Goal: Information Seeking & Learning: Learn about a topic

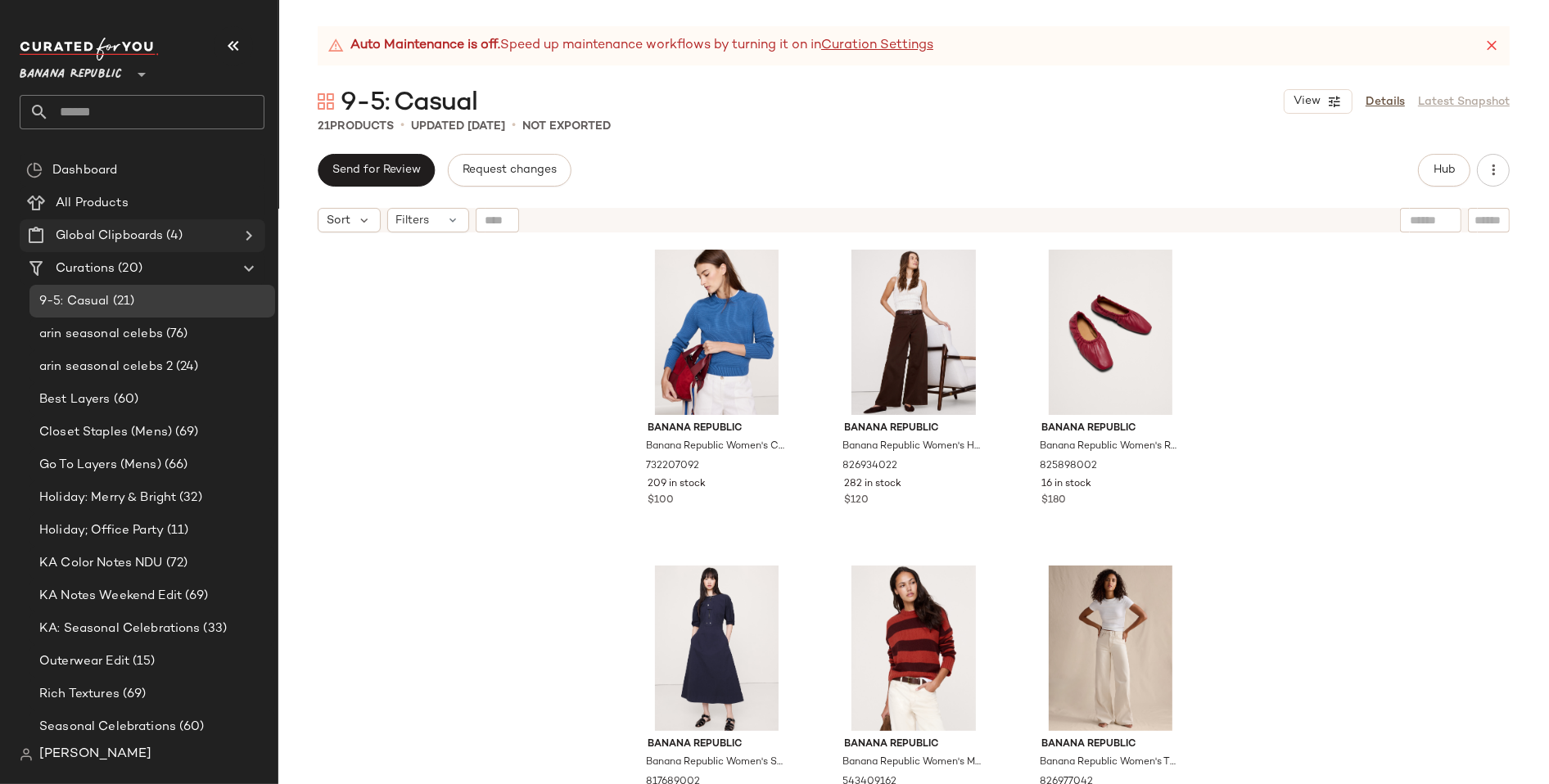
click at [116, 227] on span "Global Clipboards" at bounding box center [109, 236] width 107 height 19
click at [247, 231] on icon at bounding box center [248, 235] width 20 height 20
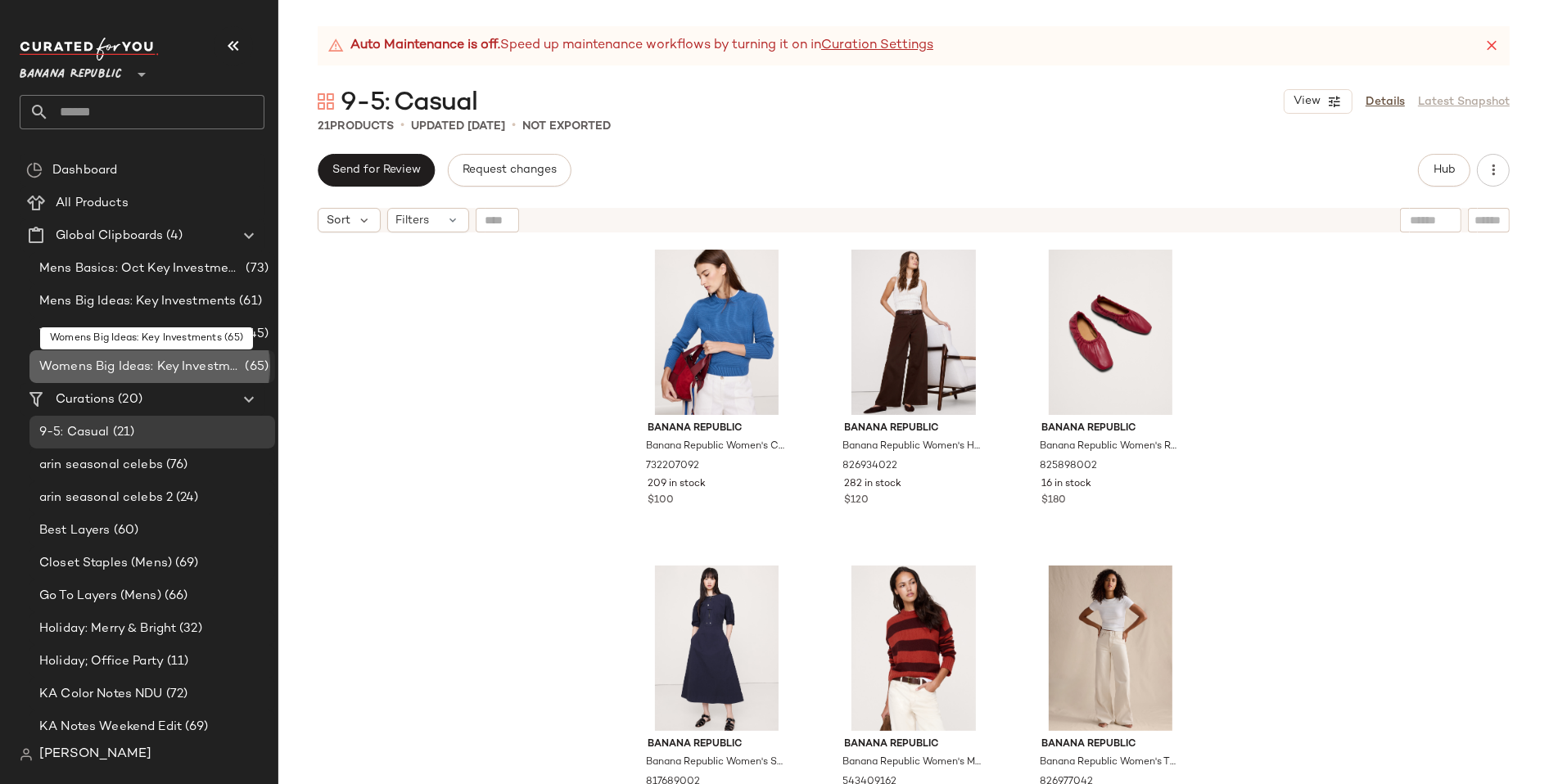
click at [162, 361] on span "Womens Big Ideas: Key Investments" at bounding box center [140, 367] width 203 height 19
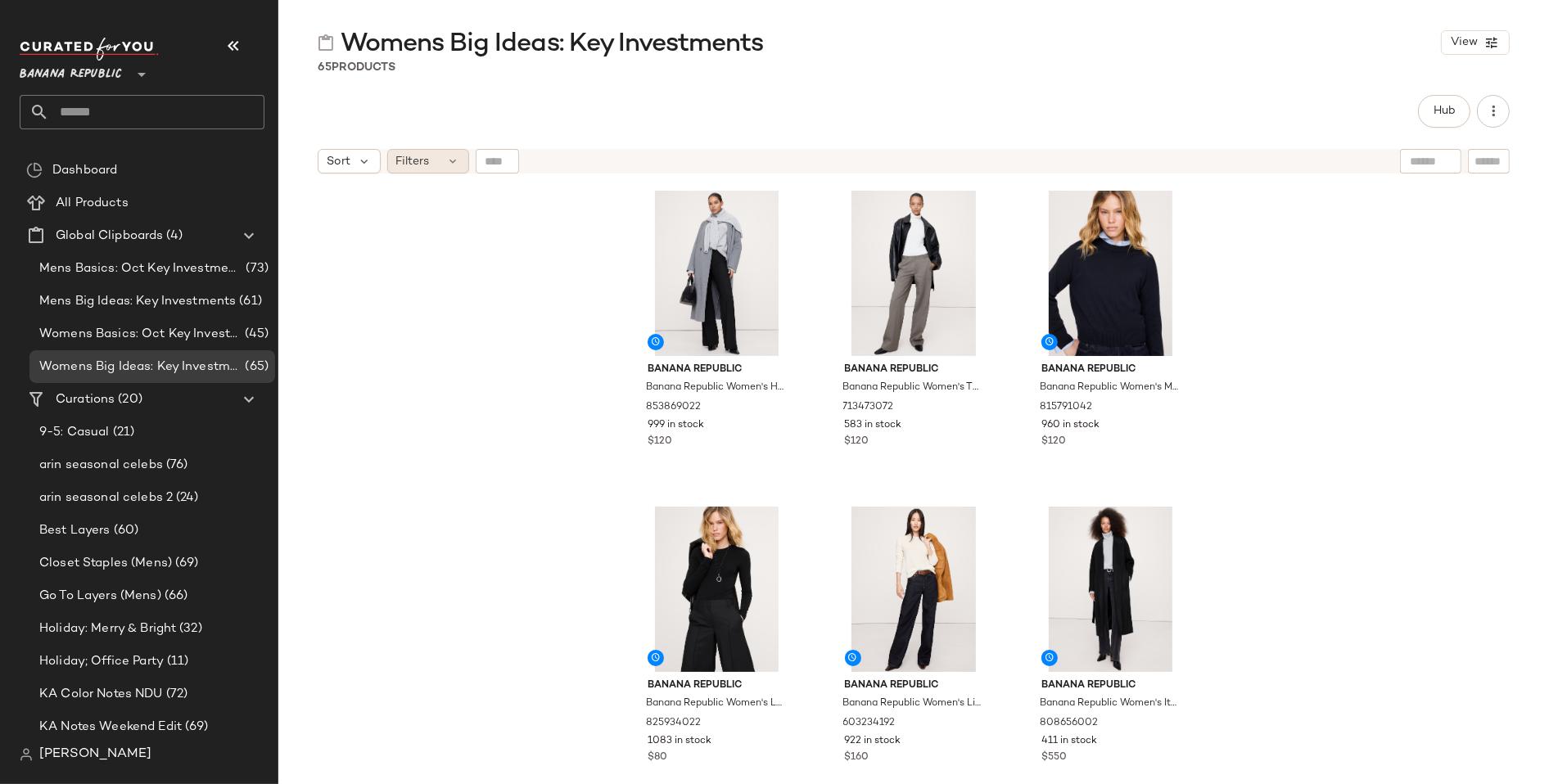
click at [455, 160] on icon at bounding box center [454, 161] width 13 height 13
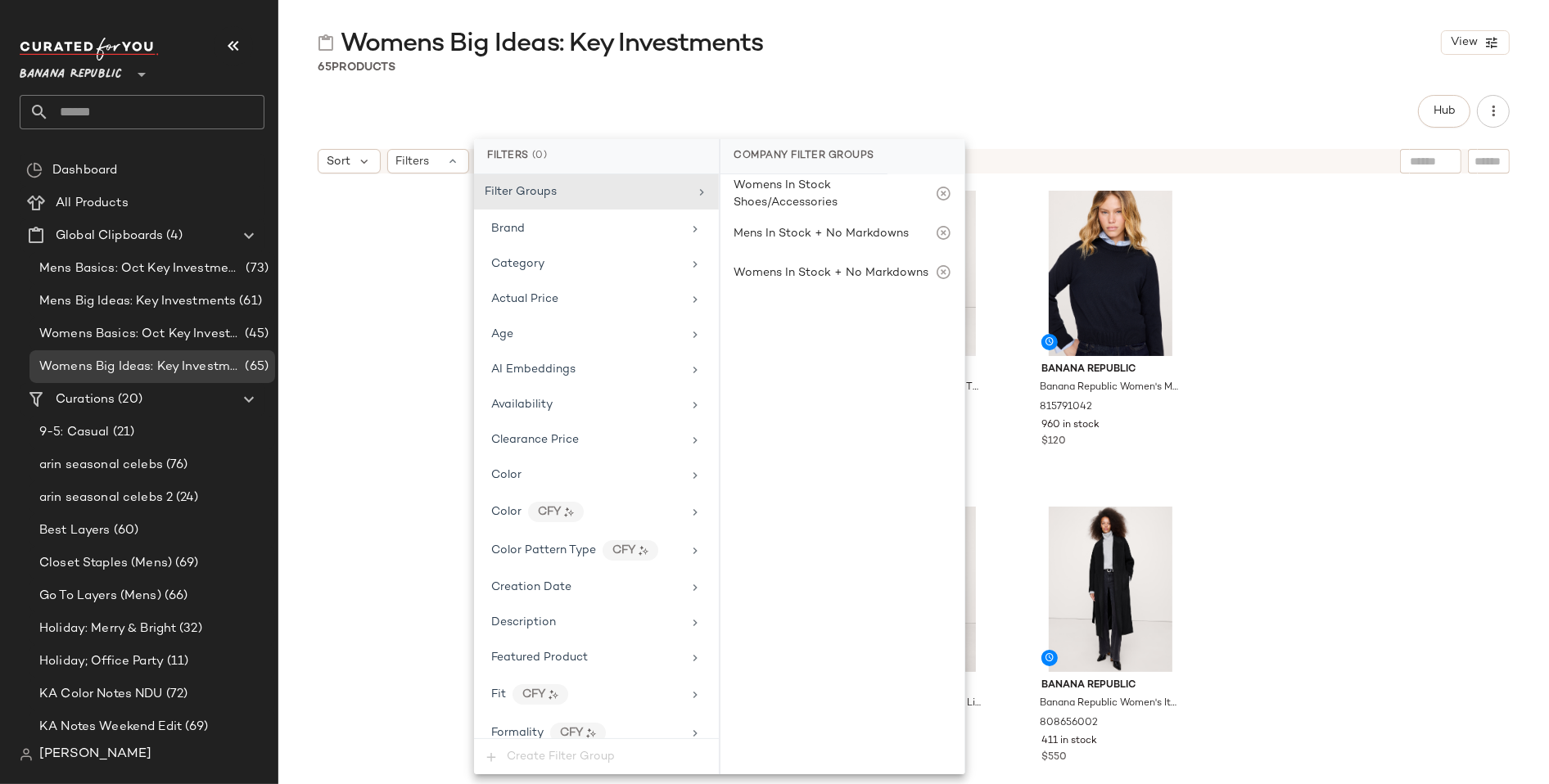
click at [1034, 86] on div "Womens Big Ideas: Key Investments View 65 Products Hub Sort Filters Banana Repu…" at bounding box center [913, 405] width 1271 height 758
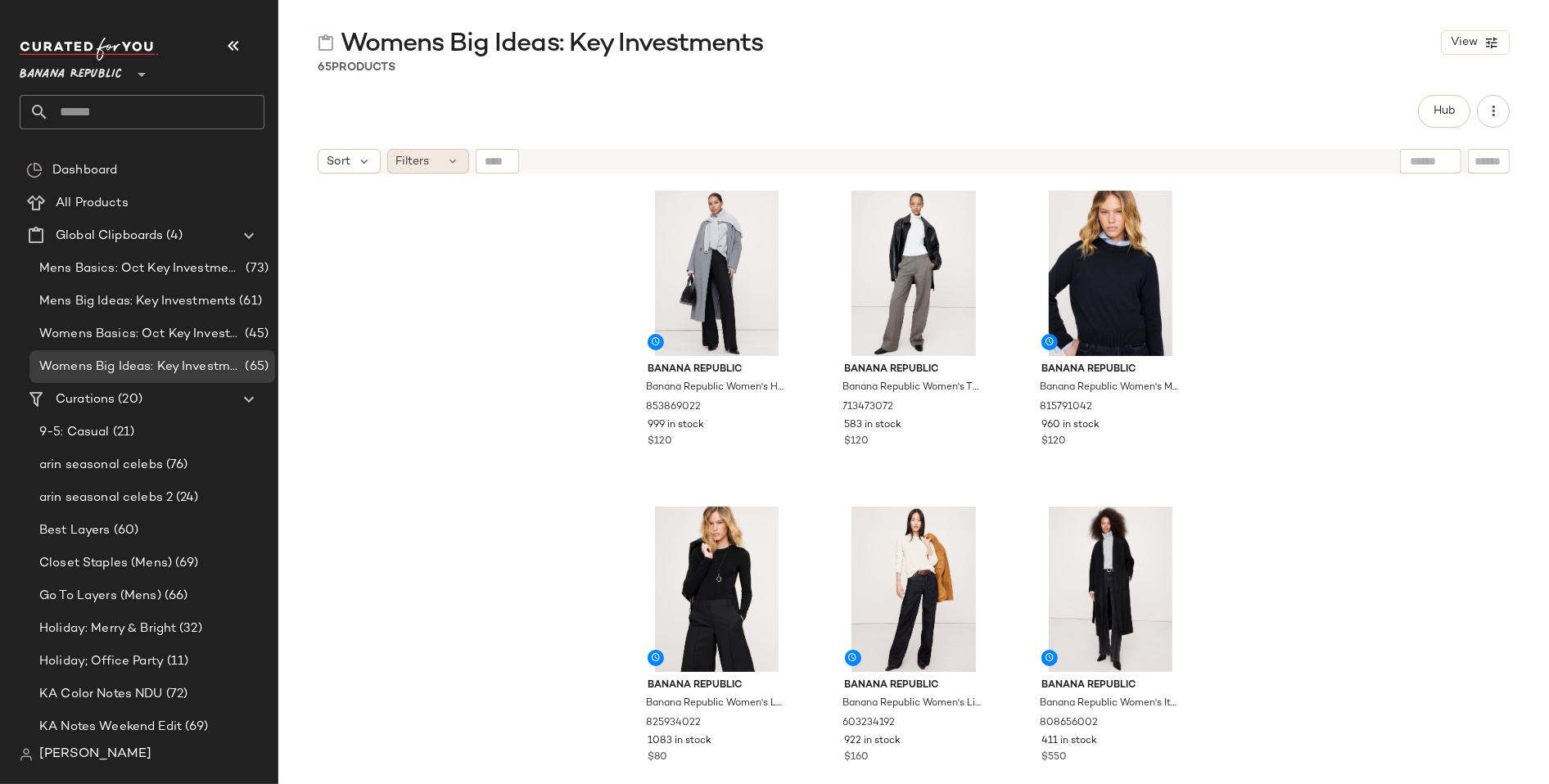
click at [452, 162] on icon at bounding box center [454, 161] width 13 height 13
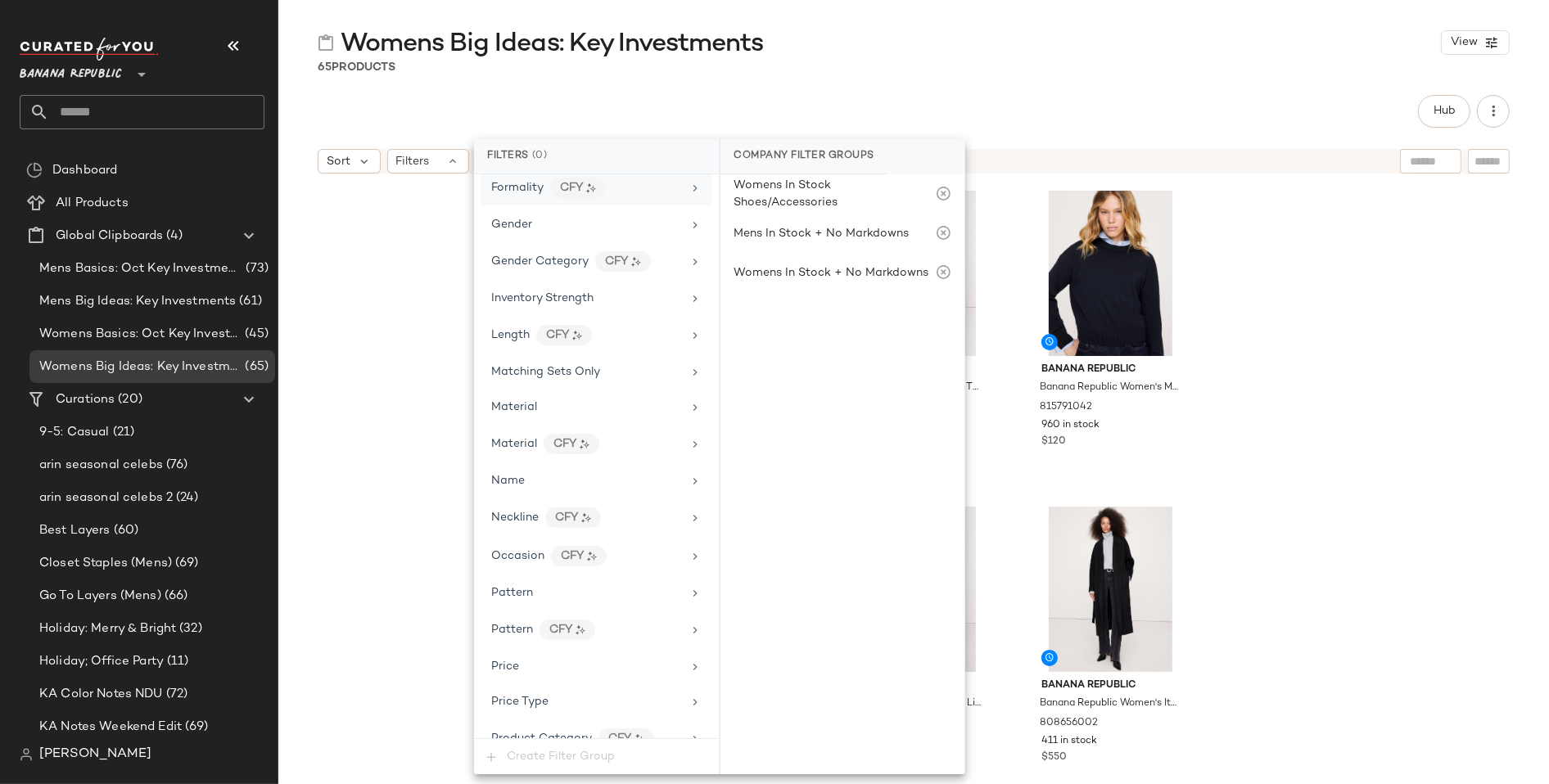
scroll to position [567, 0]
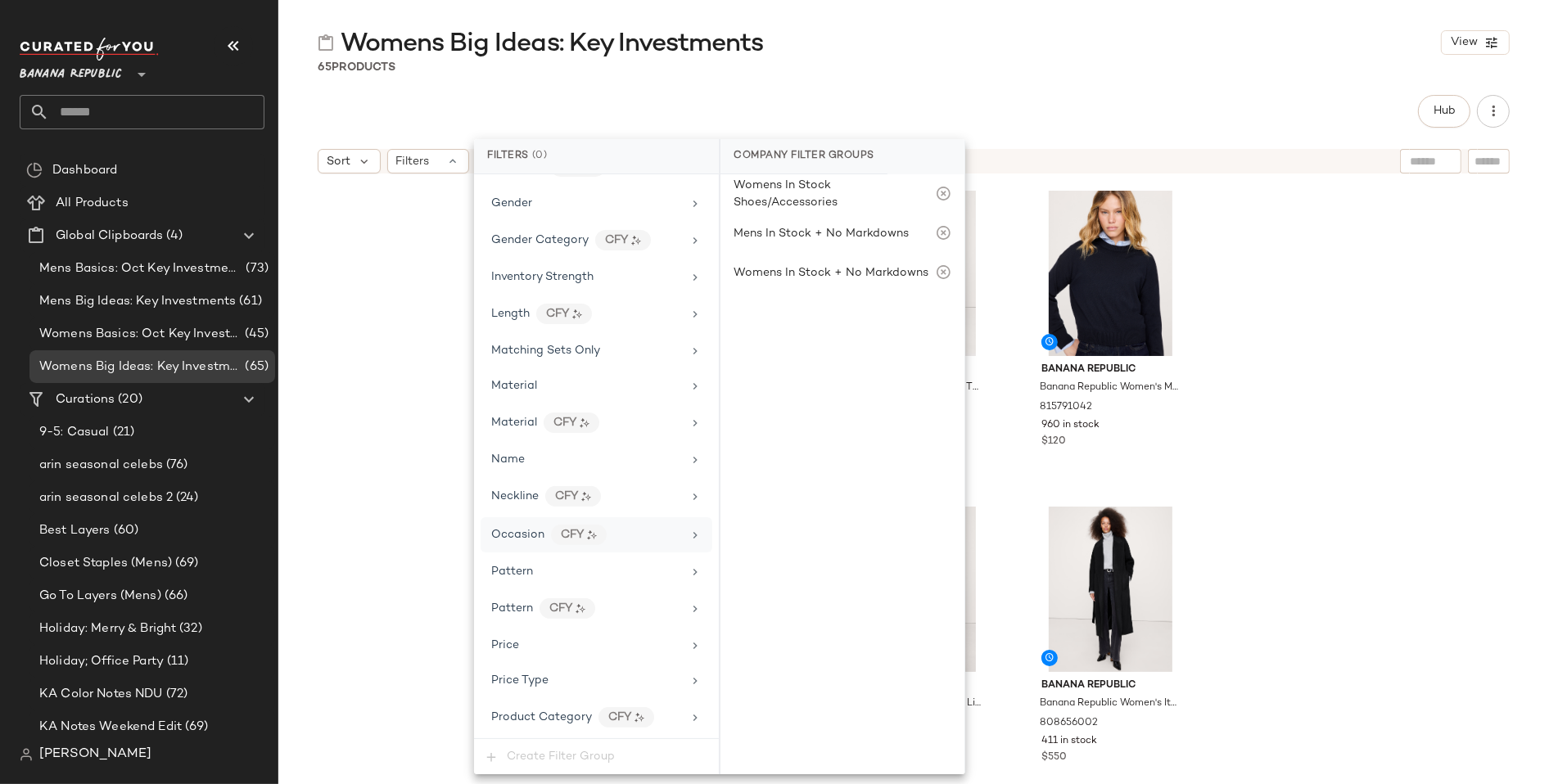
click at [688, 528] on icon at bounding box center [695, 535] width 13 height 13
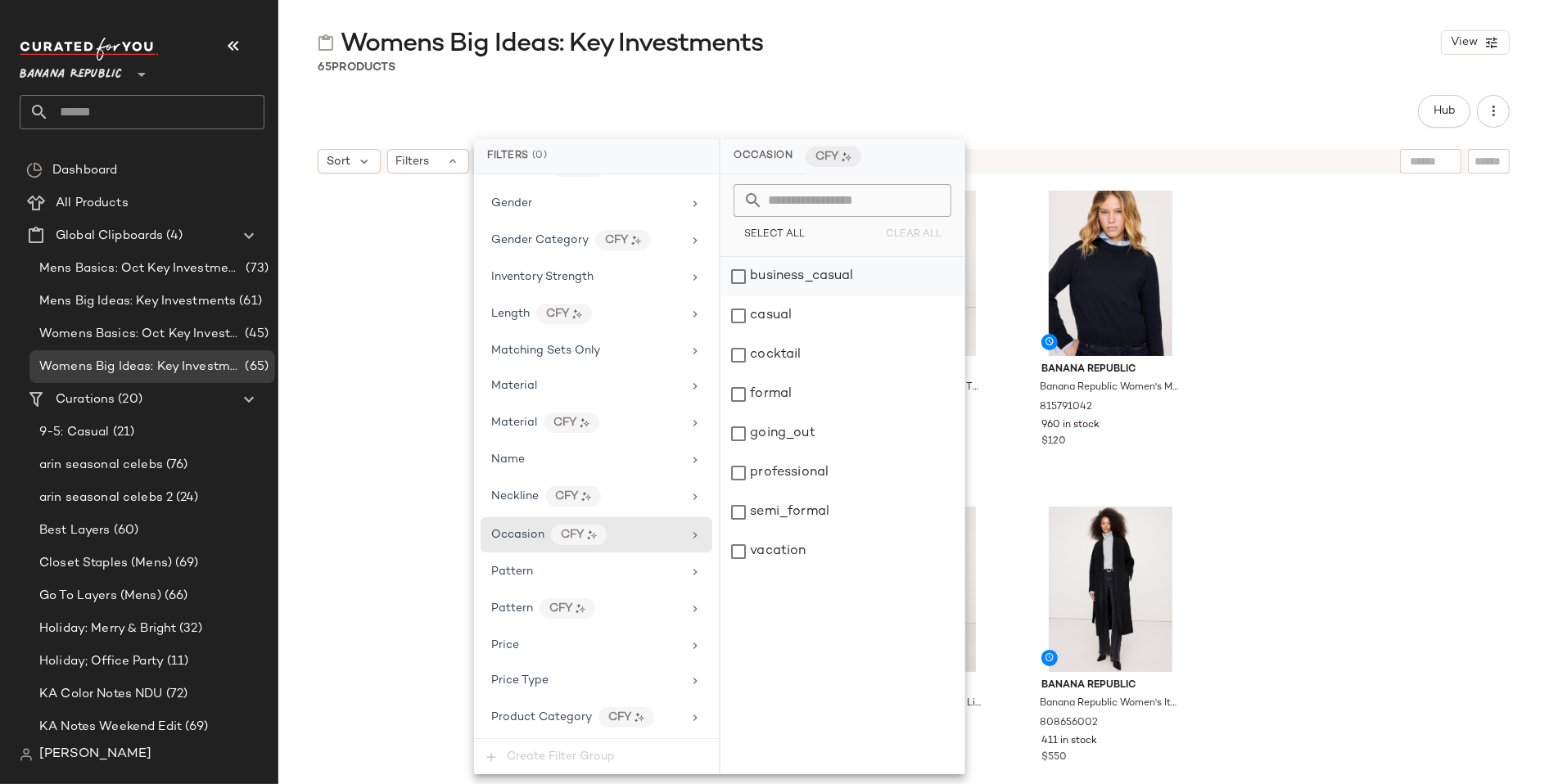
click at [738, 280] on div "business_casual" at bounding box center [842, 276] width 244 height 39
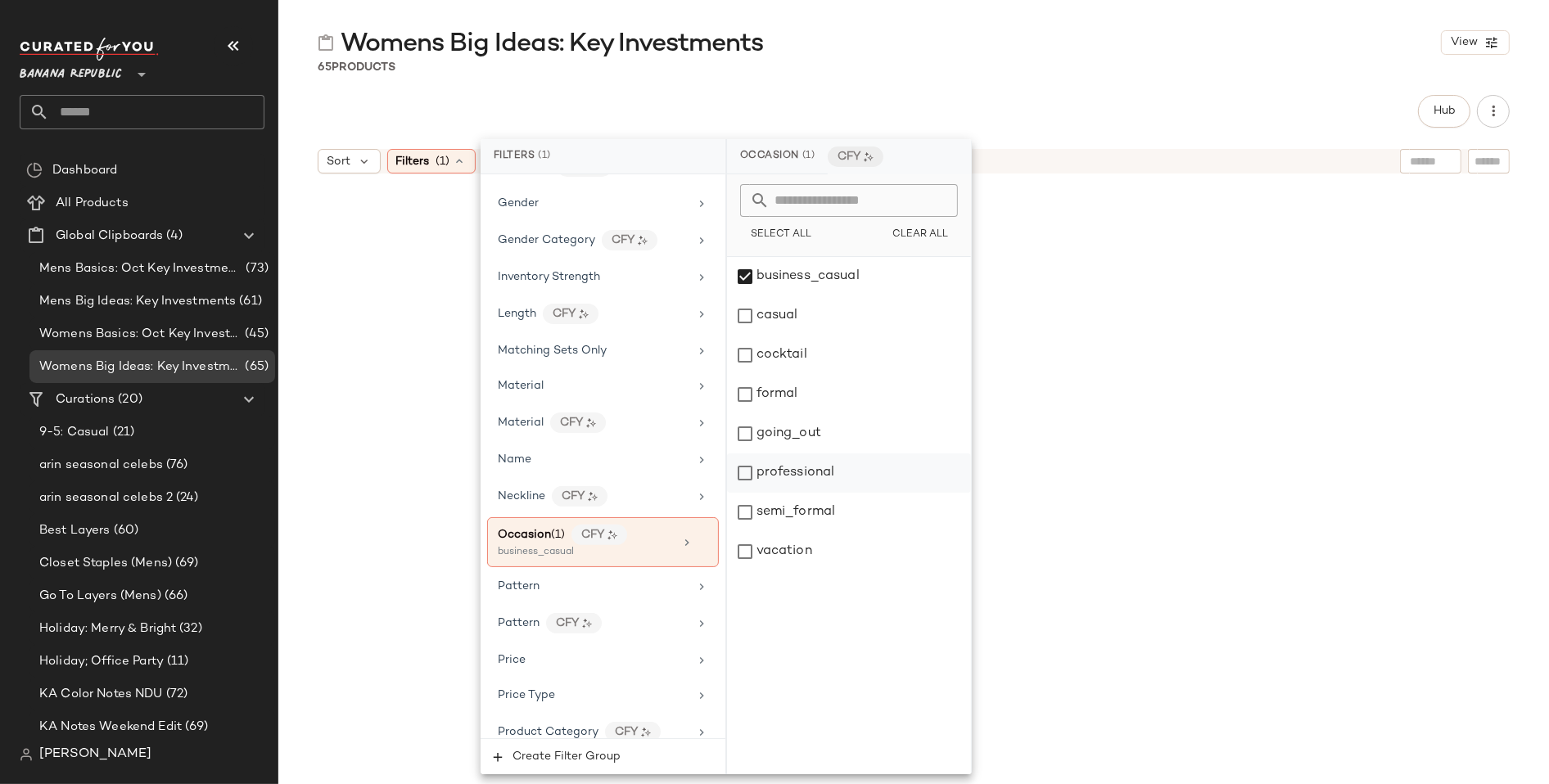
click at [742, 472] on div "professional" at bounding box center [849, 473] width 244 height 39
click at [1150, 72] on div "4 / 65 Products" at bounding box center [913, 67] width 1271 height 17
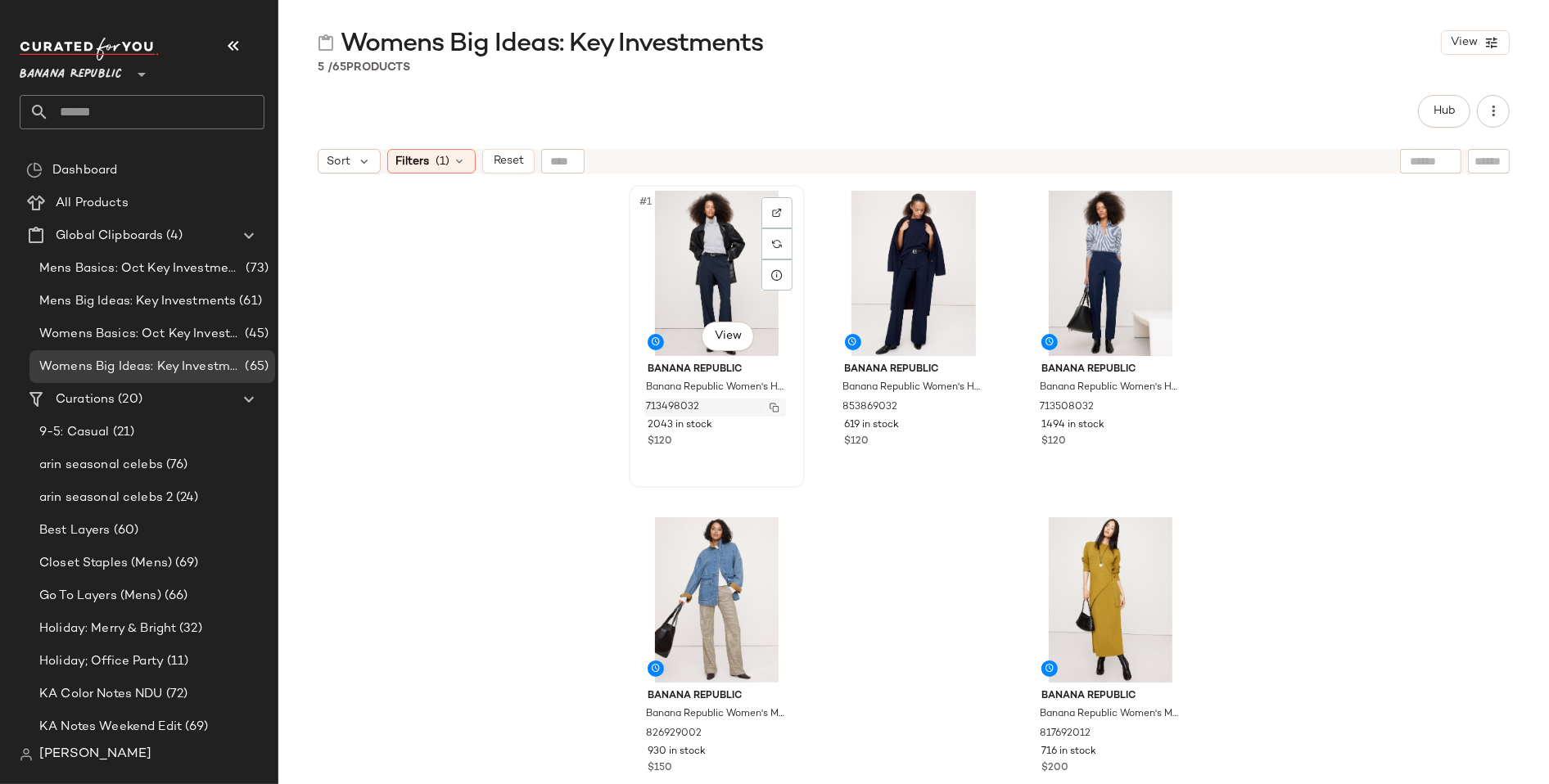
click at [771, 404] on img "button" at bounding box center [774, 407] width 10 height 10
click at [966, 416] on img "button" at bounding box center [971, 417] width 10 height 10
click at [968, 405] on img "button" at bounding box center [971, 407] width 10 height 10
click at [1165, 402] on img "button" at bounding box center [1168, 407] width 10 height 10
click at [772, 732] on img "button" at bounding box center [774, 734] width 10 height 10
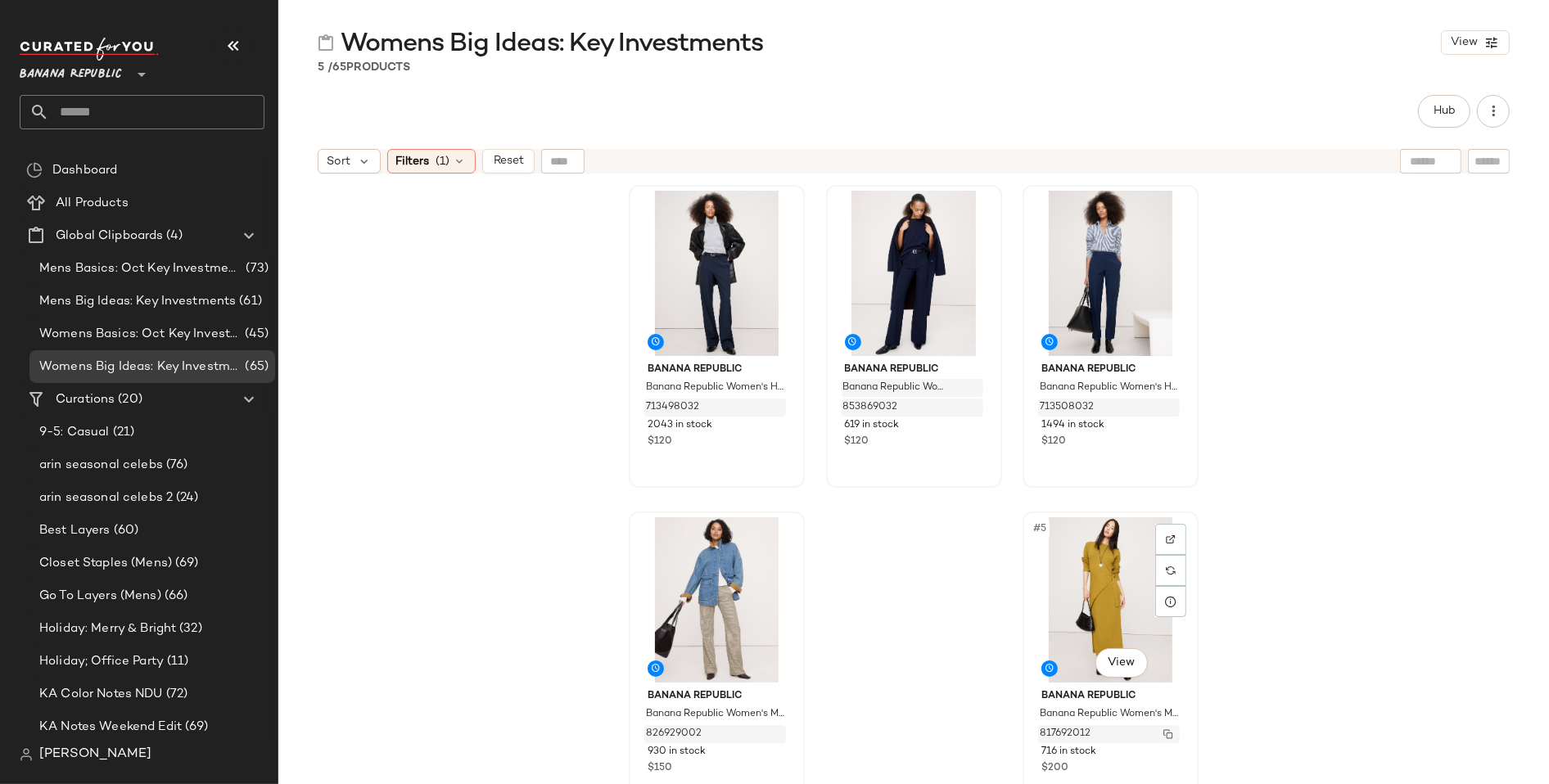
click at [1163, 729] on img "button" at bounding box center [1168, 734] width 10 height 10
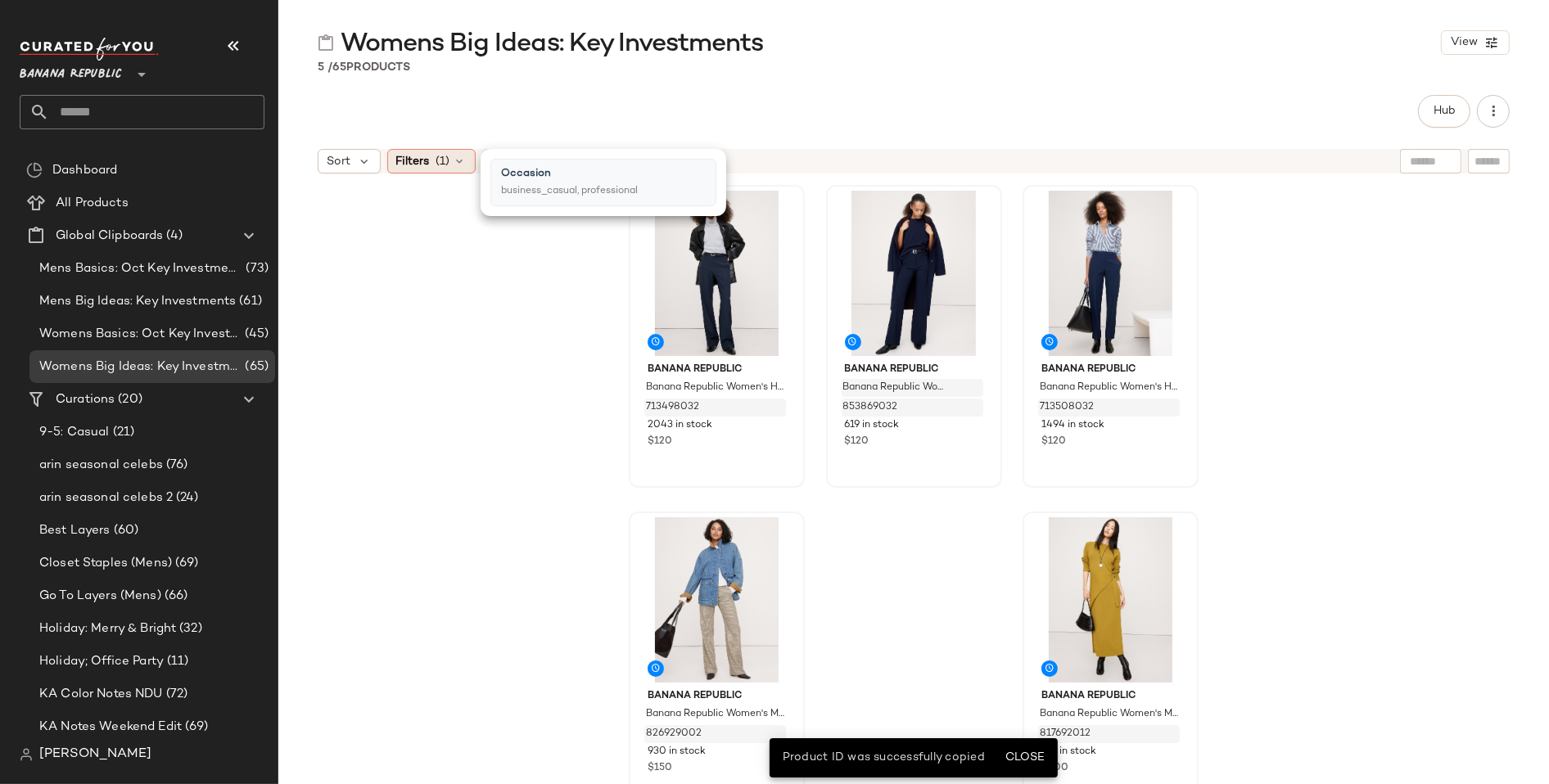
click at [461, 161] on icon at bounding box center [460, 161] width 13 height 13
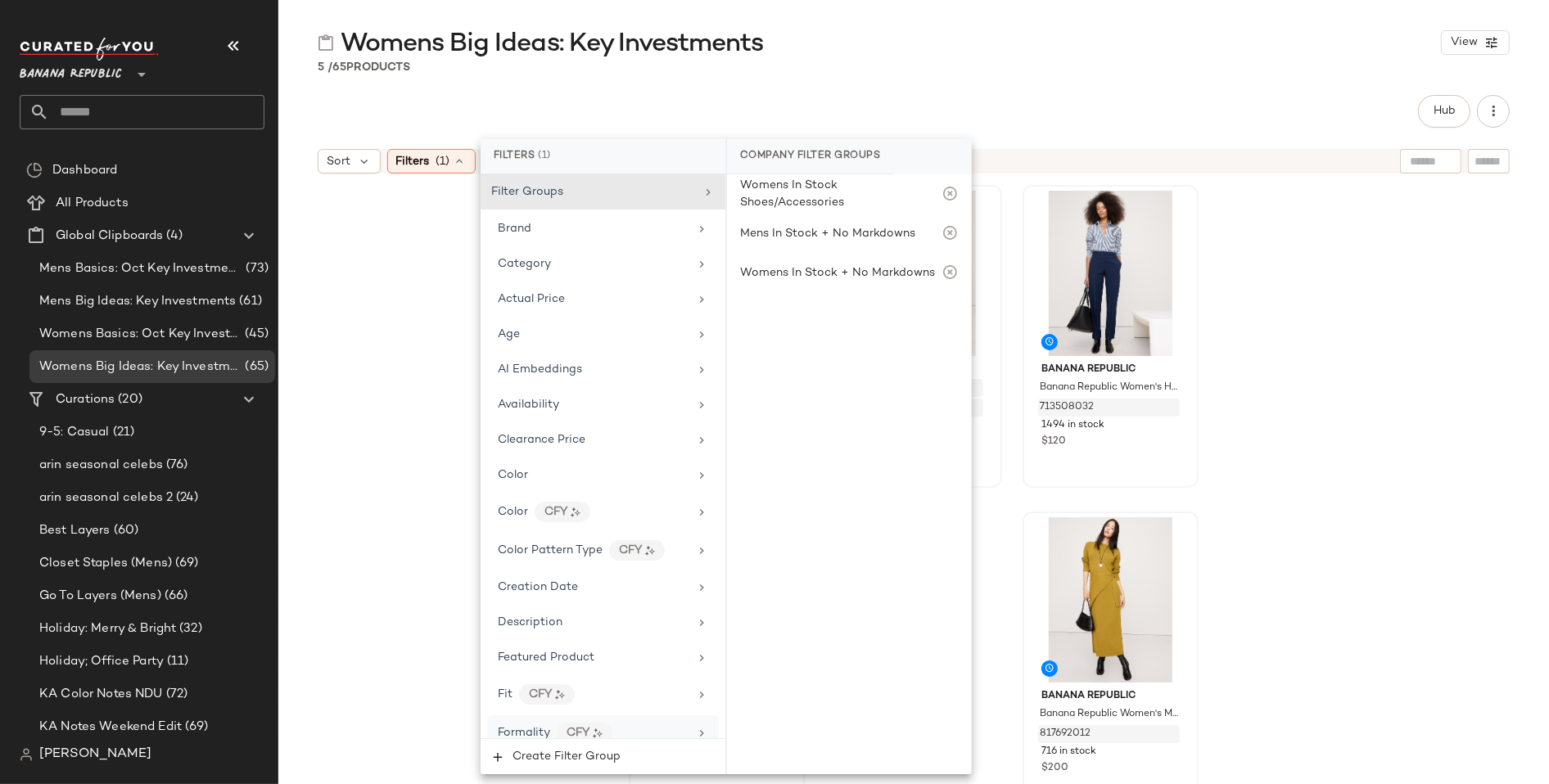
click at [695, 727] on icon at bounding box center [701, 734] width 13 height 13
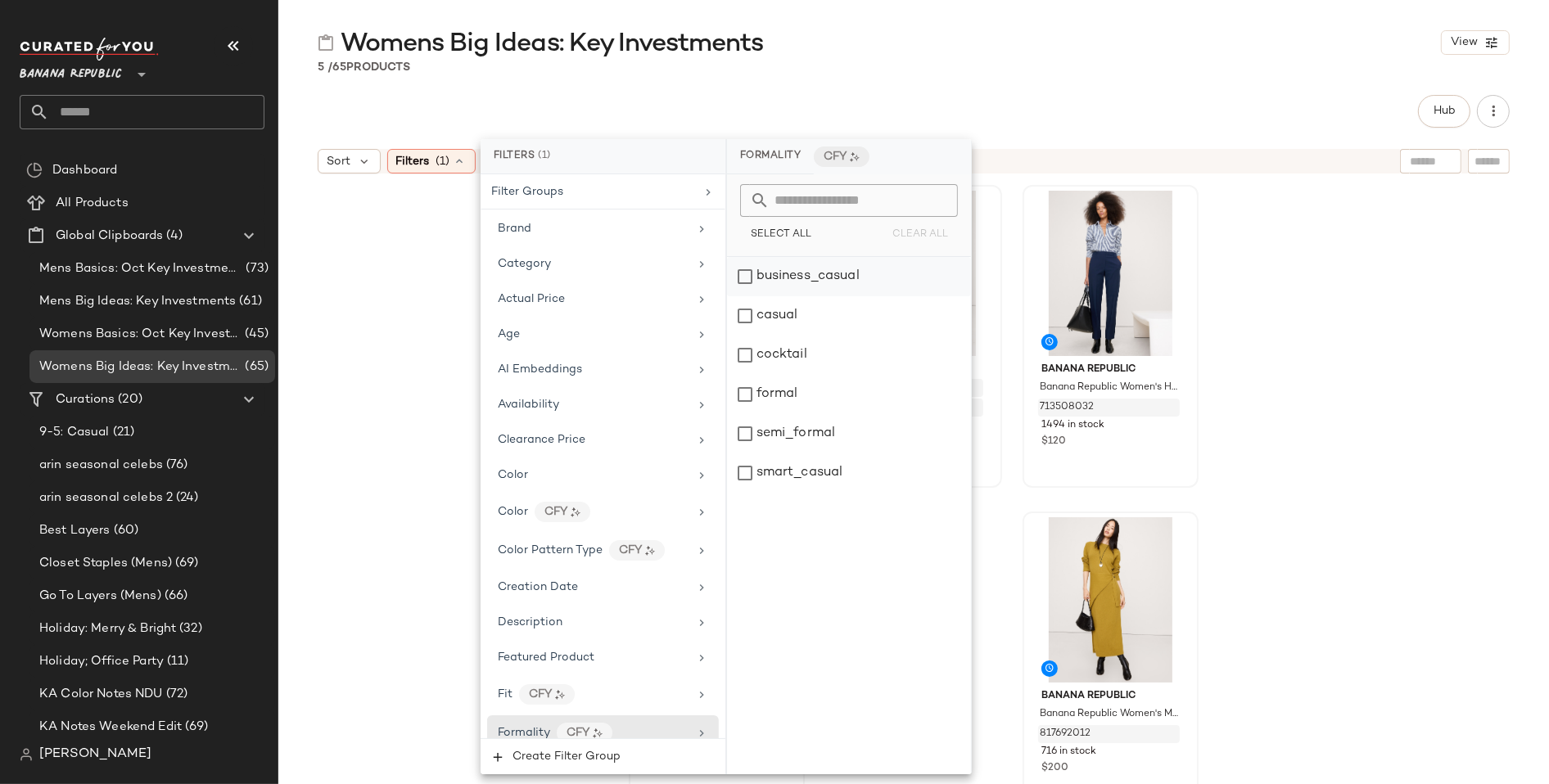
click at [748, 273] on div "business_casual" at bounding box center [849, 276] width 244 height 39
click at [747, 309] on div "casual" at bounding box center [849, 315] width 244 height 39
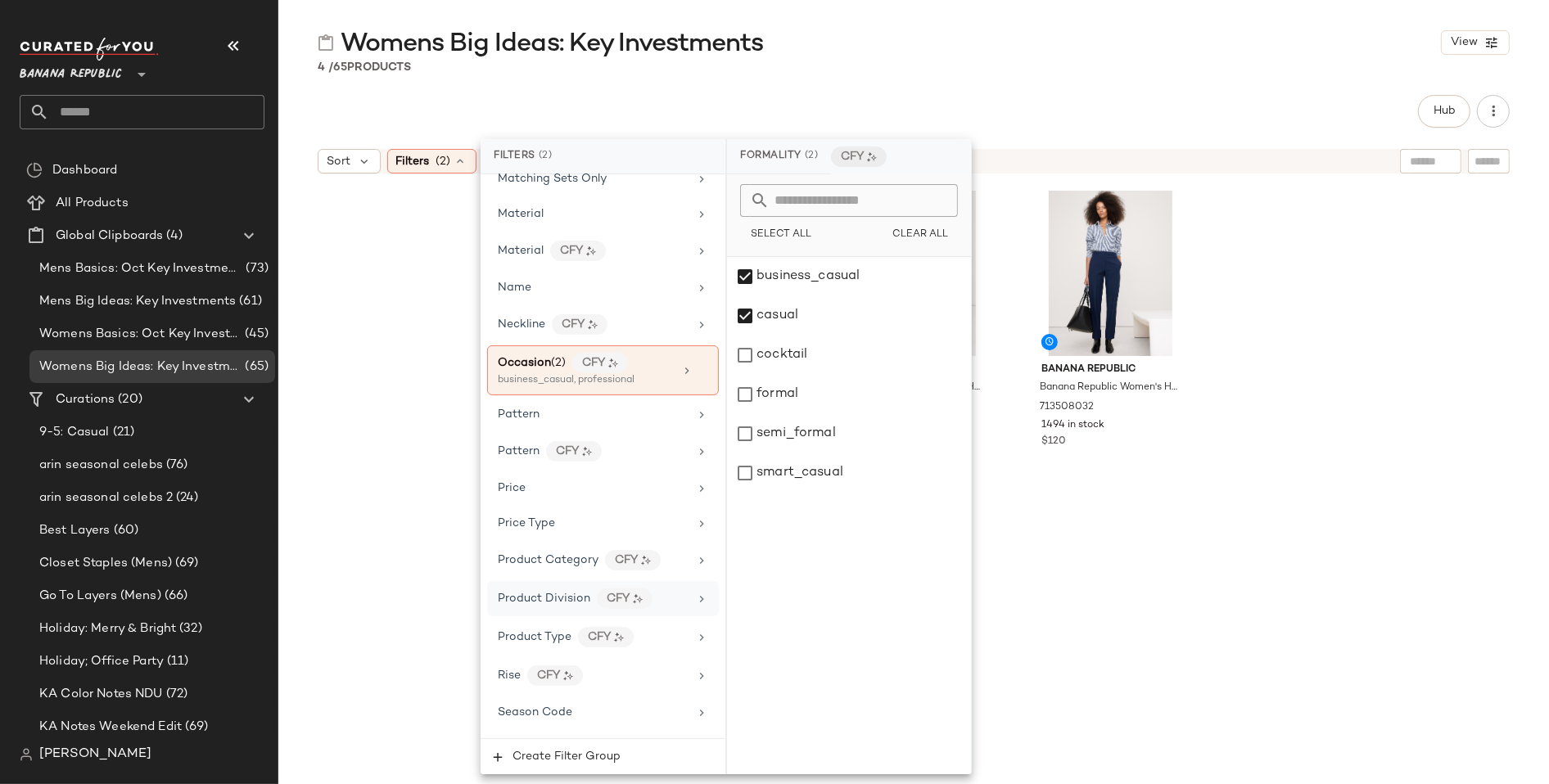
scroll to position [784, 0]
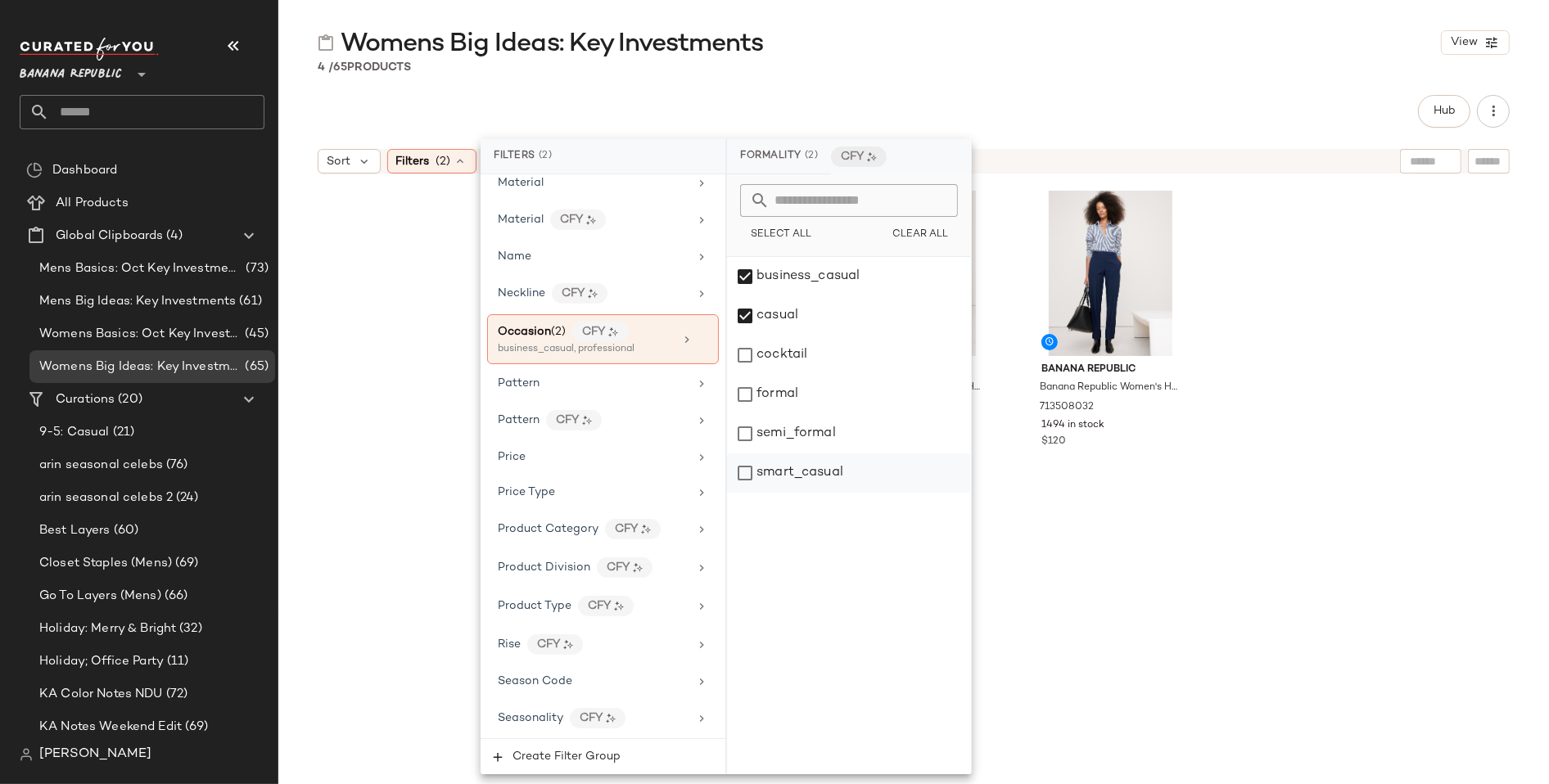
click at [747, 473] on div "smart_casual" at bounding box center [849, 473] width 244 height 39
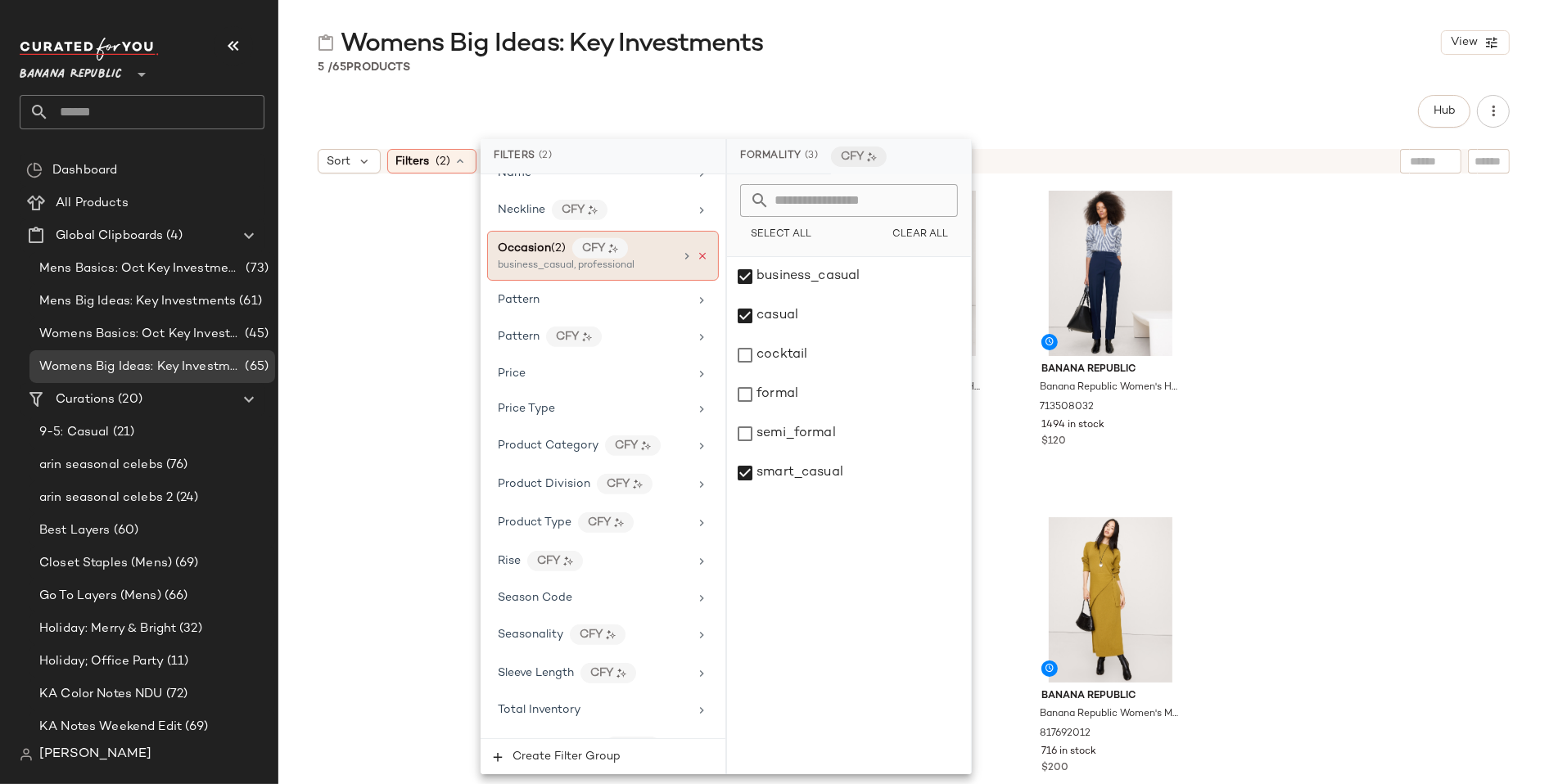
click at [697, 250] on icon at bounding box center [702, 256] width 11 height 11
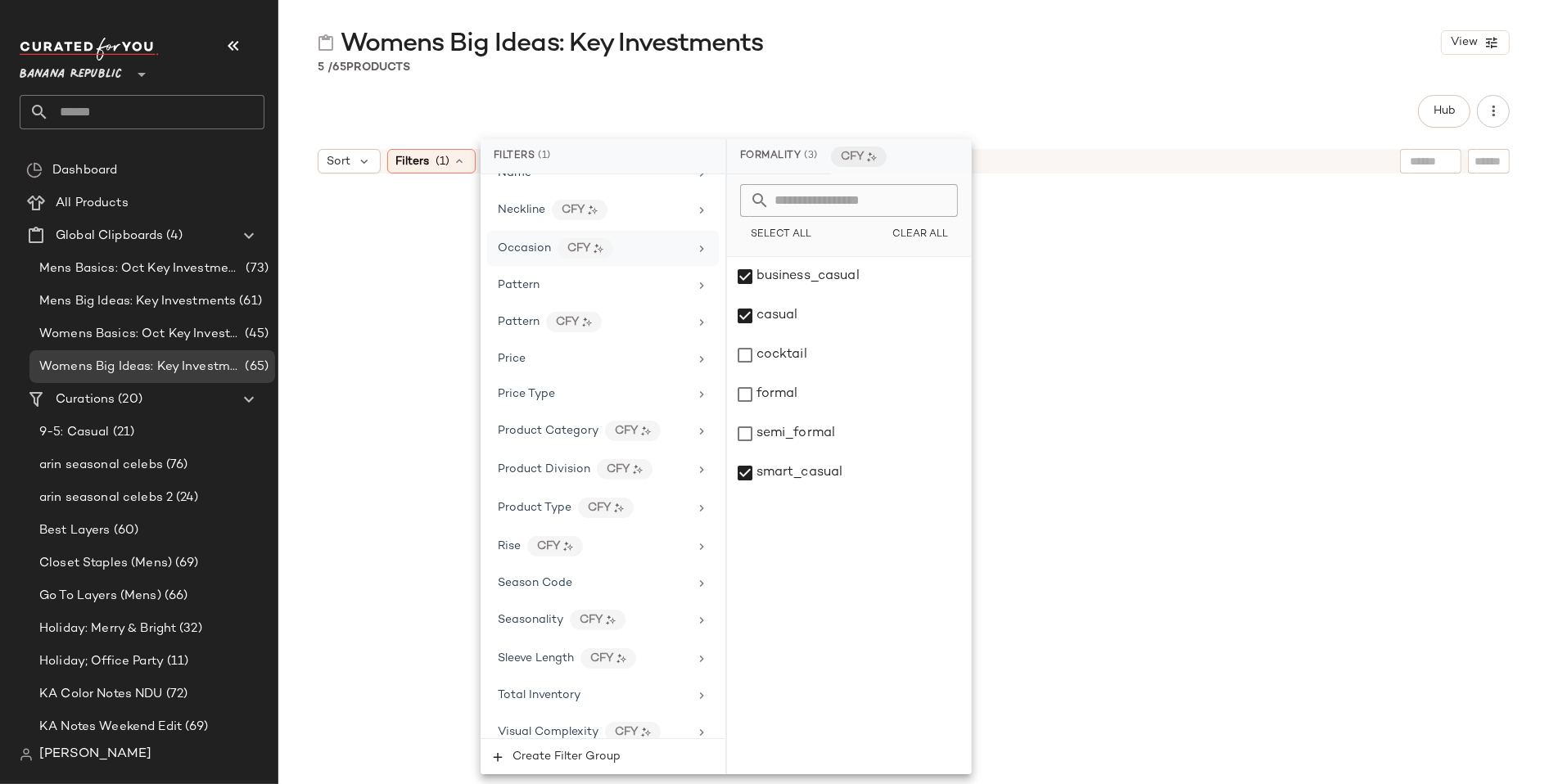
scroll to position [853, 0]
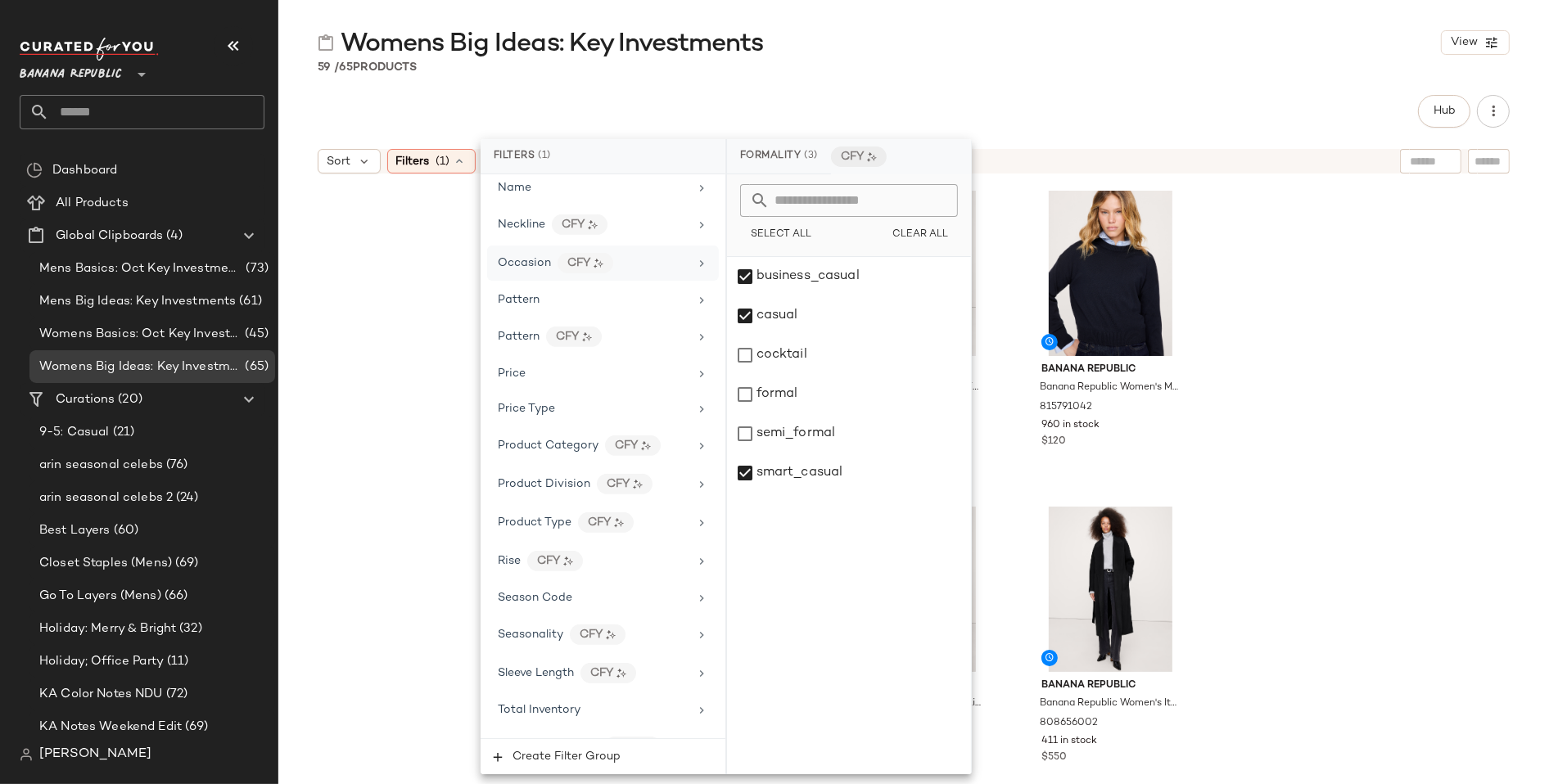
click at [1398, 309] on div "Banana Republic Banana Republic Women's High-Rise Modern Flare Refined Pant Bla…" at bounding box center [913, 503] width 1271 height 643
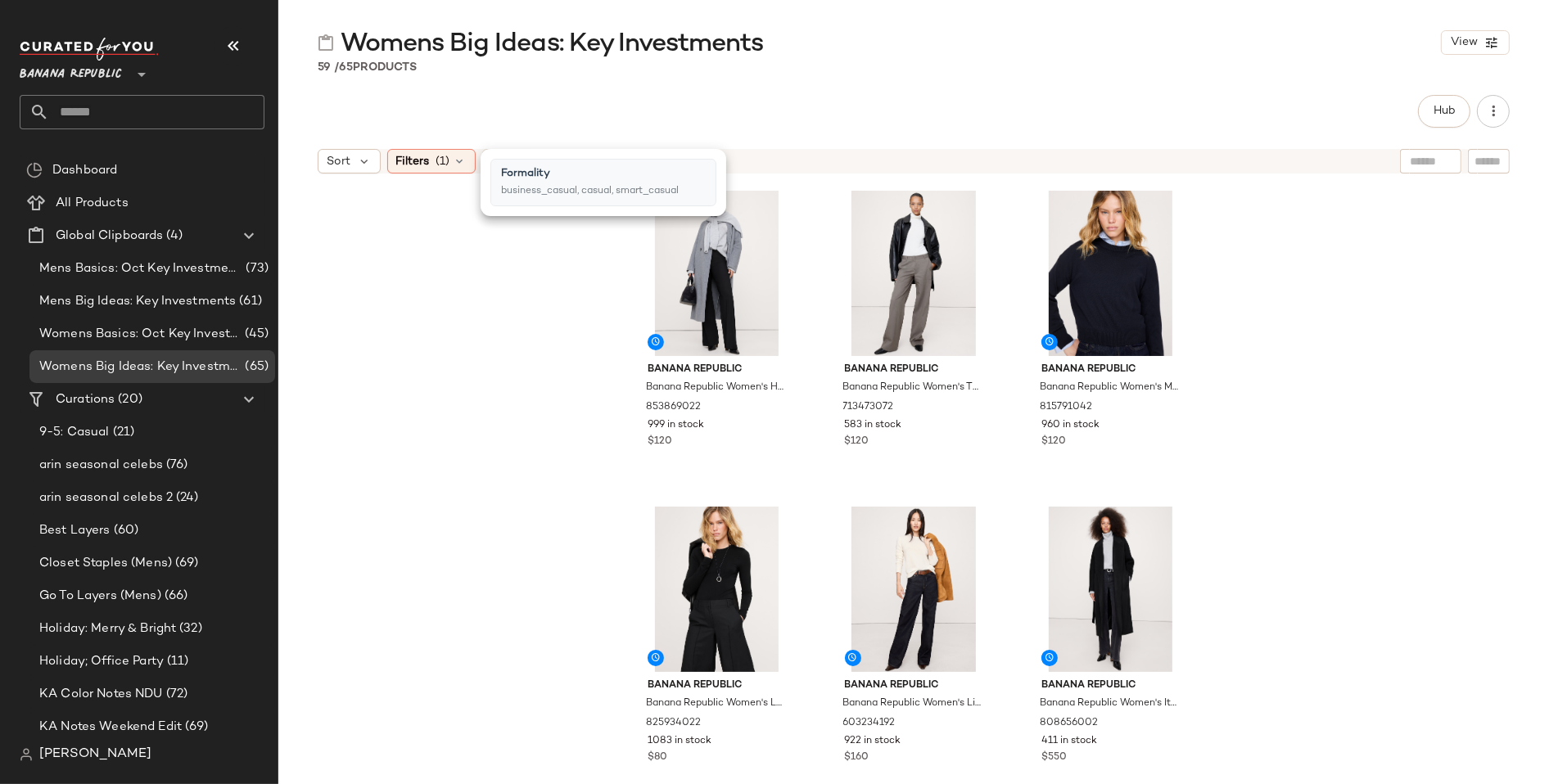
click at [382, 456] on div "Banana Republic Banana Republic Women's High-Rise Modern Flare Refined Pant Bla…" at bounding box center [913, 503] width 1271 height 643
click at [772, 409] on img "button" at bounding box center [774, 407] width 10 height 10
click at [966, 402] on img "button" at bounding box center [971, 407] width 10 height 10
click at [1165, 409] on img "button" at bounding box center [1168, 407] width 10 height 10
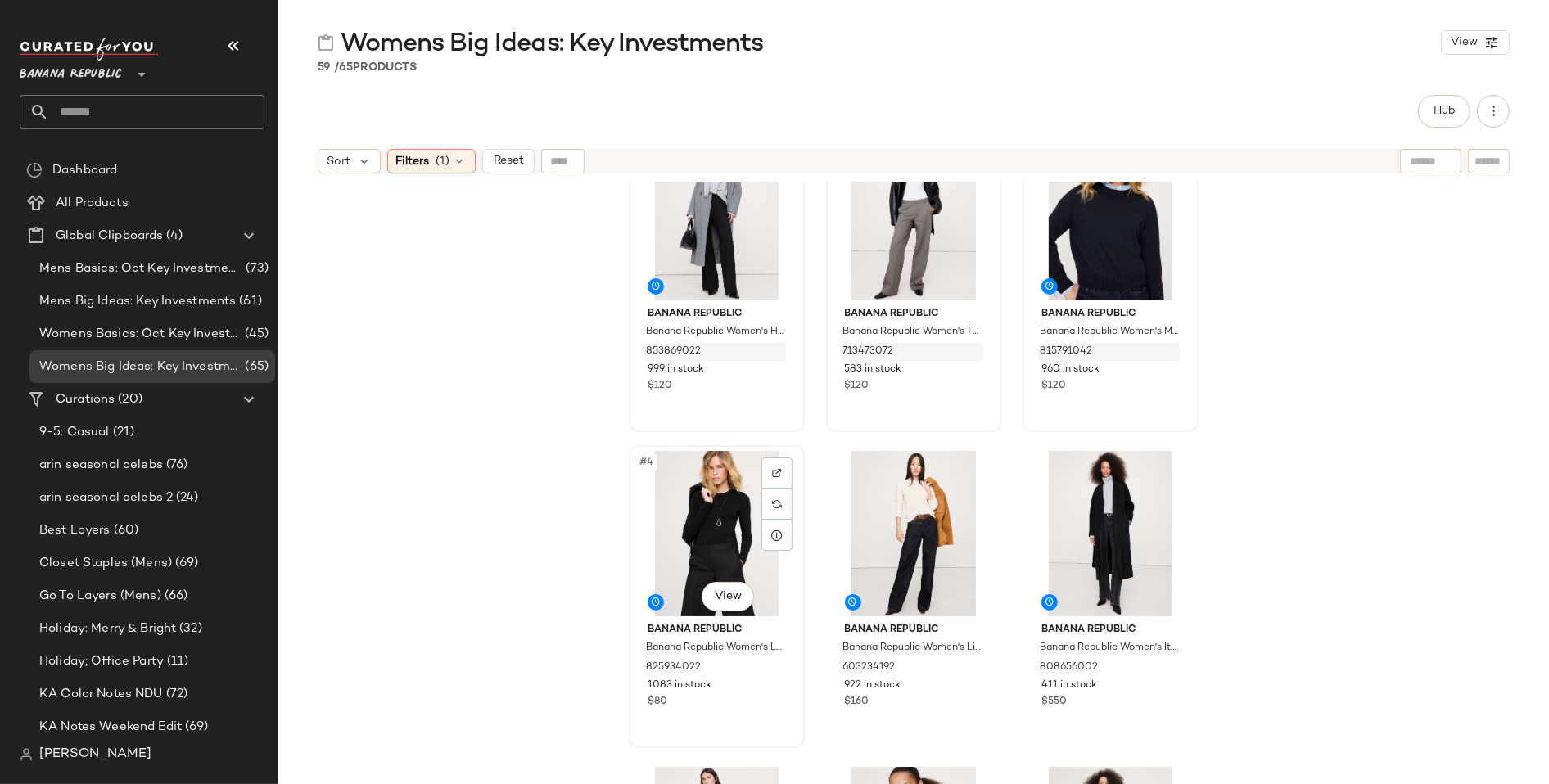
scroll to position [62, 0]
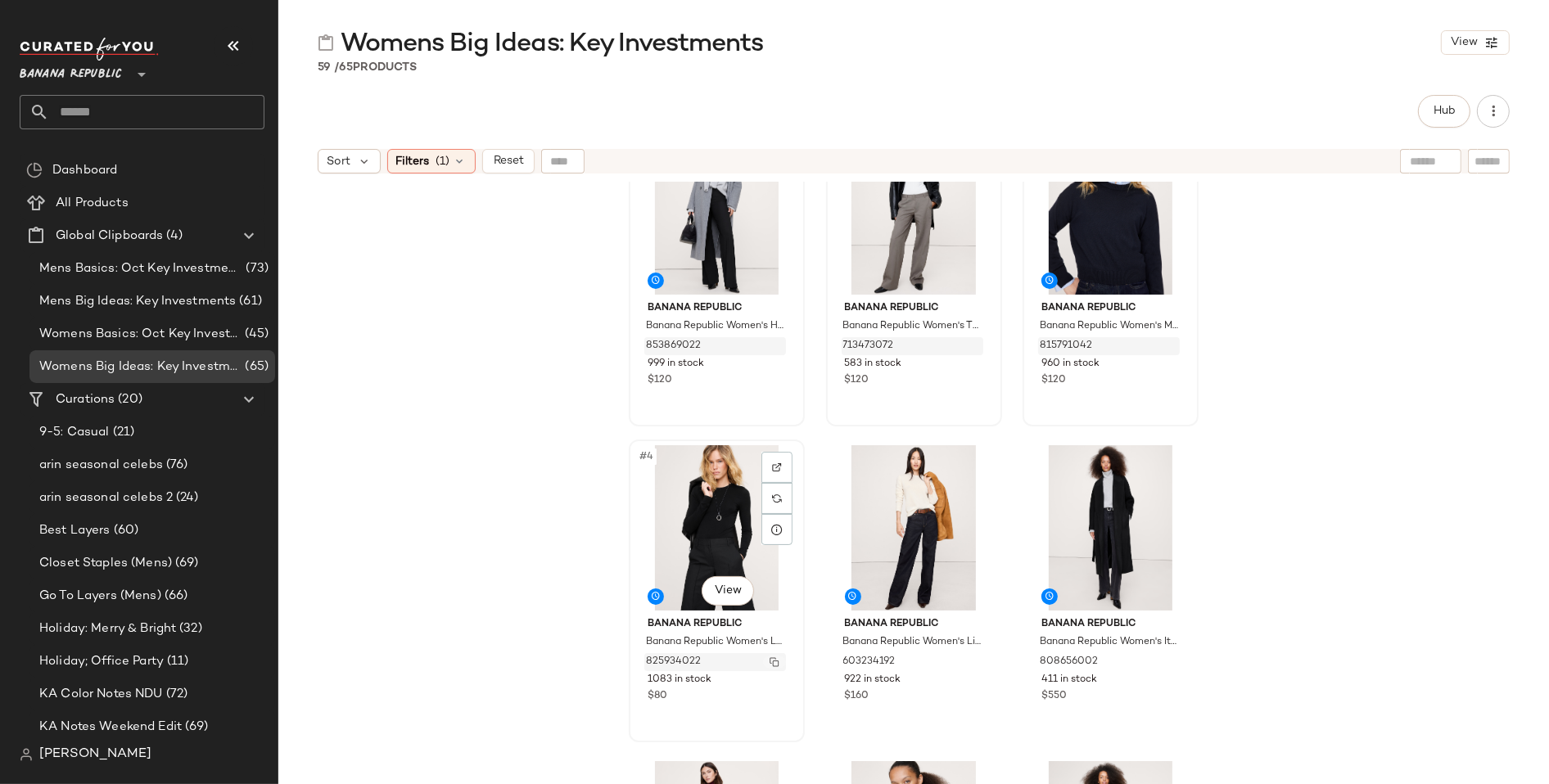
click at [769, 658] on img "button" at bounding box center [774, 662] width 10 height 10
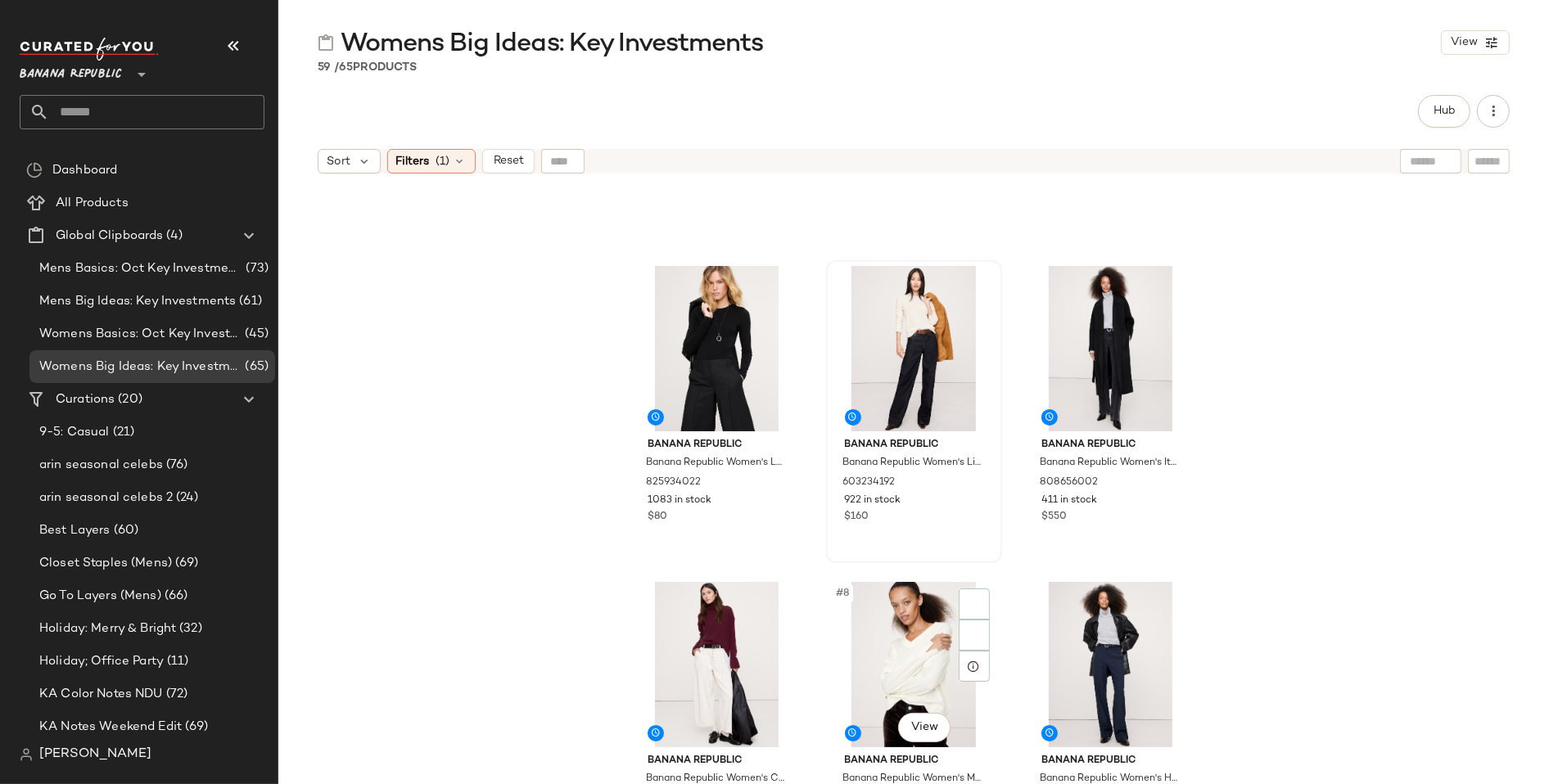
scroll to position [354, 0]
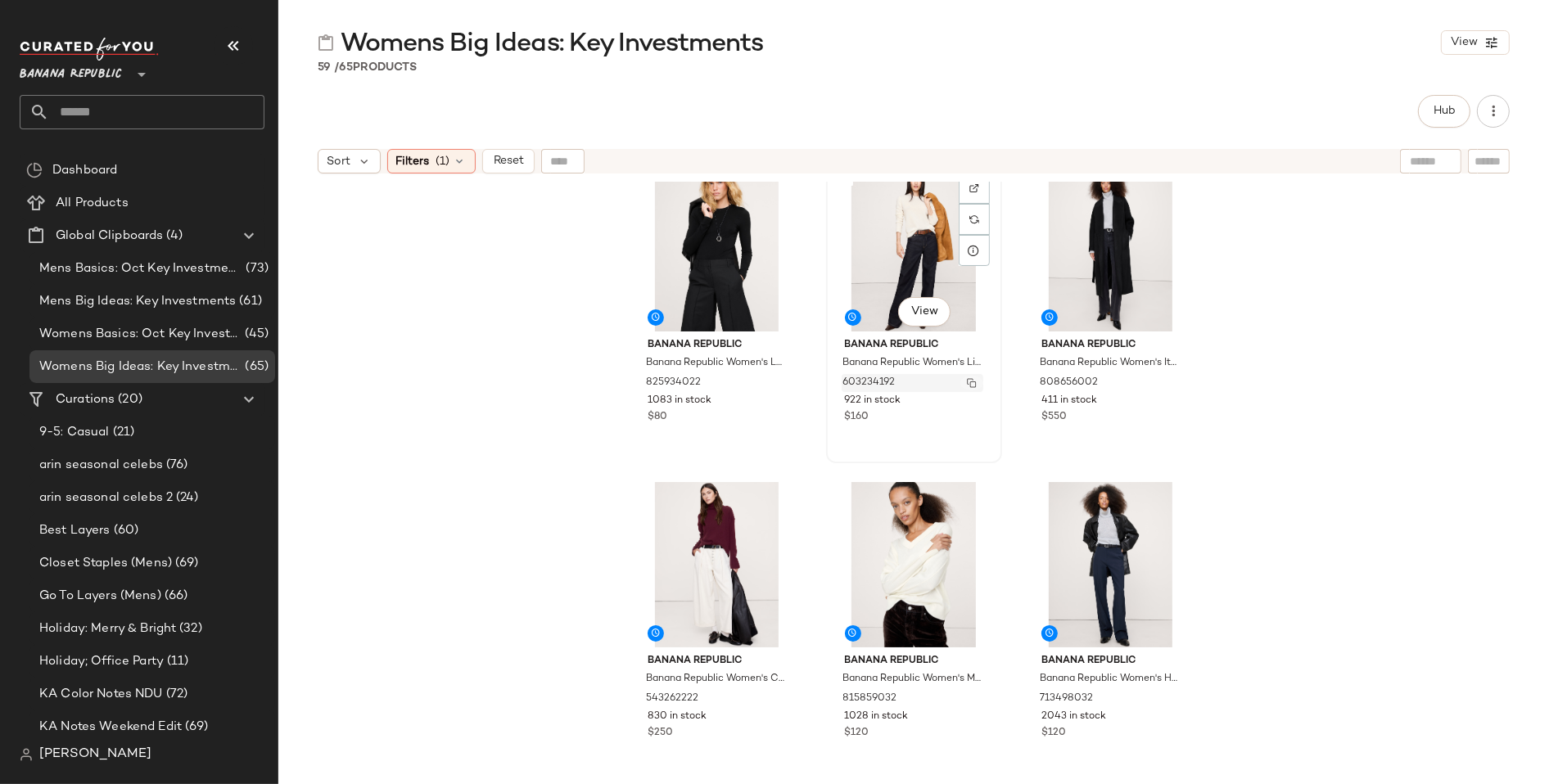
click at [968, 378] on img "button" at bounding box center [971, 383] width 10 height 10
click at [1164, 383] on img "button" at bounding box center [1168, 383] width 10 height 10
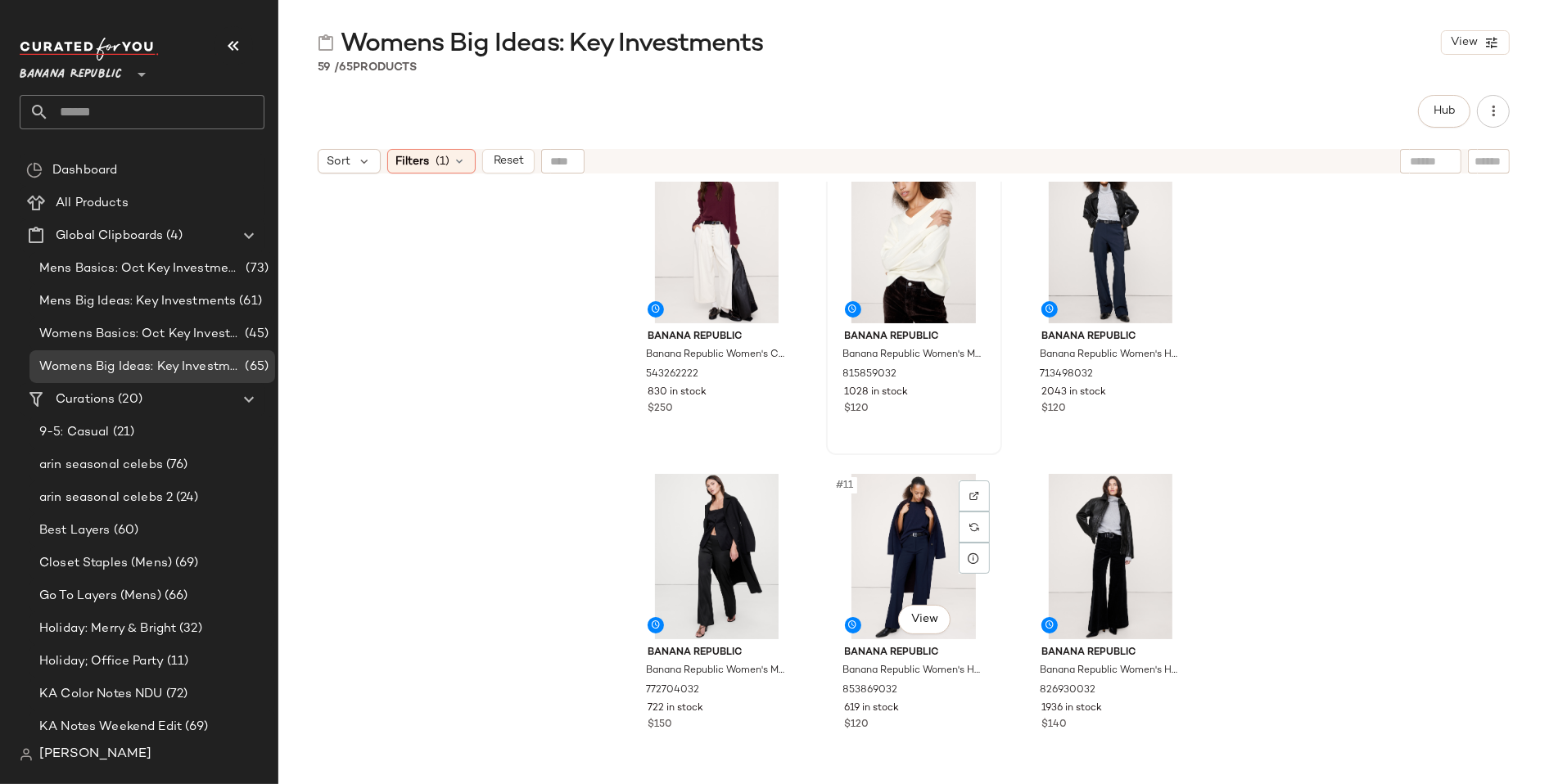
scroll to position [679, 0]
click at [770, 370] on img "button" at bounding box center [774, 373] width 10 height 10
click at [970, 369] on img "button" at bounding box center [971, 373] width 10 height 10
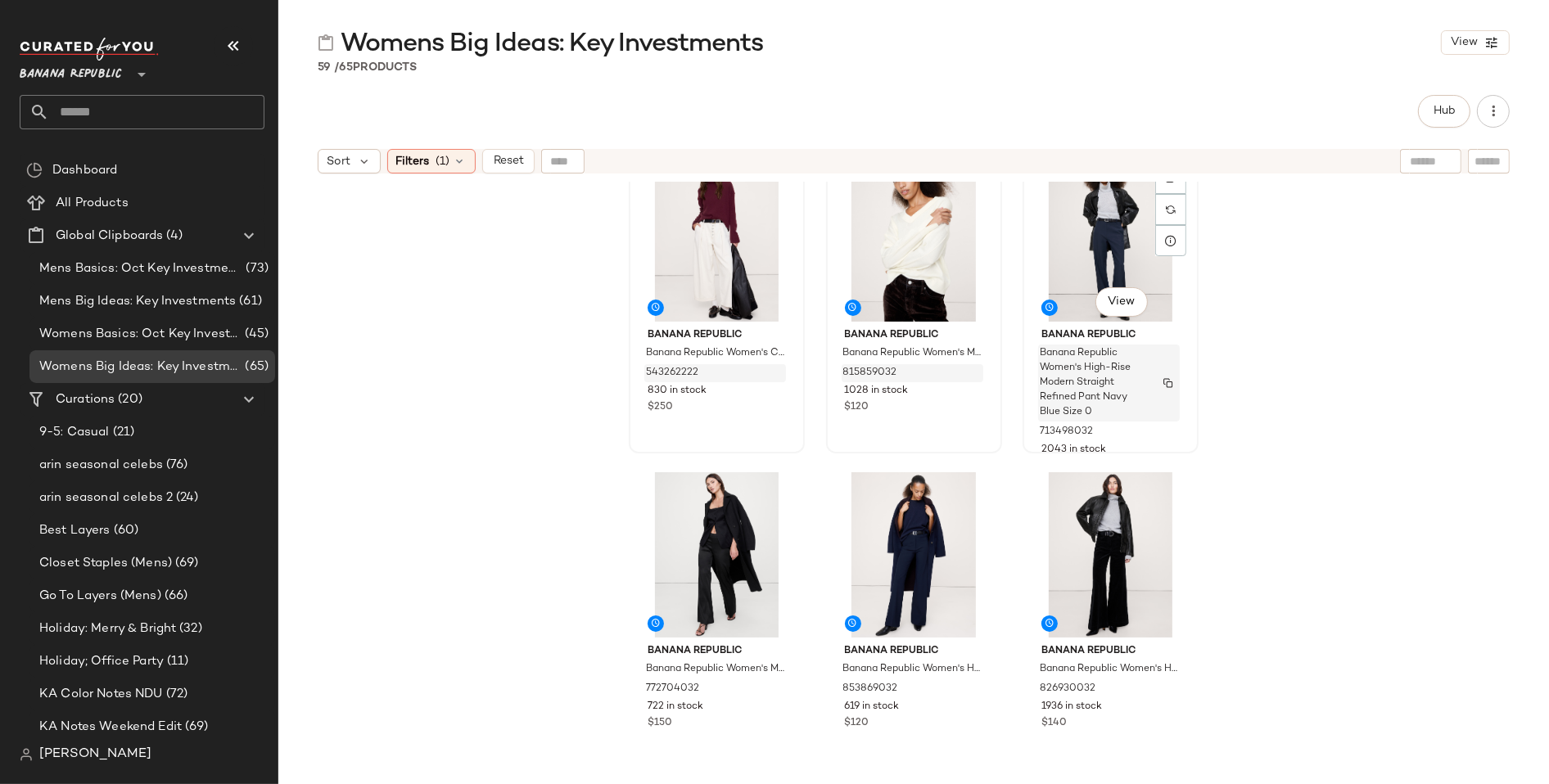
click at [1165, 384] on img "button" at bounding box center [1168, 383] width 10 height 10
click at [1164, 369] on img "button" at bounding box center [1168, 373] width 10 height 10
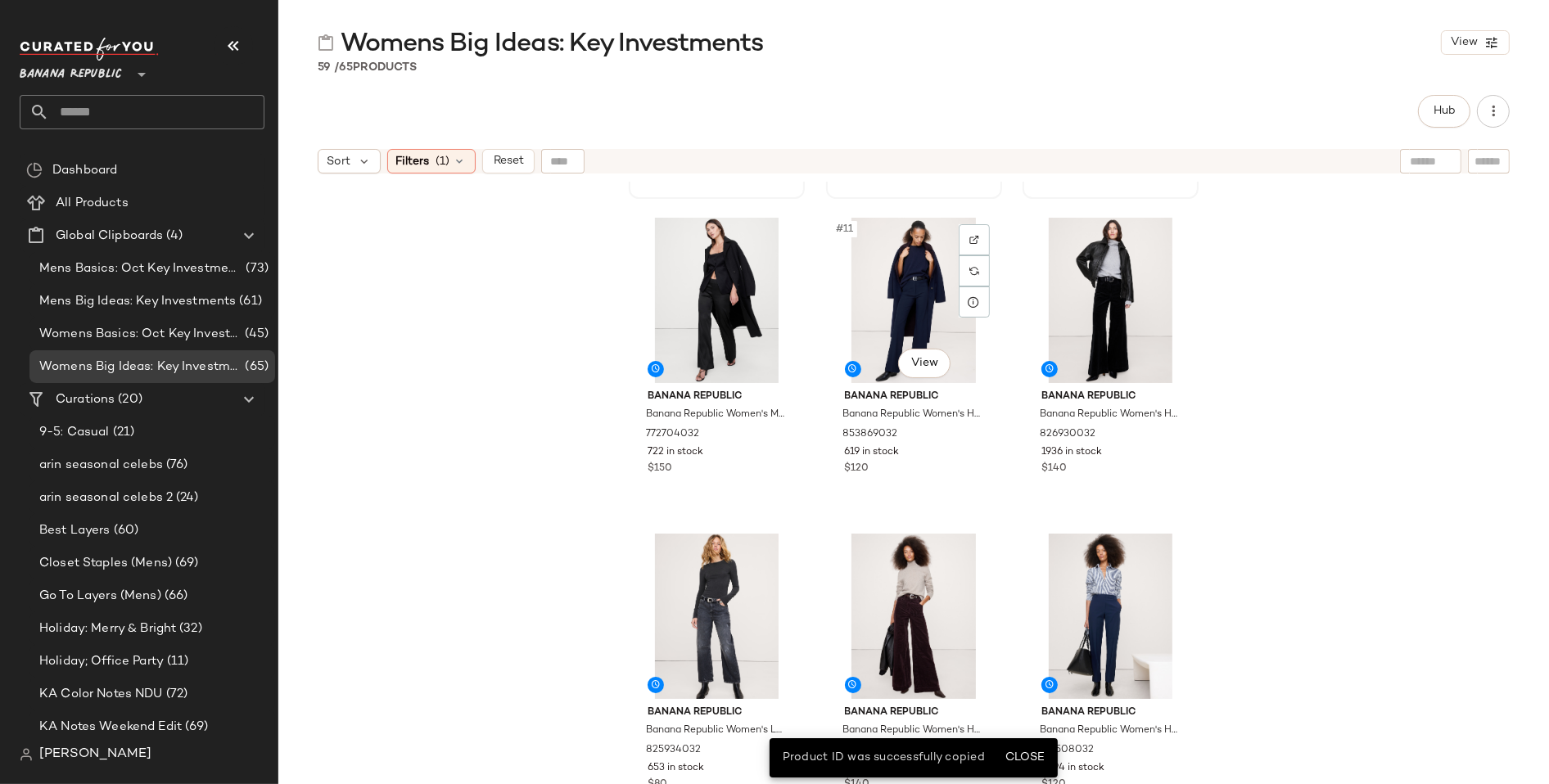
scroll to position [945, 0]
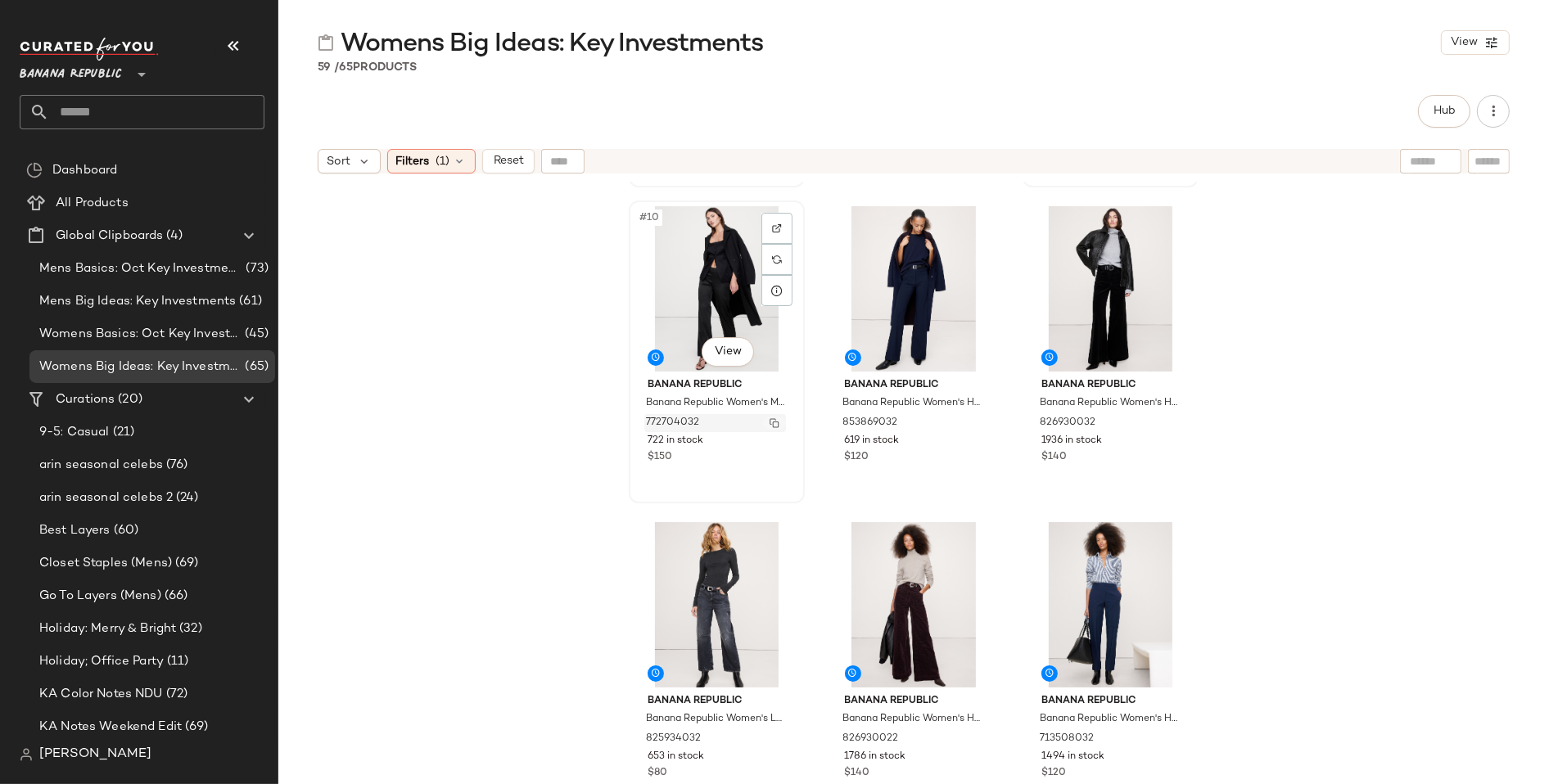
click at [774, 420] on img "button" at bounding box center [774, 423] width 10 height 10
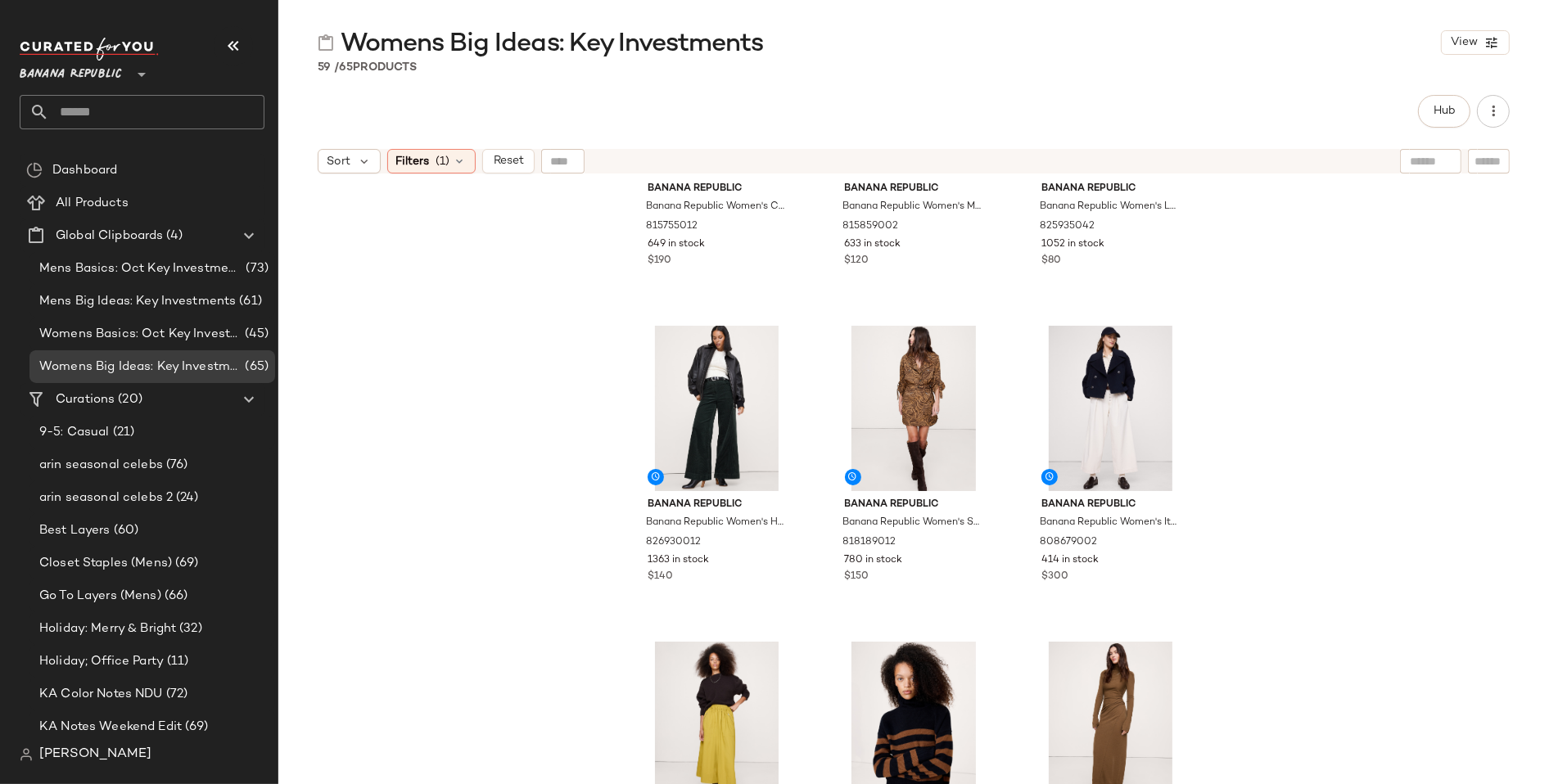
scroll to position [0, 0]
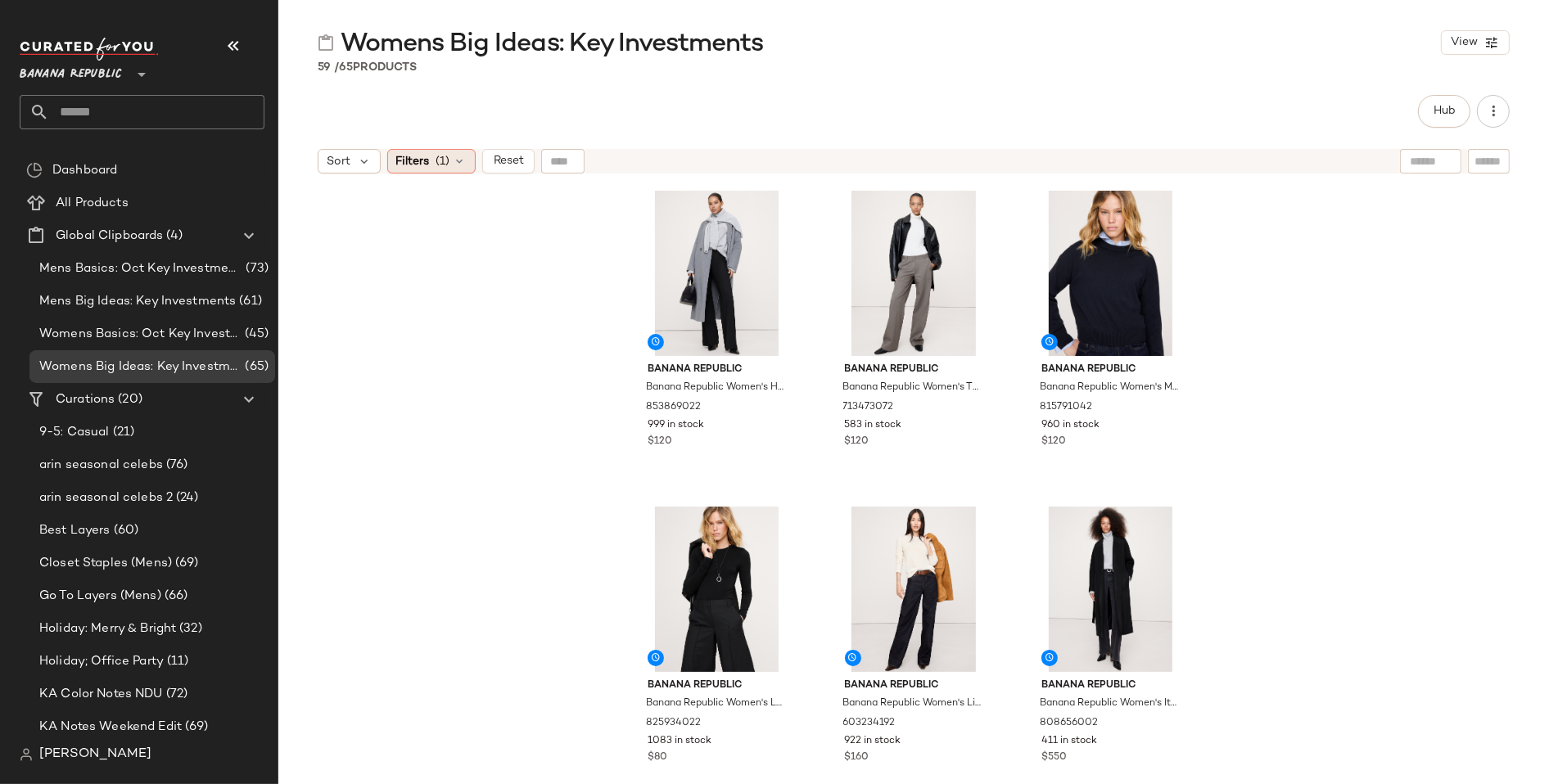
click at [421, 165] on span "Filters" at bounding box center [413, 161] width 34 height 17
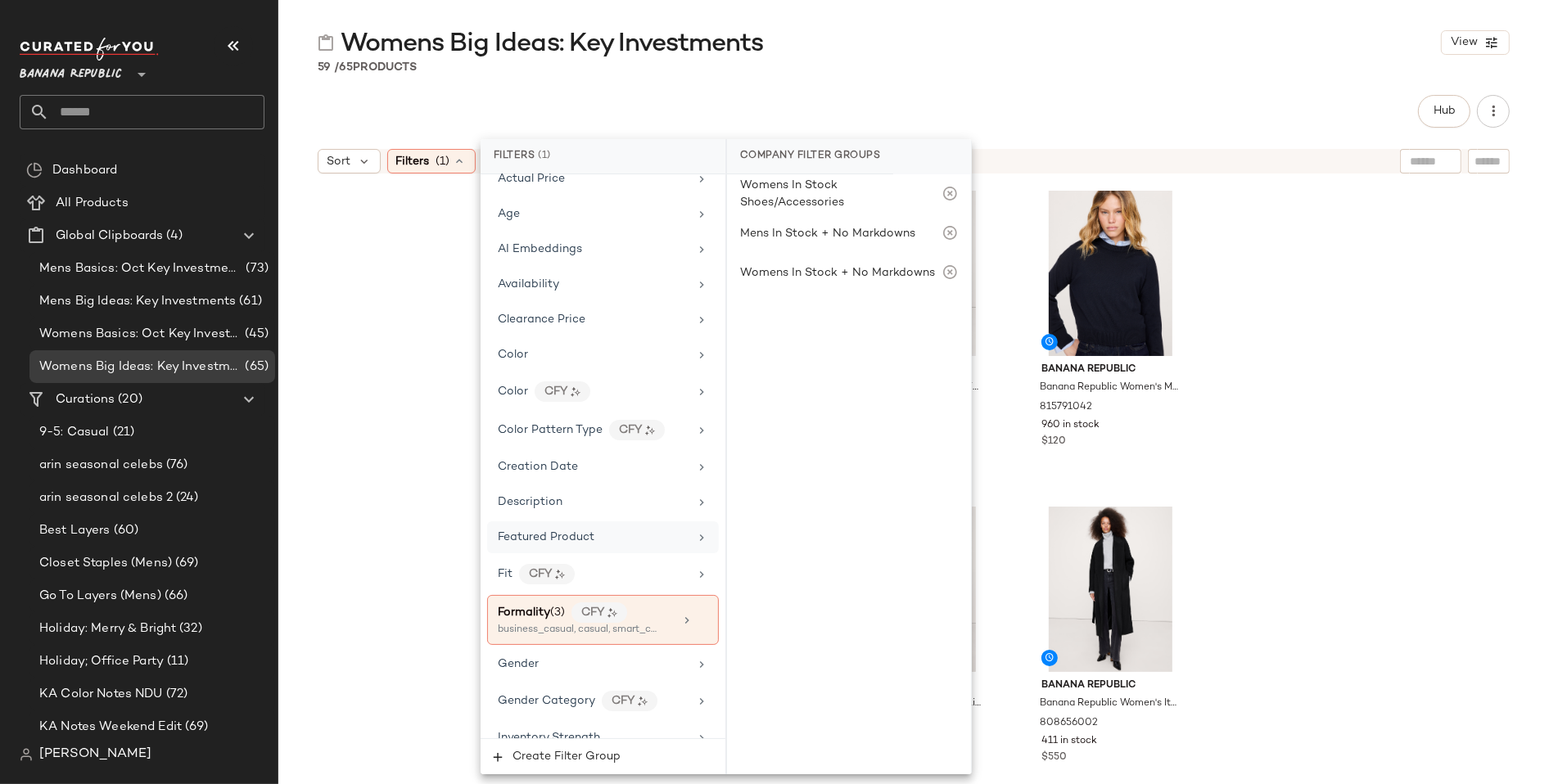
scroll to position [147, 0]
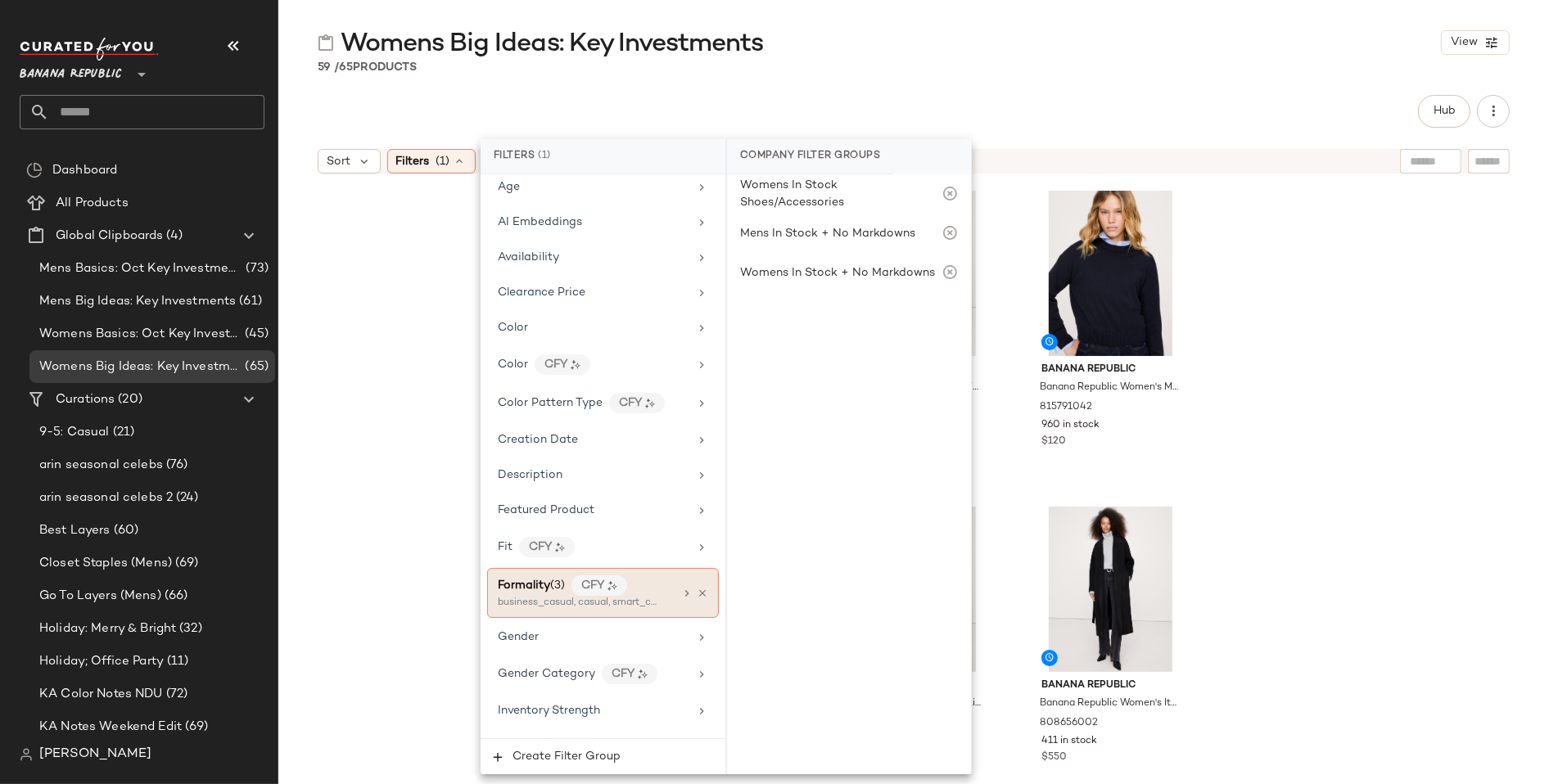
click at [681, 587] on icon at bounding box center [687, 594] width 13 height 13
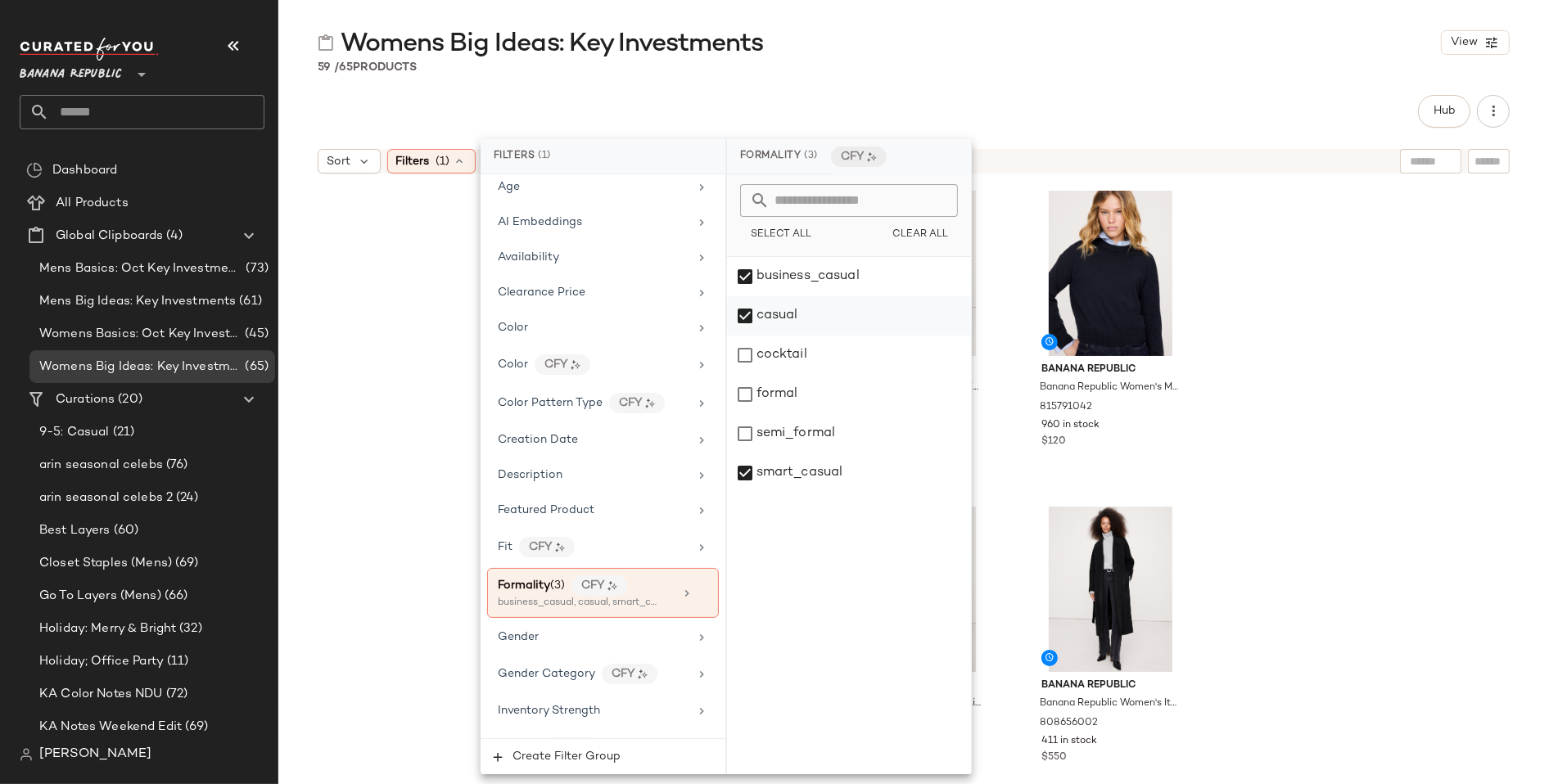
click at [740, 315] on div "casual" at bounding box center [849, 315] width 244 height 39
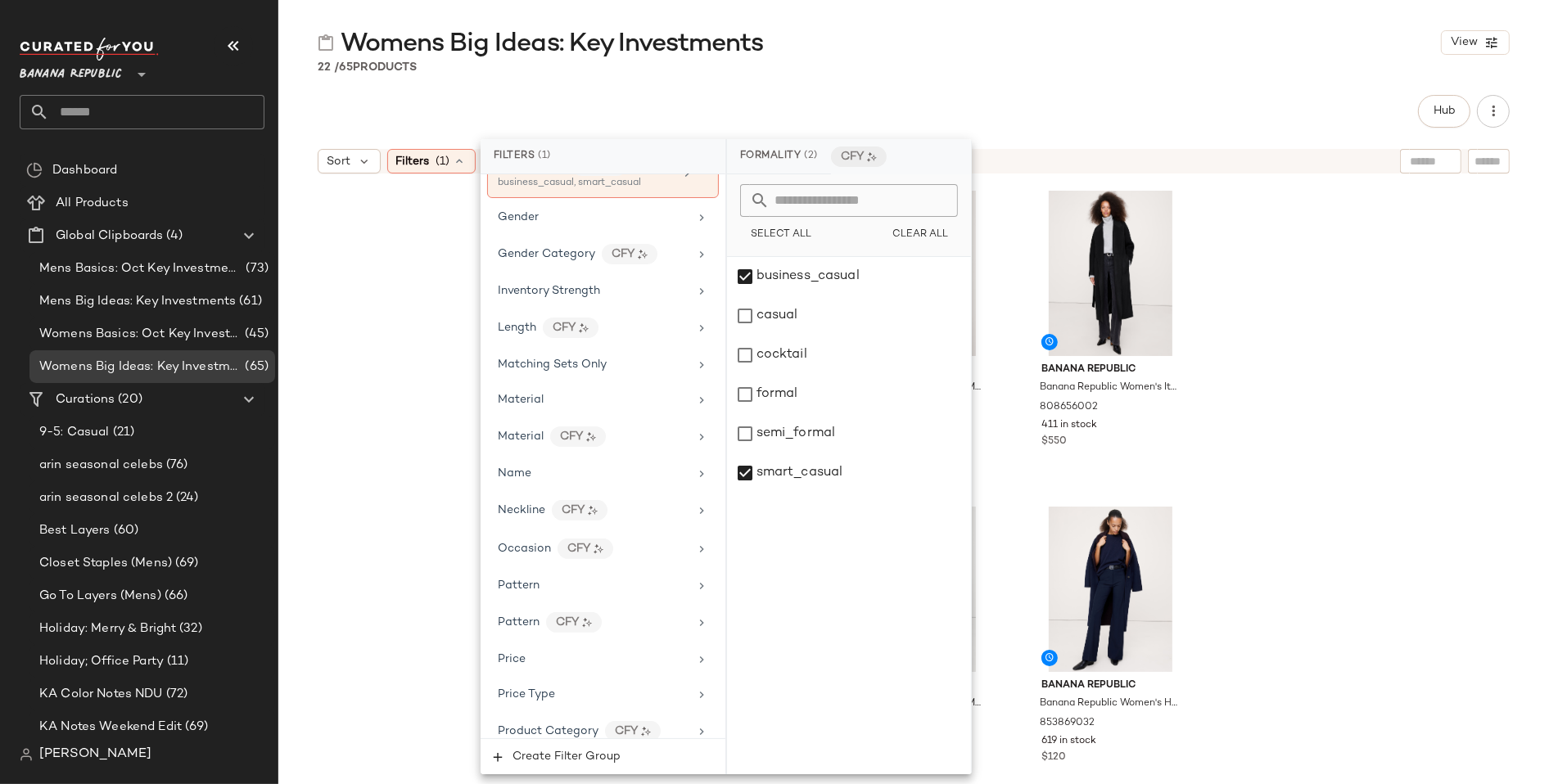
scroll to position [567, 0]
click at [693, 530] on div "Occasion CFY" at bounding box center [603, 548] width 232 height 35
click at [745, 278] on div "business_casual" at bounding box center [849, 276] width 244 height 39
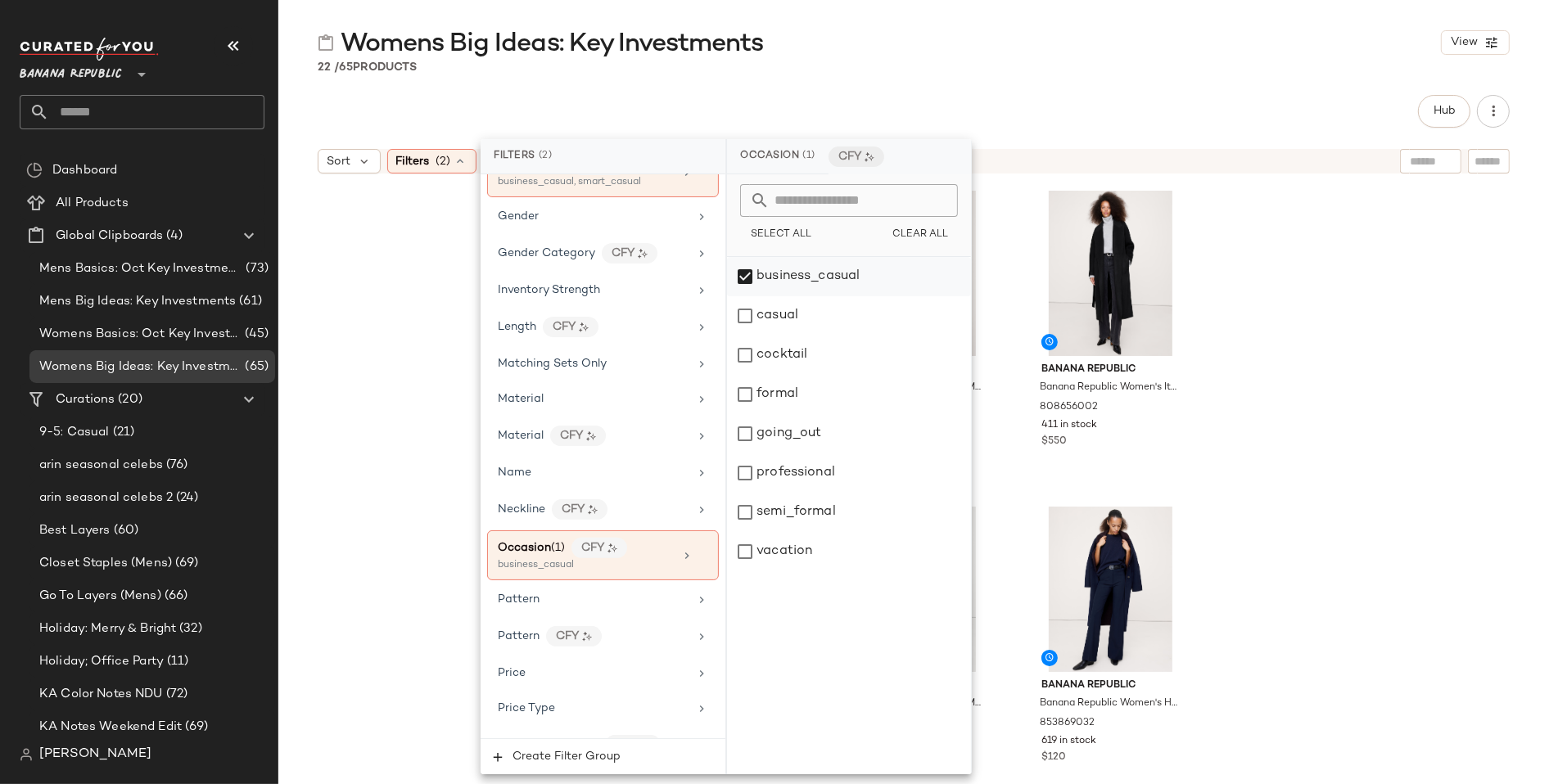
click at [745, 278] on div "business_casual" at bounding box center [849, 276] width 244 height 39
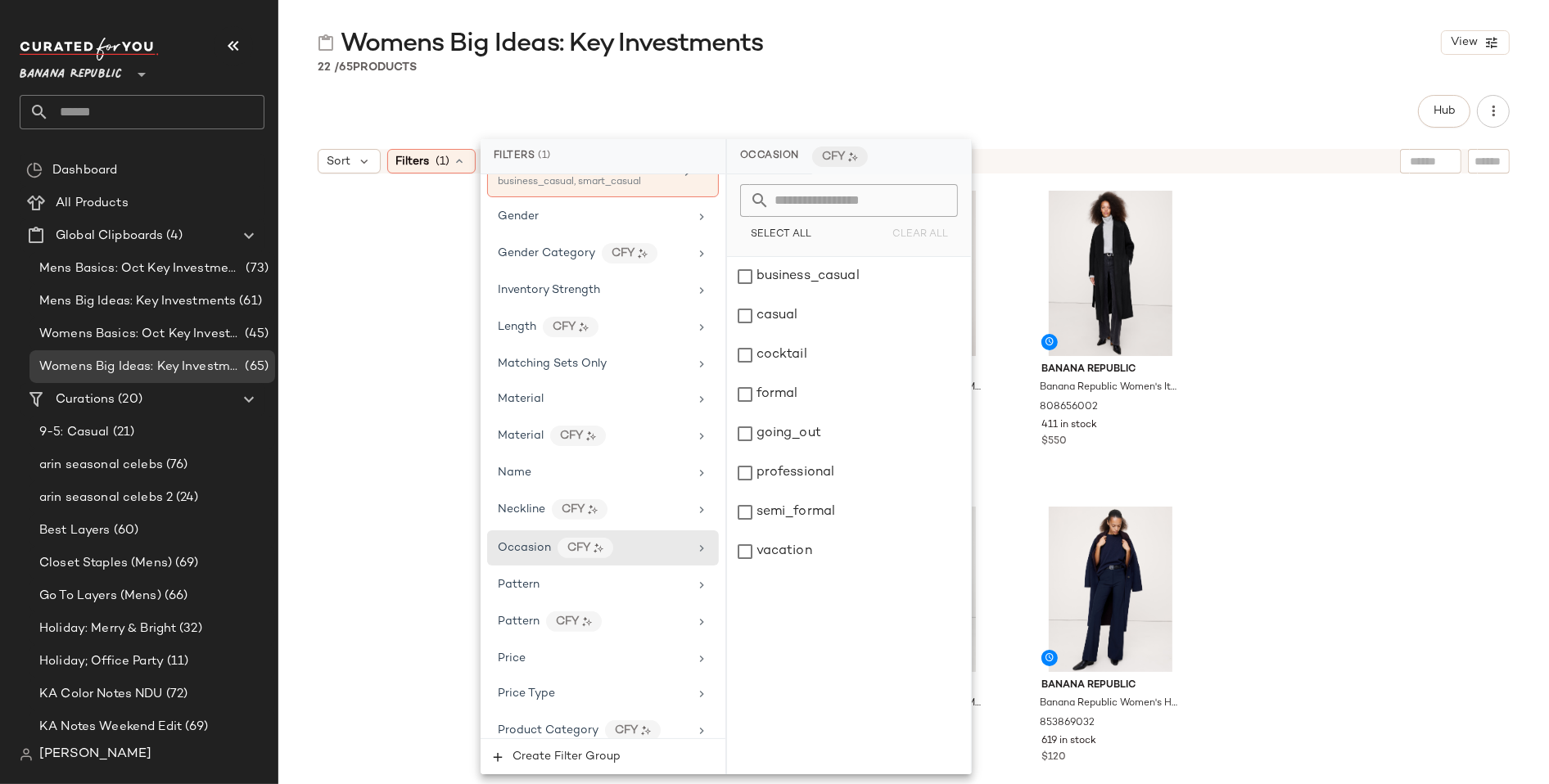
click at [400, 309] on div "Banana Republic Banana Republic Women's High-Rise Modern Flare Refined Pant Bla…" at bounding box center [913, 503] width 1271 height 643
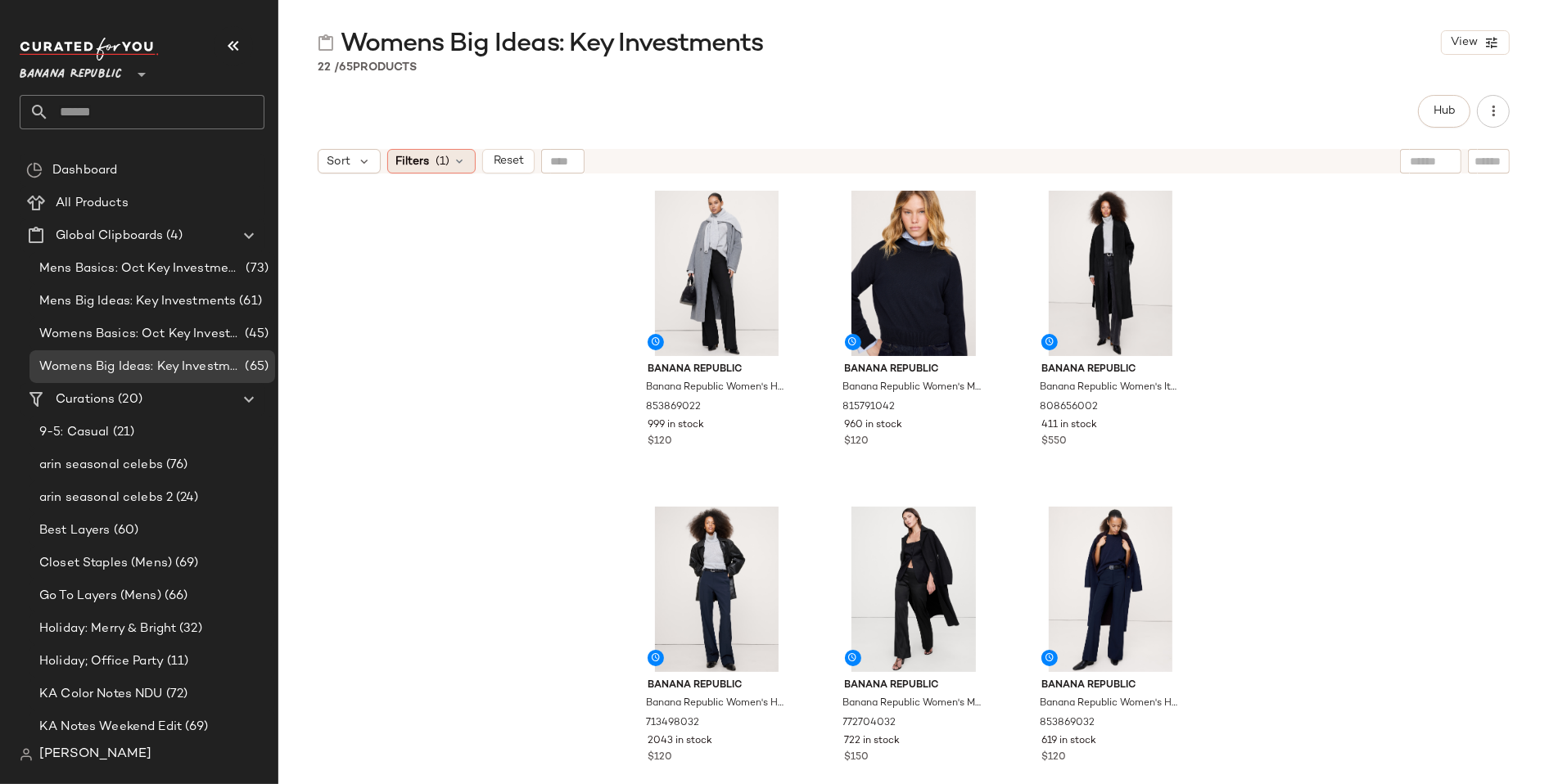
click at [458, 159] on icon at bounding box center [460, 161] width 13 height 13
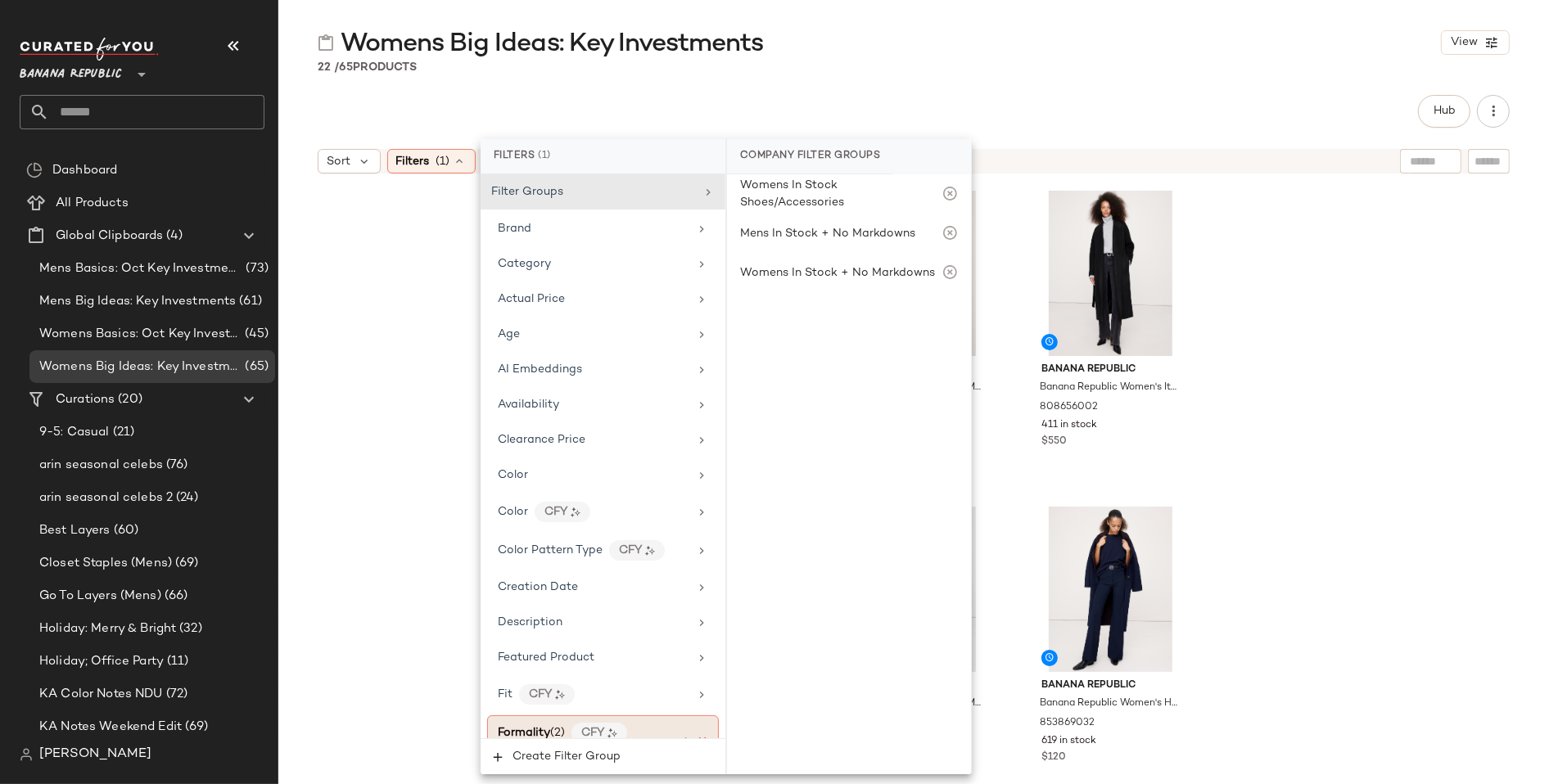
click at [700, 735] on icon at bounding box center [702, 740] width 11 height 11
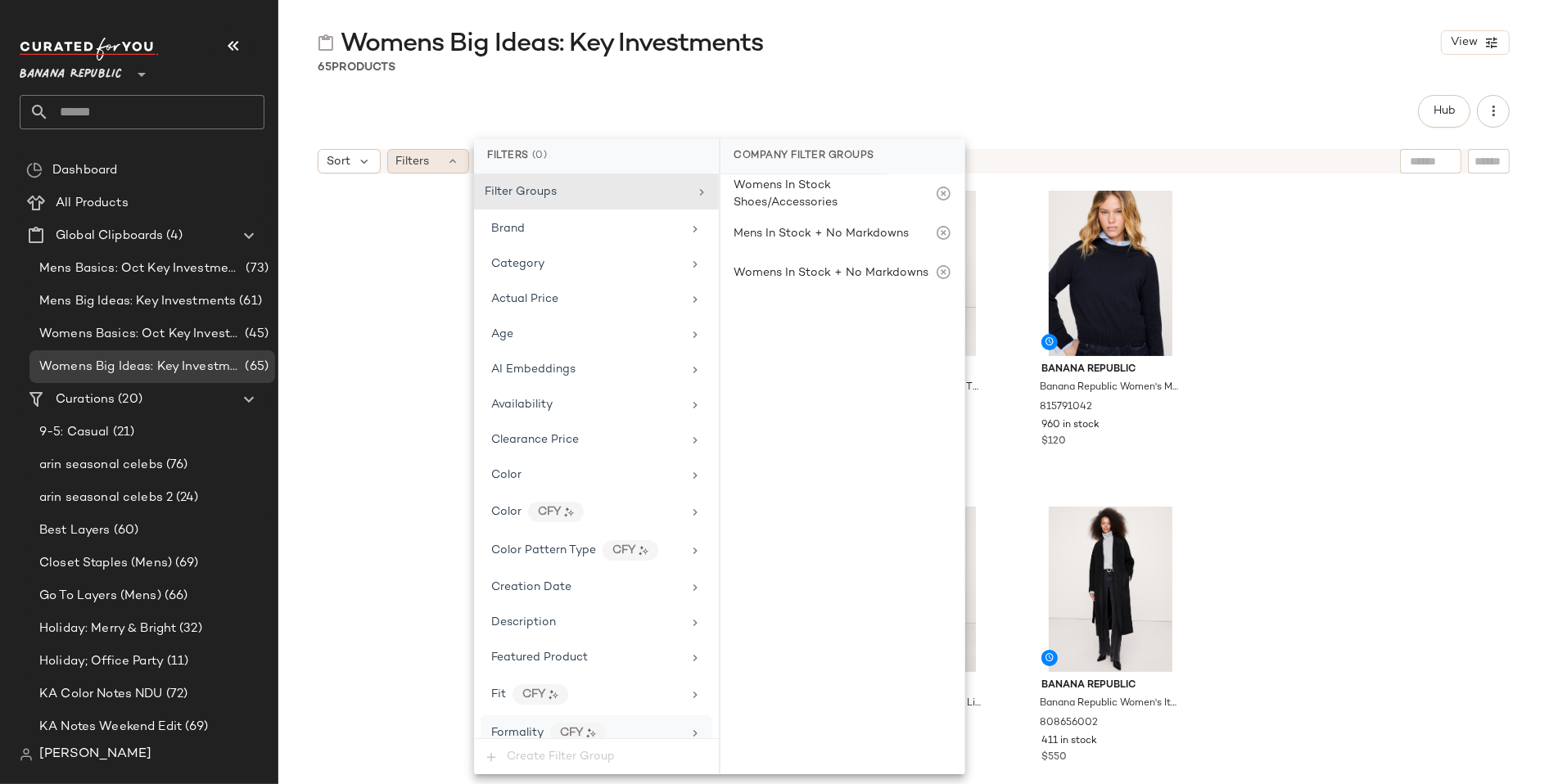
click at [426, 162] on span "Filters" at bounding box center [413, 161] width 34 height 17
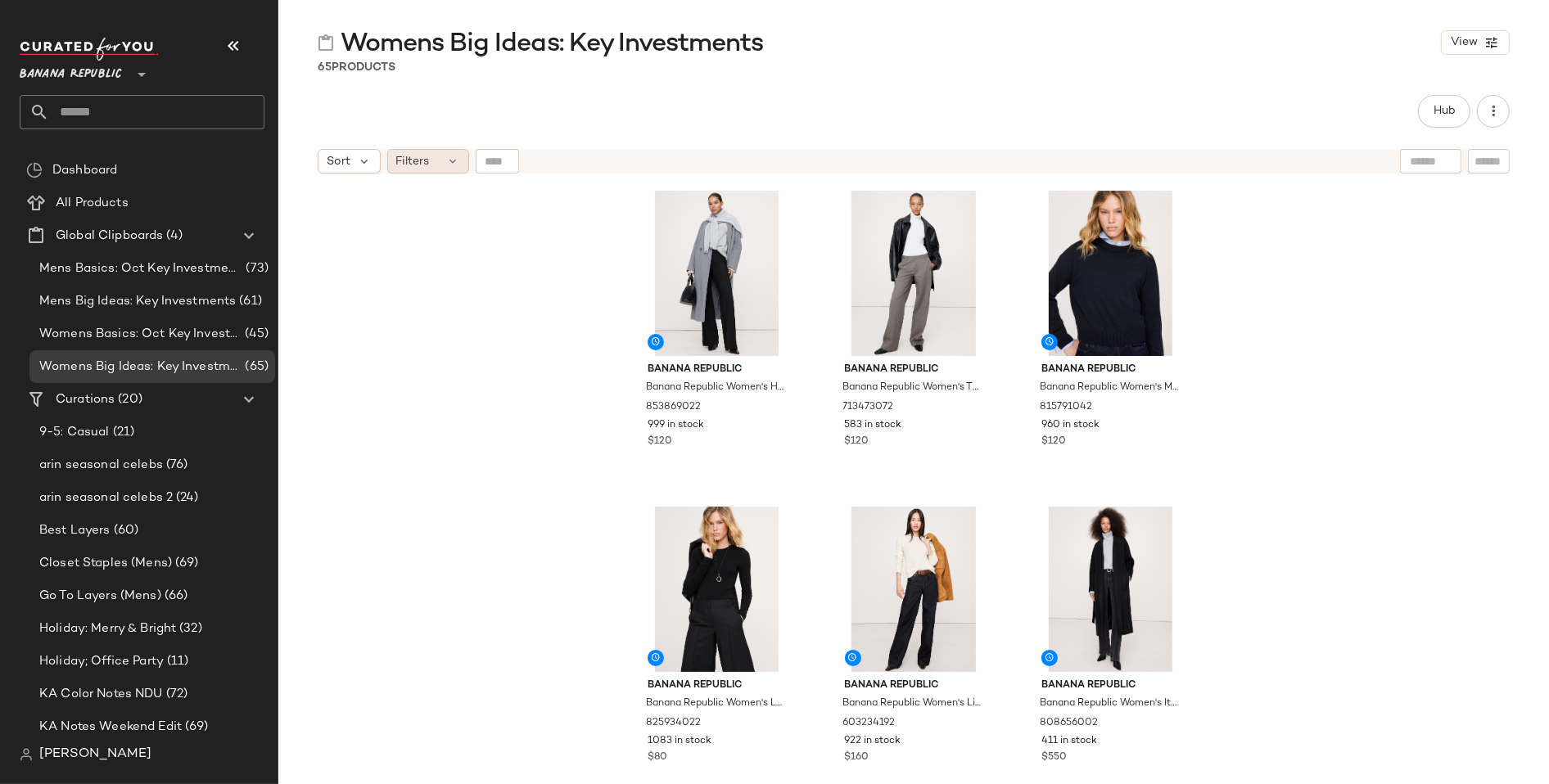
click at [426, 162] on span "Filters" at bounding box center [413, 161] width 34 height 17
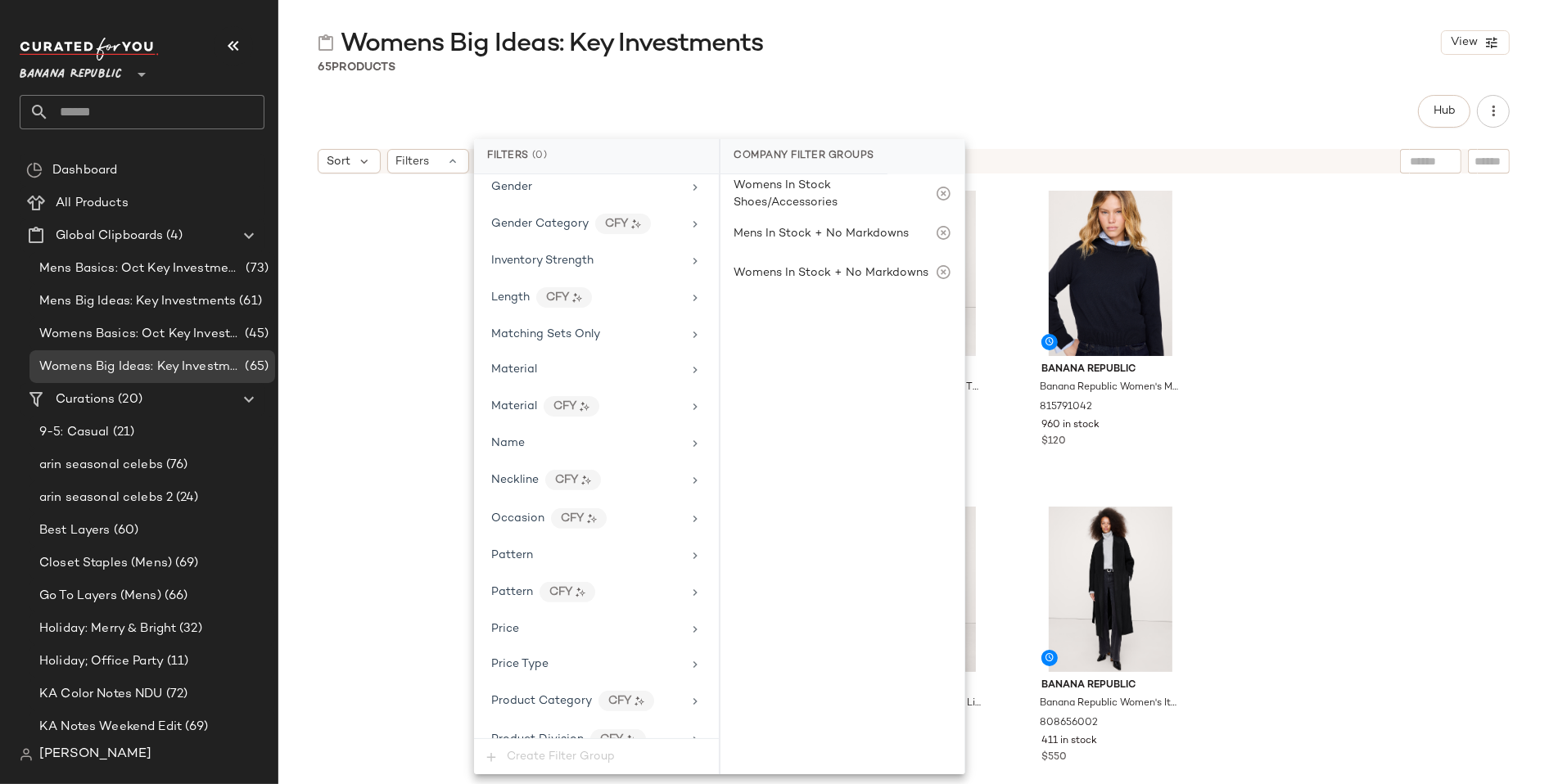
scroll to position [586, 0]
click at [689, 509] on icon at bounding box center [695, 515] width 13 height 13
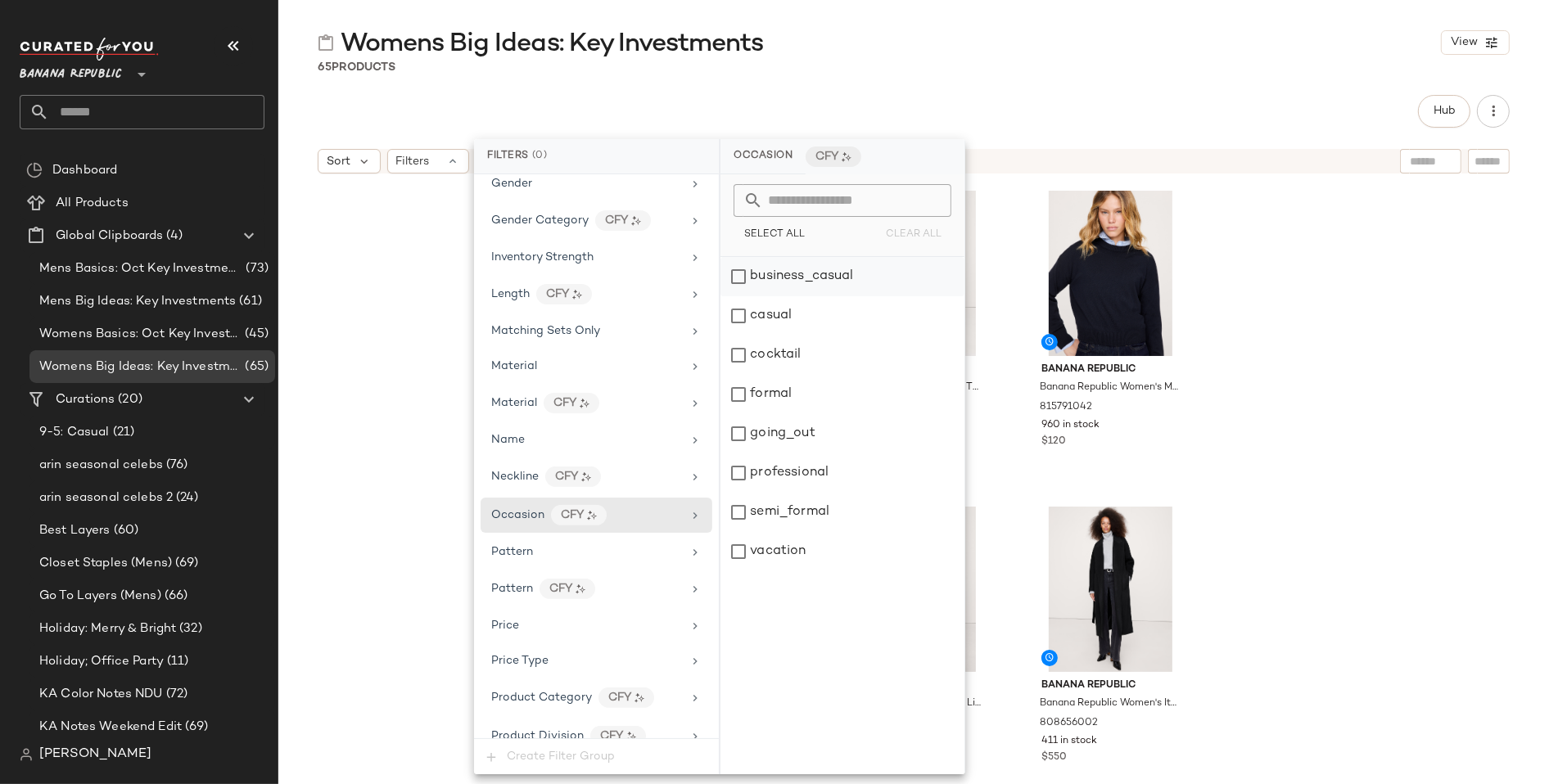
click at [742, 272] on div "business_casual" at bounding box center [842, 276] width 244 height 39
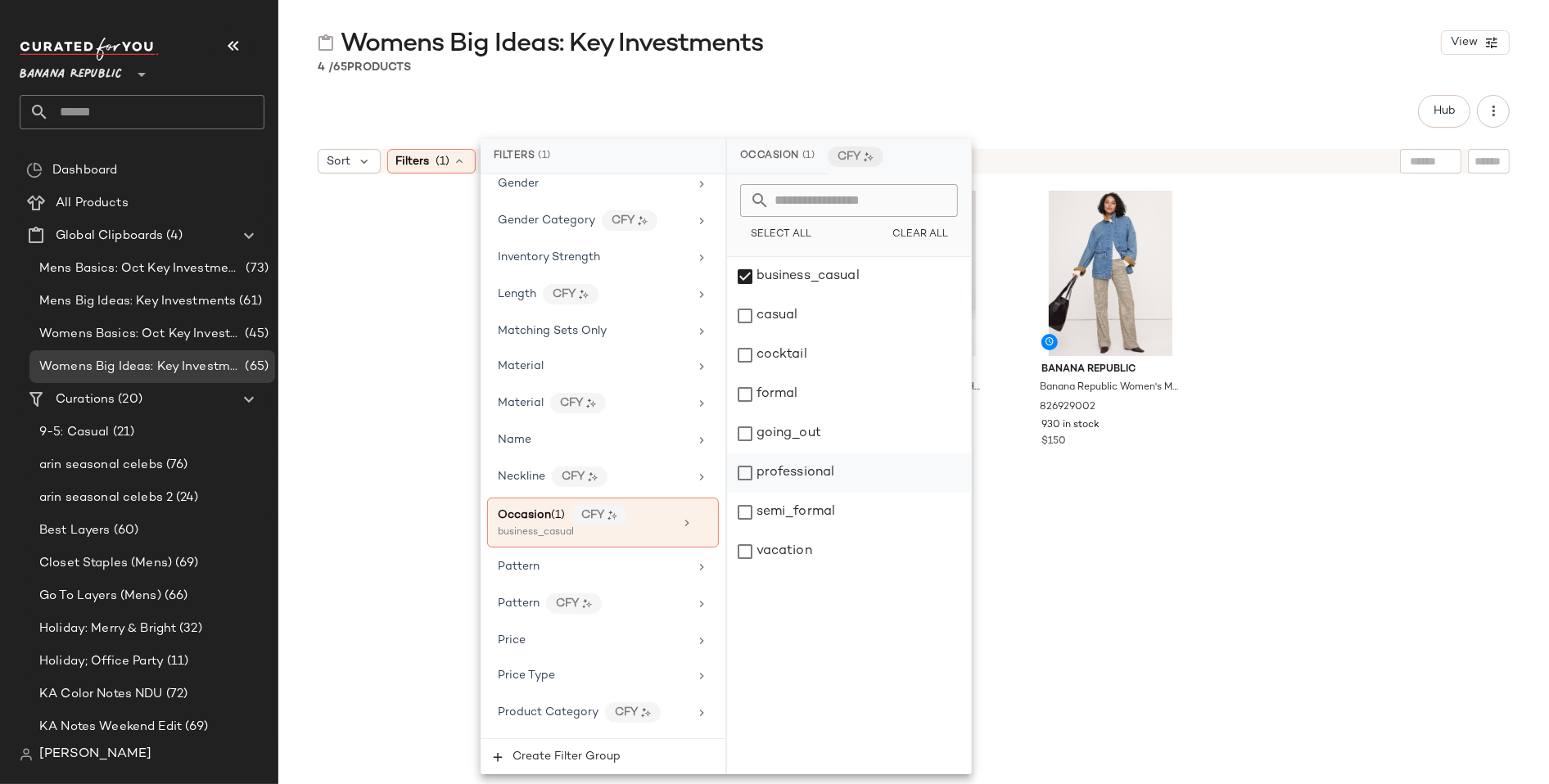
click at [741, 475] on div "professional" at bounding box center [849, 473] width 244 height 39
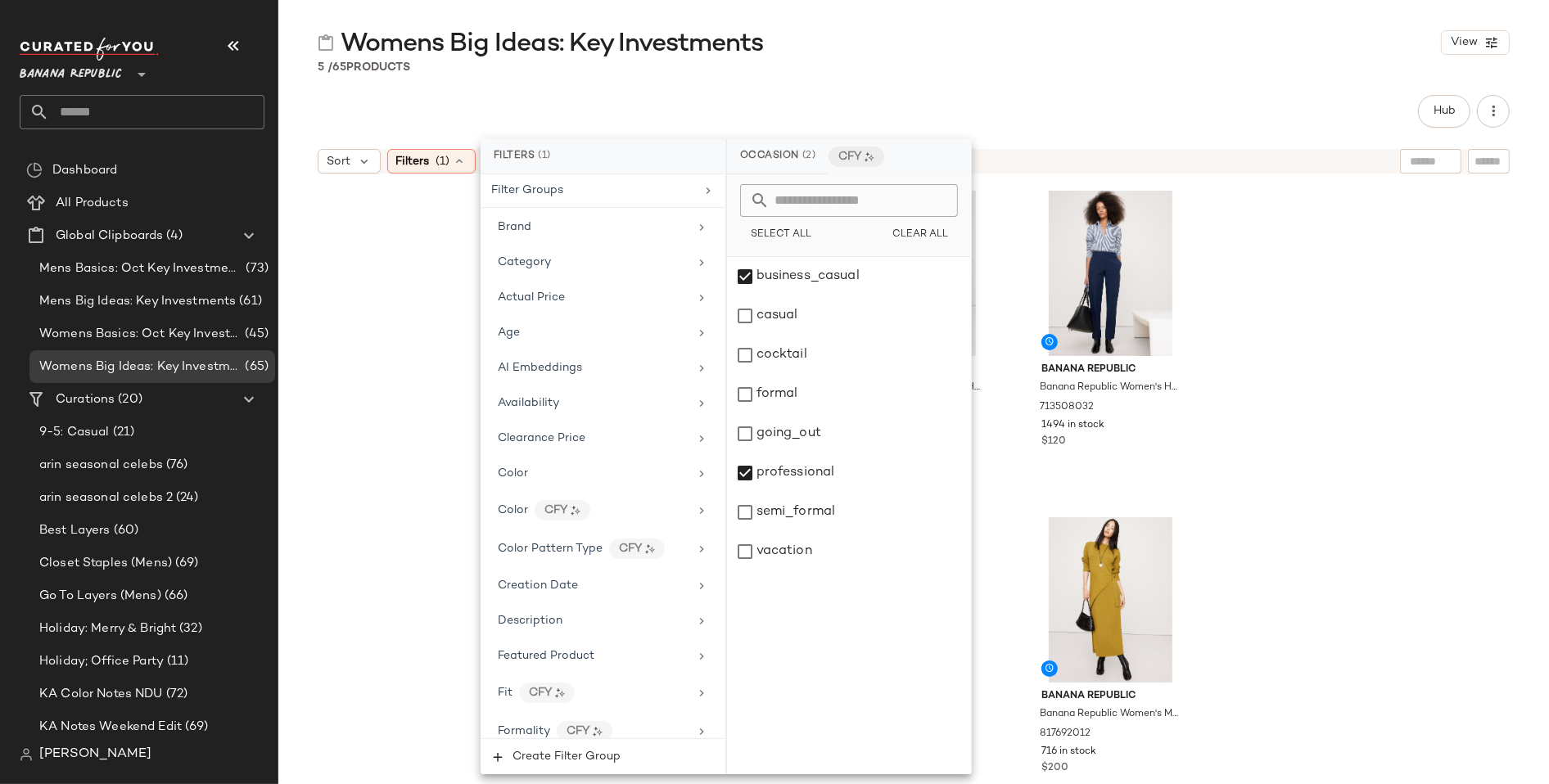
scroll to position [0, 0]
click at [954, 92] on div "Womens Big Ideas: Key Investments View 5 / 65 Products Hub Sort Filters (1) Res…" at bounding box center [913, 405] width 1271 height 758
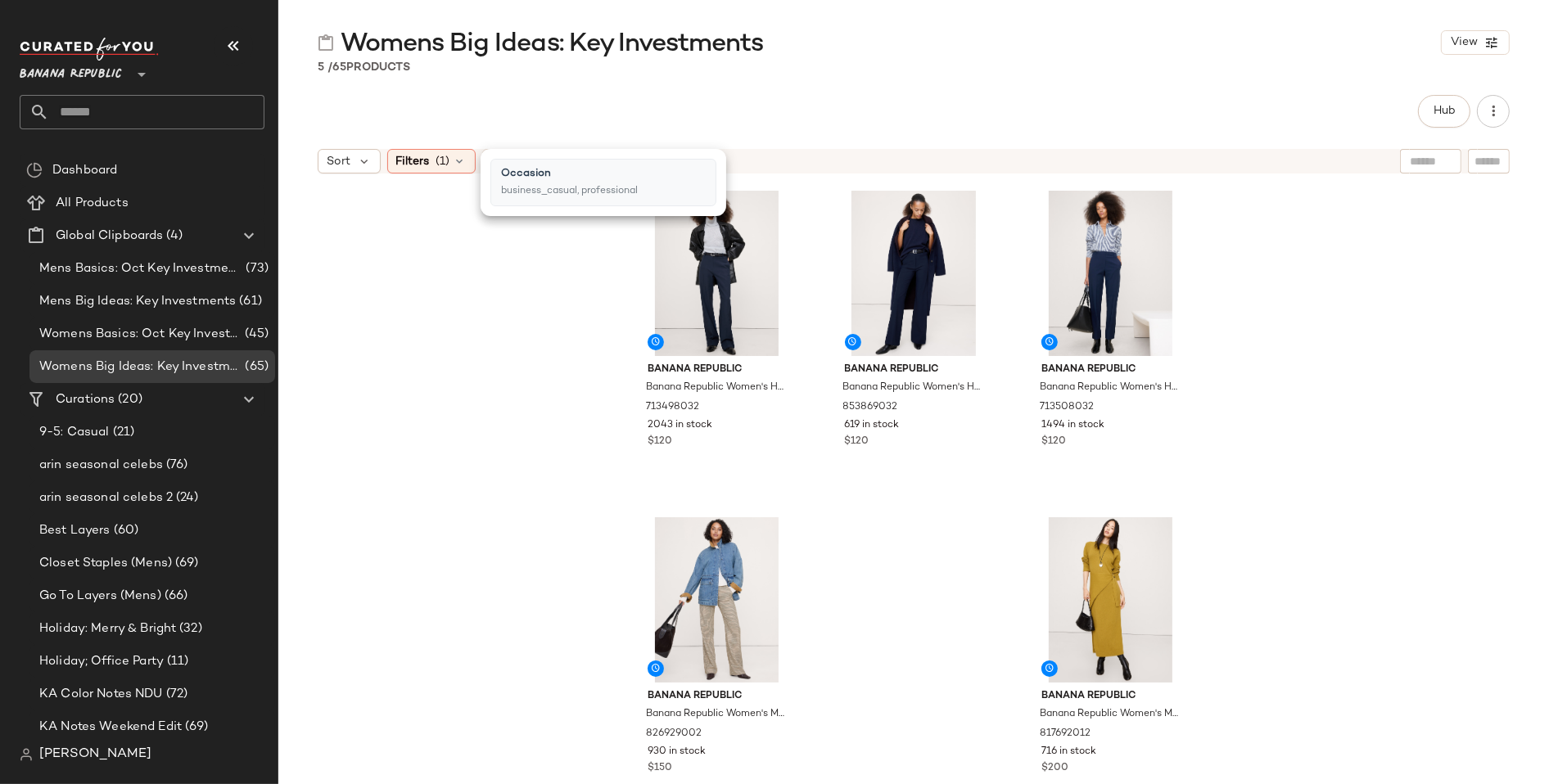
click at [911, 65] on div "5 / 65 Products" at bounding box center [913, 67] width 1271 height 17
click at [463, 161] on icon at bounding box center [460, 161] width 13 height 13
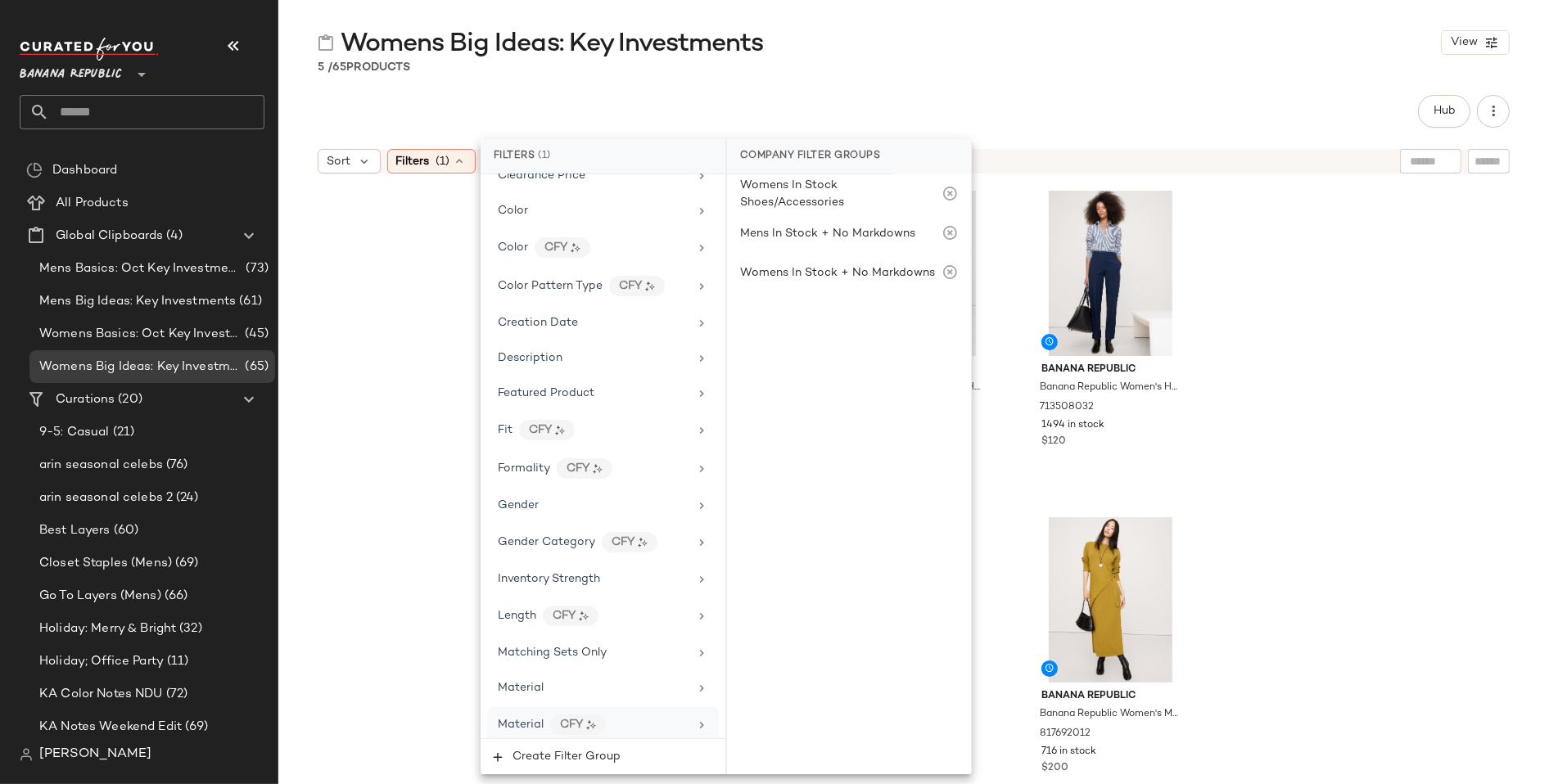
scroll to position [273, 0]
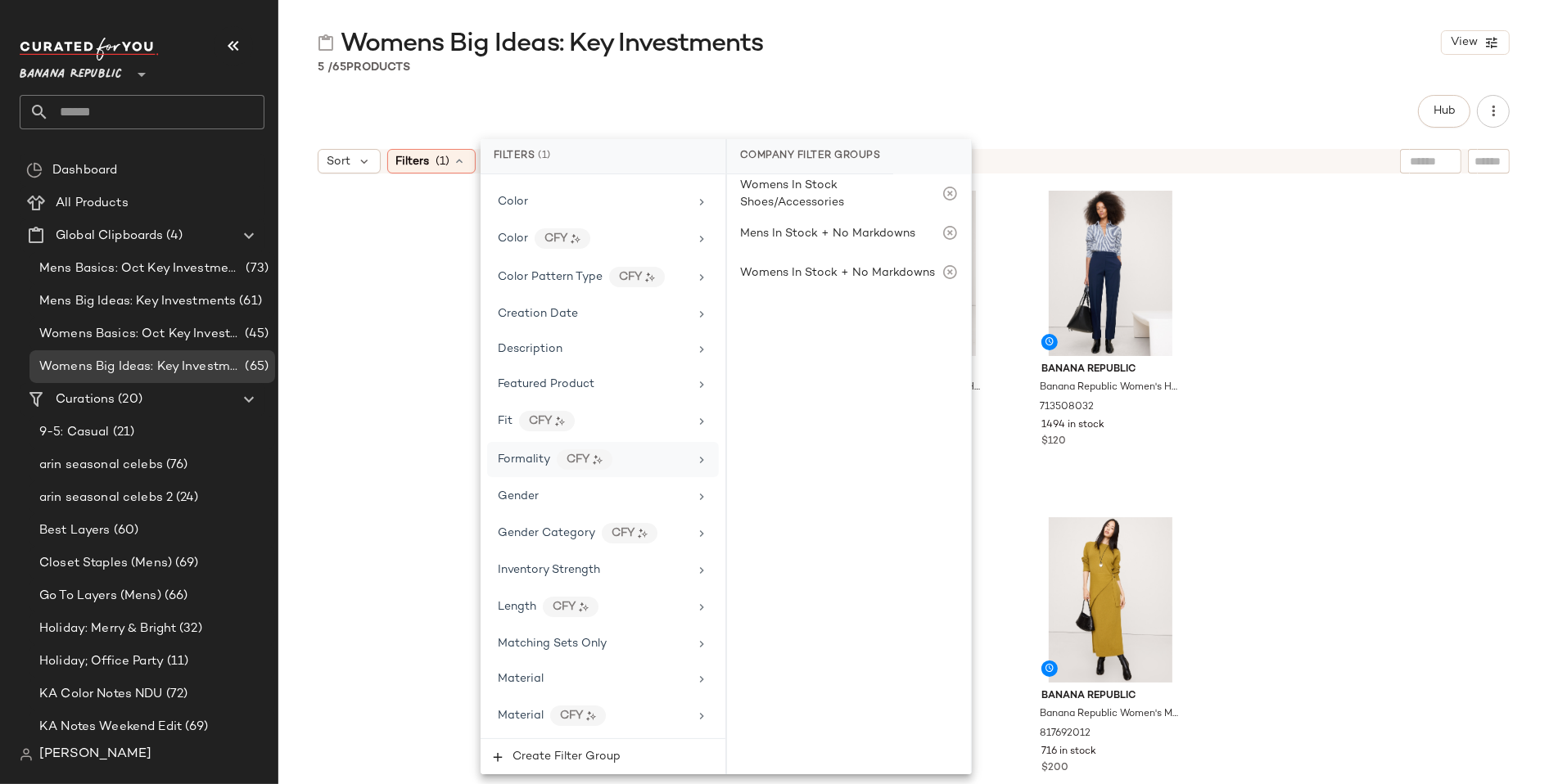
click at [696, 454] on icon at bounding box center [701, 460] width 13 height 13
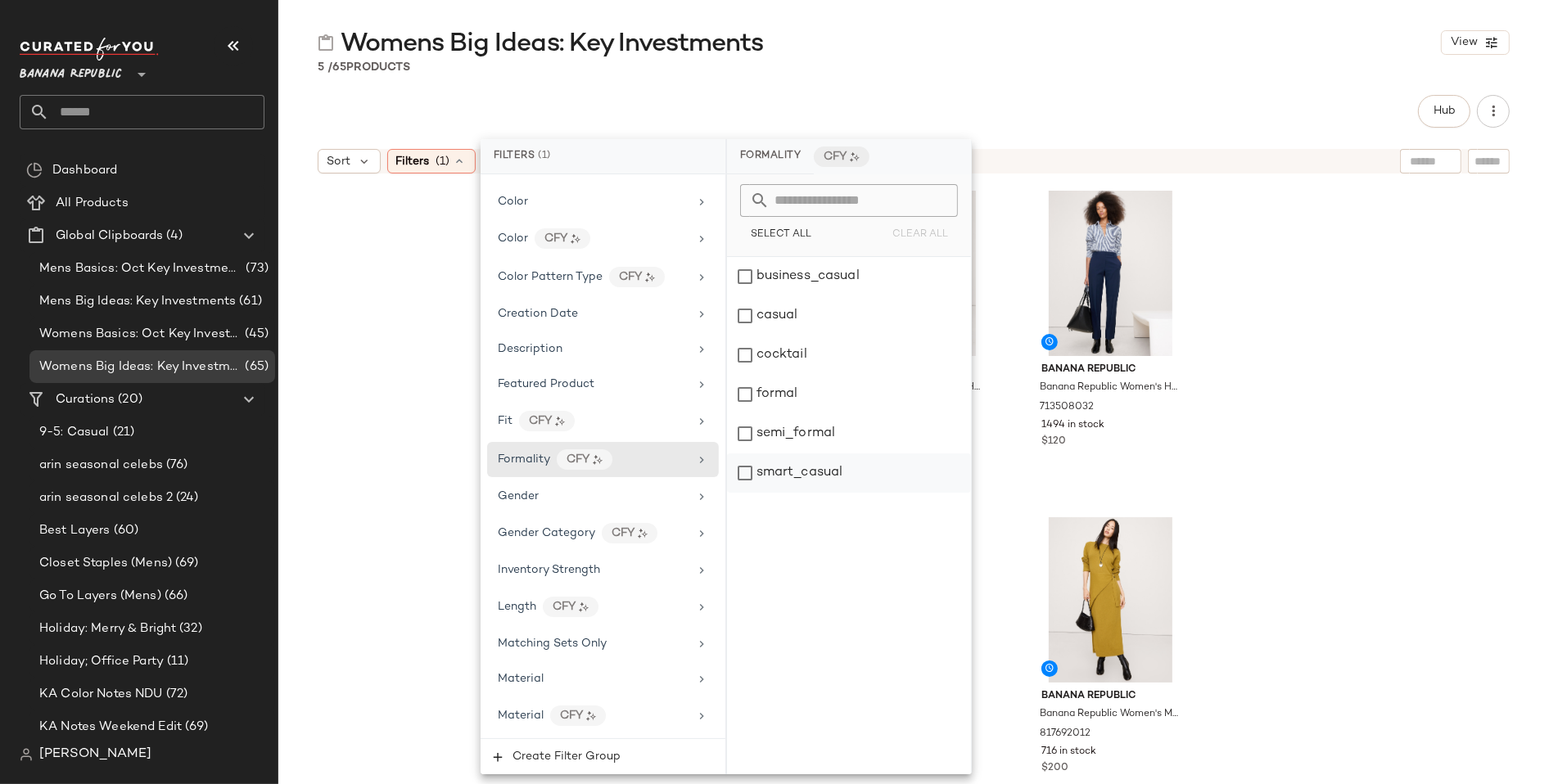
click at [741, 469] on div "smart_casual" at bounding box center [849, 473] width 244 height 39
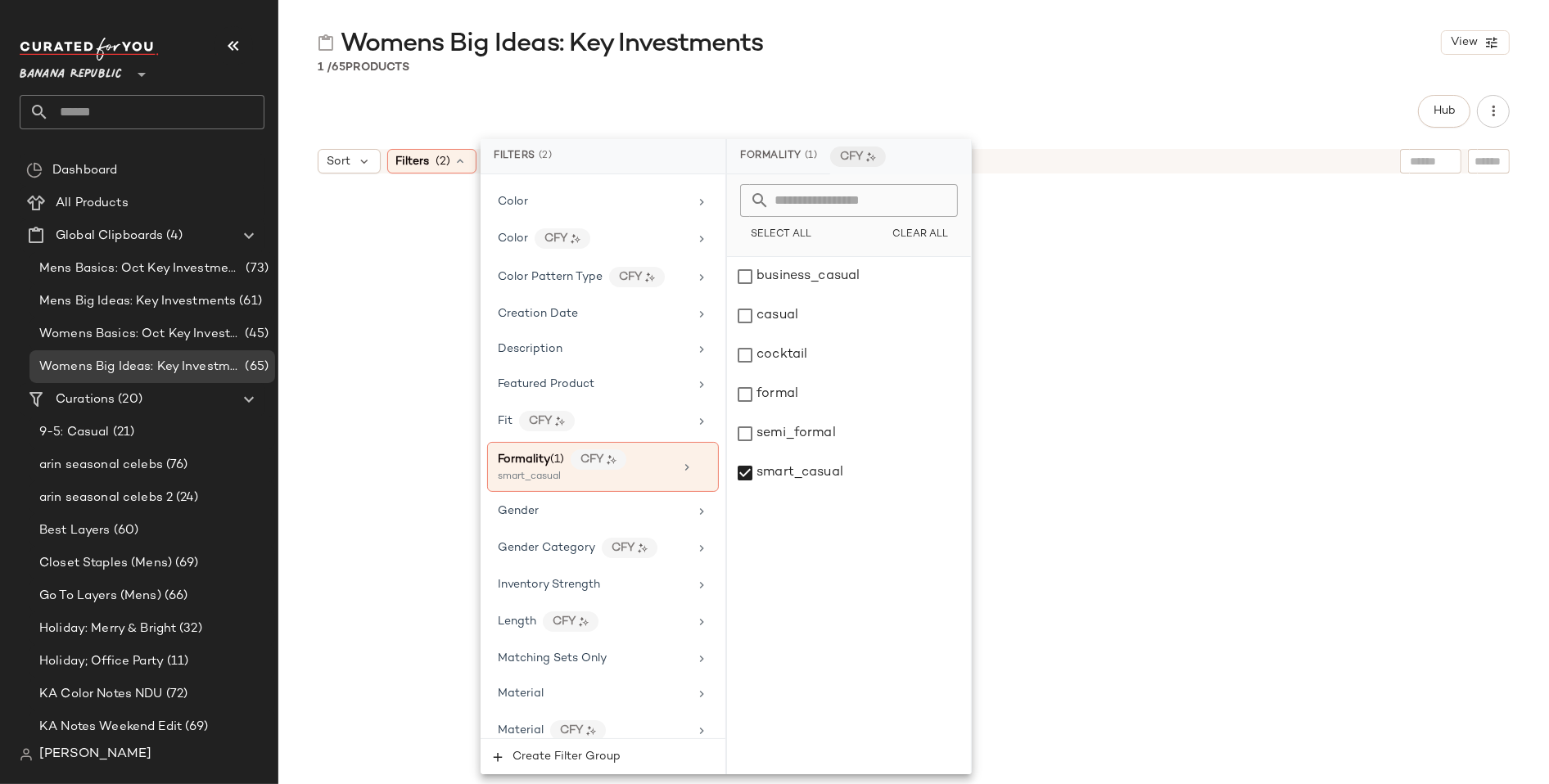
click at [1162, 185] on div at bounding box center [913, 505] width 570 height 640
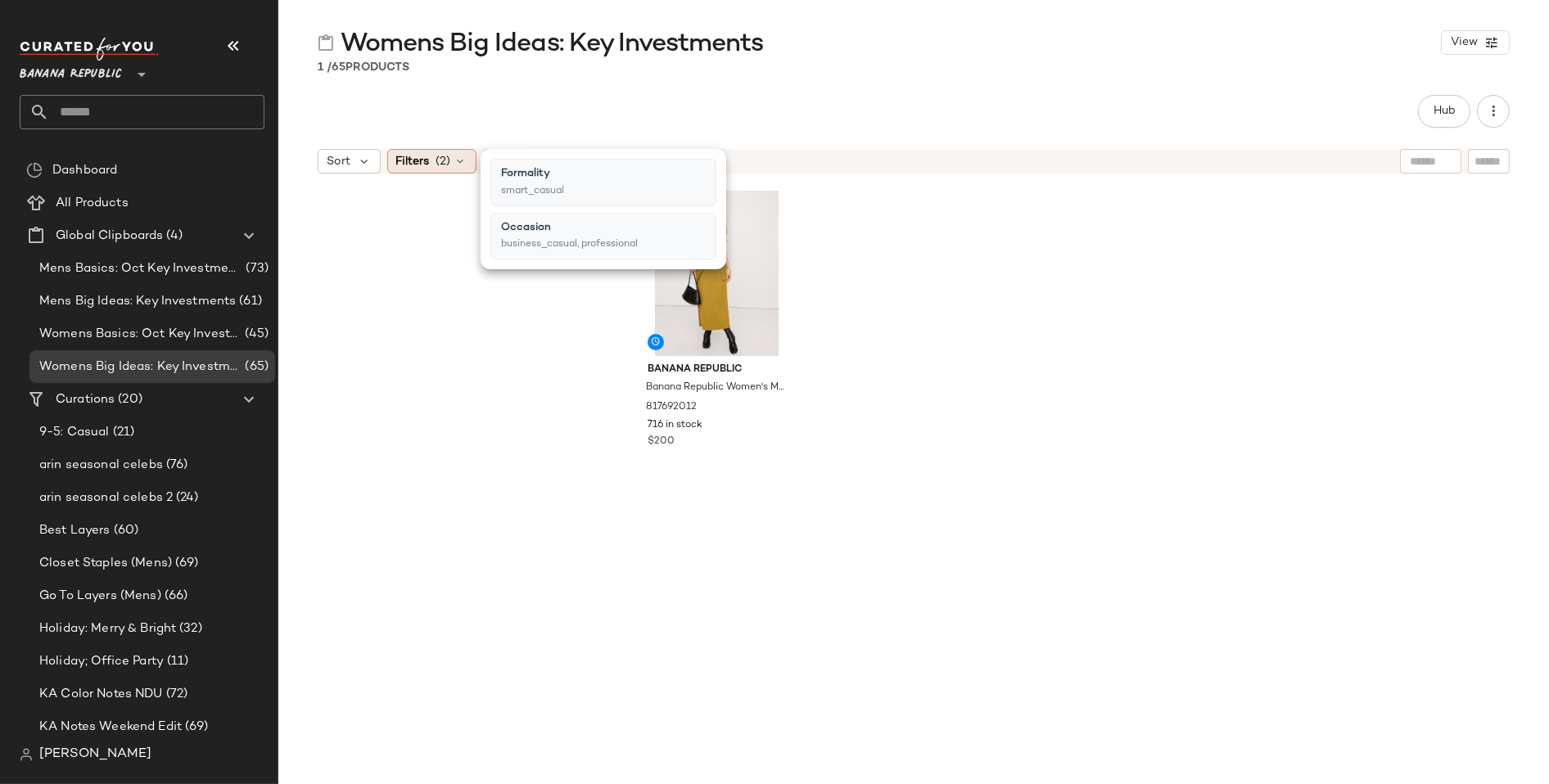
click at [459, 162] on icon at bounding box center [461, 161] width 13 height 13
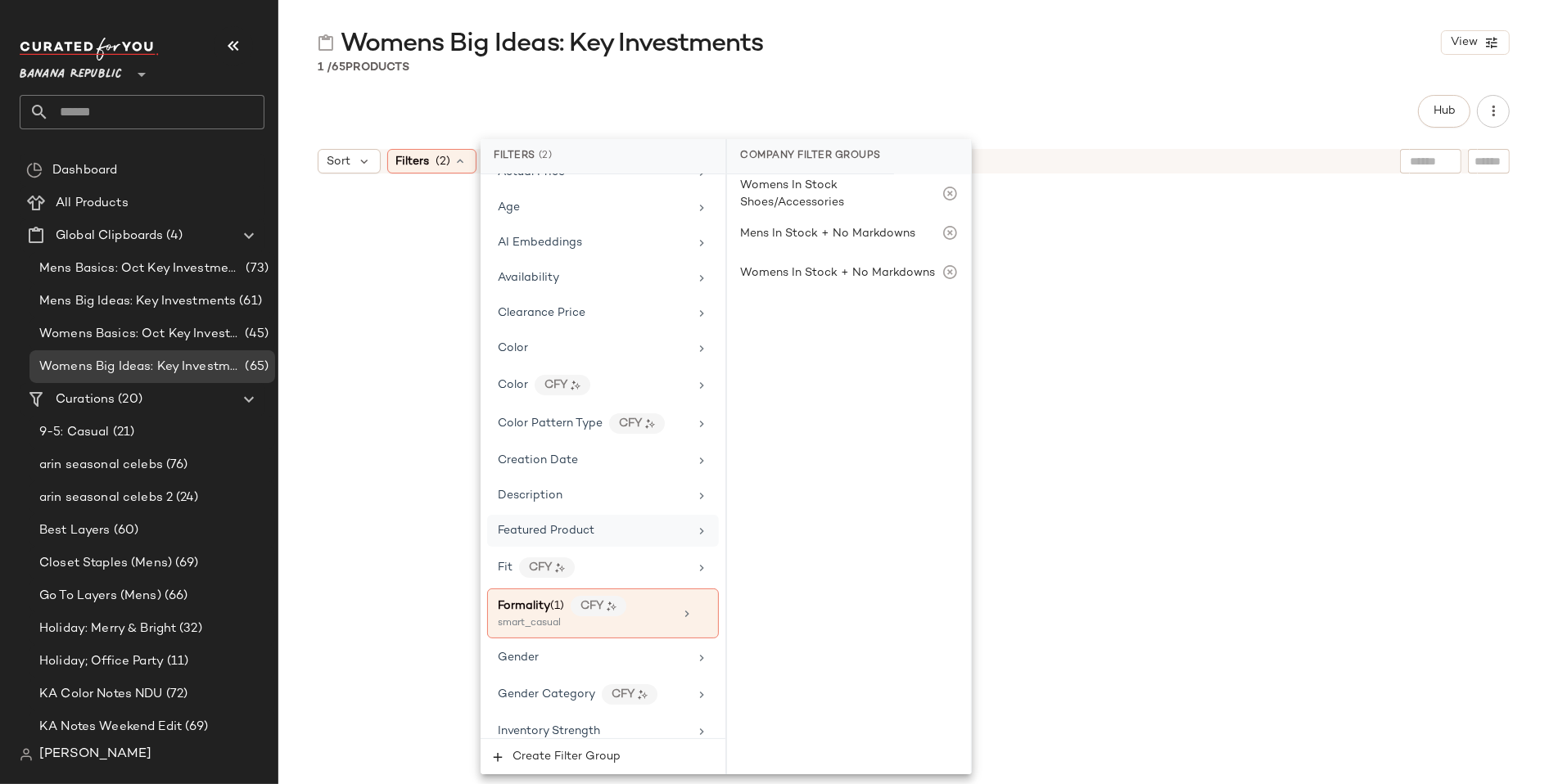
scroll to position [175, 0]
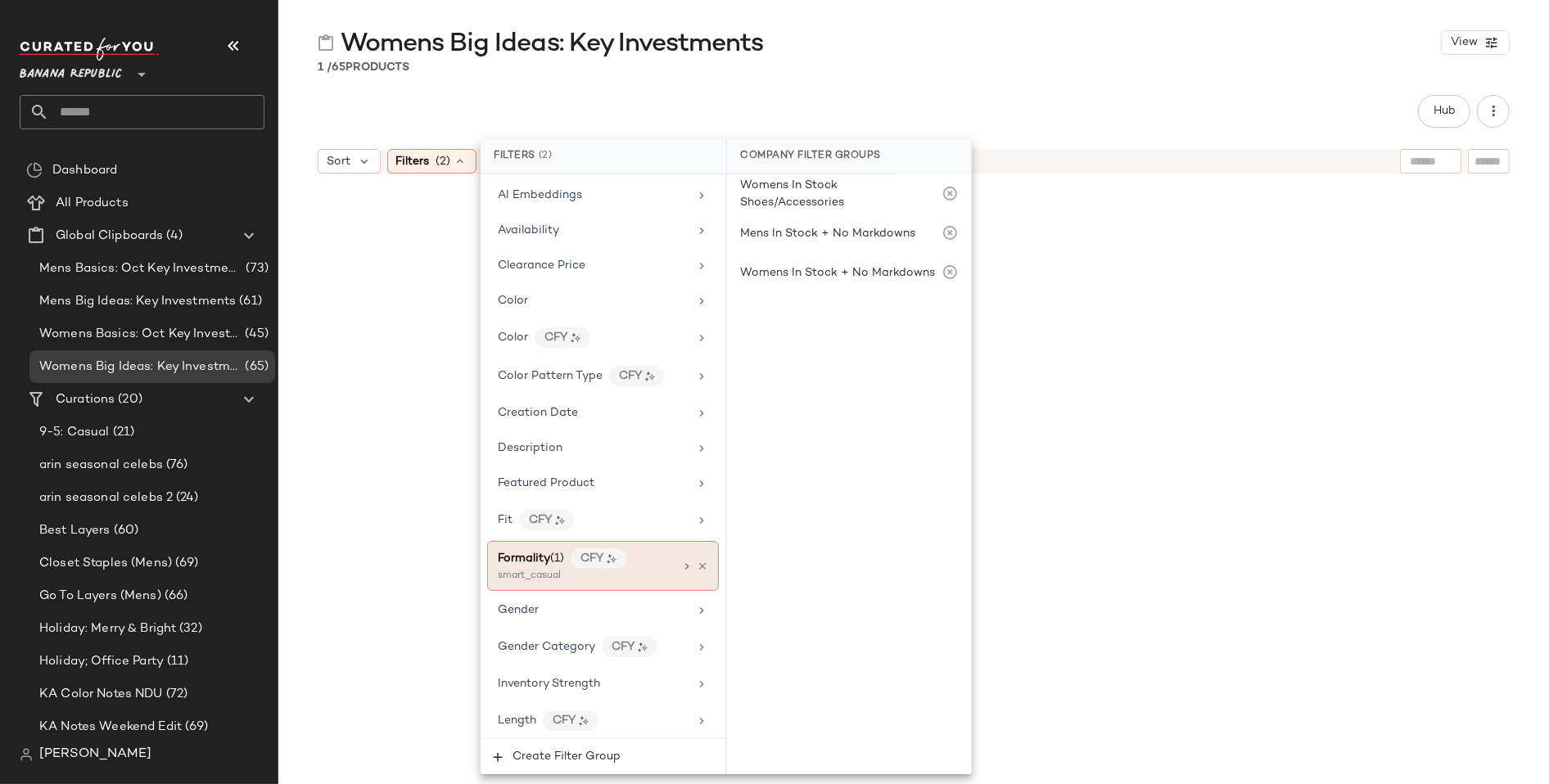
click at [682, 560] on icon at bounding box center [687, 567] width 13 height 13
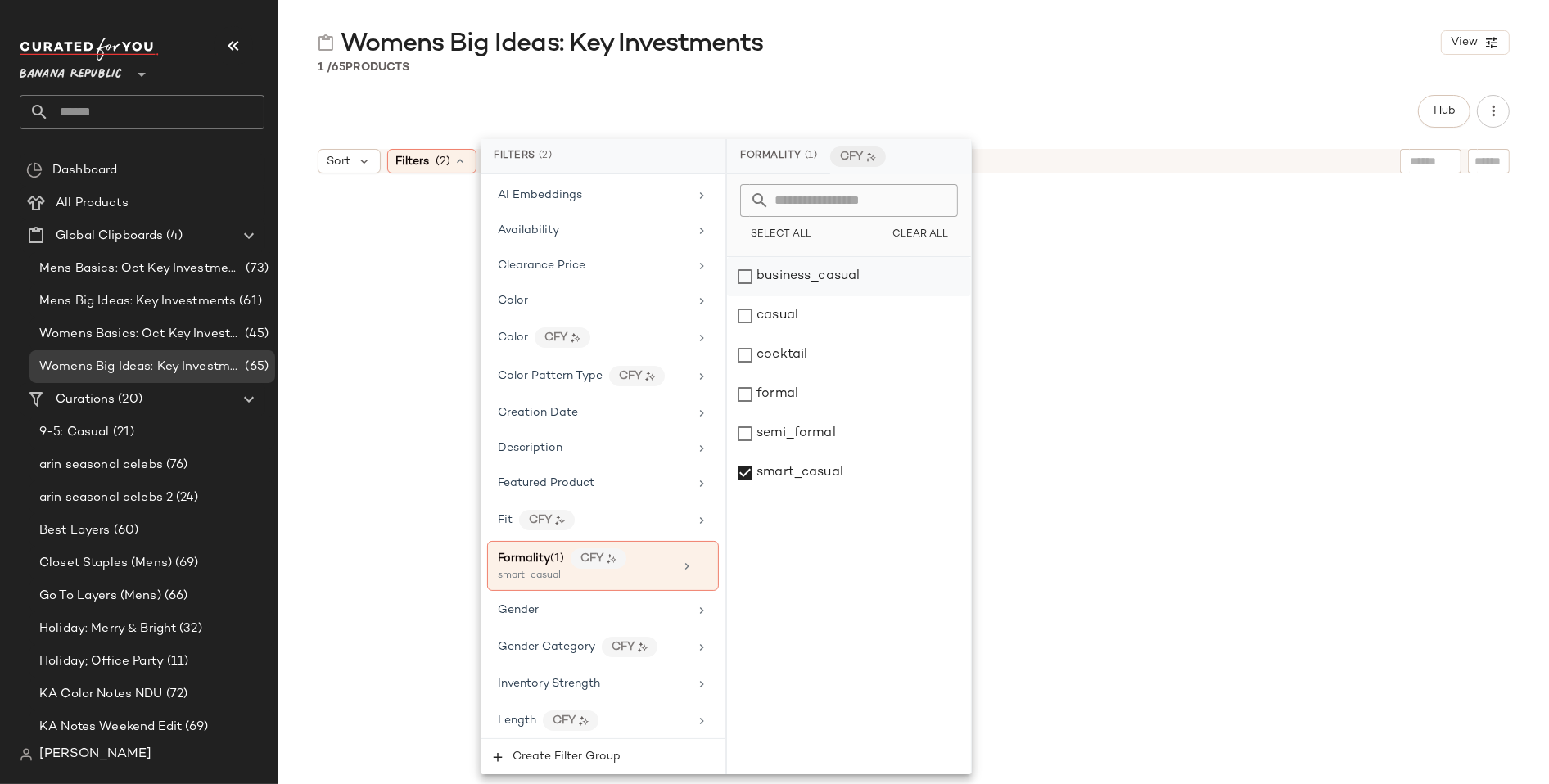
click at [749, 275] on div "business_casual" at bounding box center [849, 276] width 244 height 39
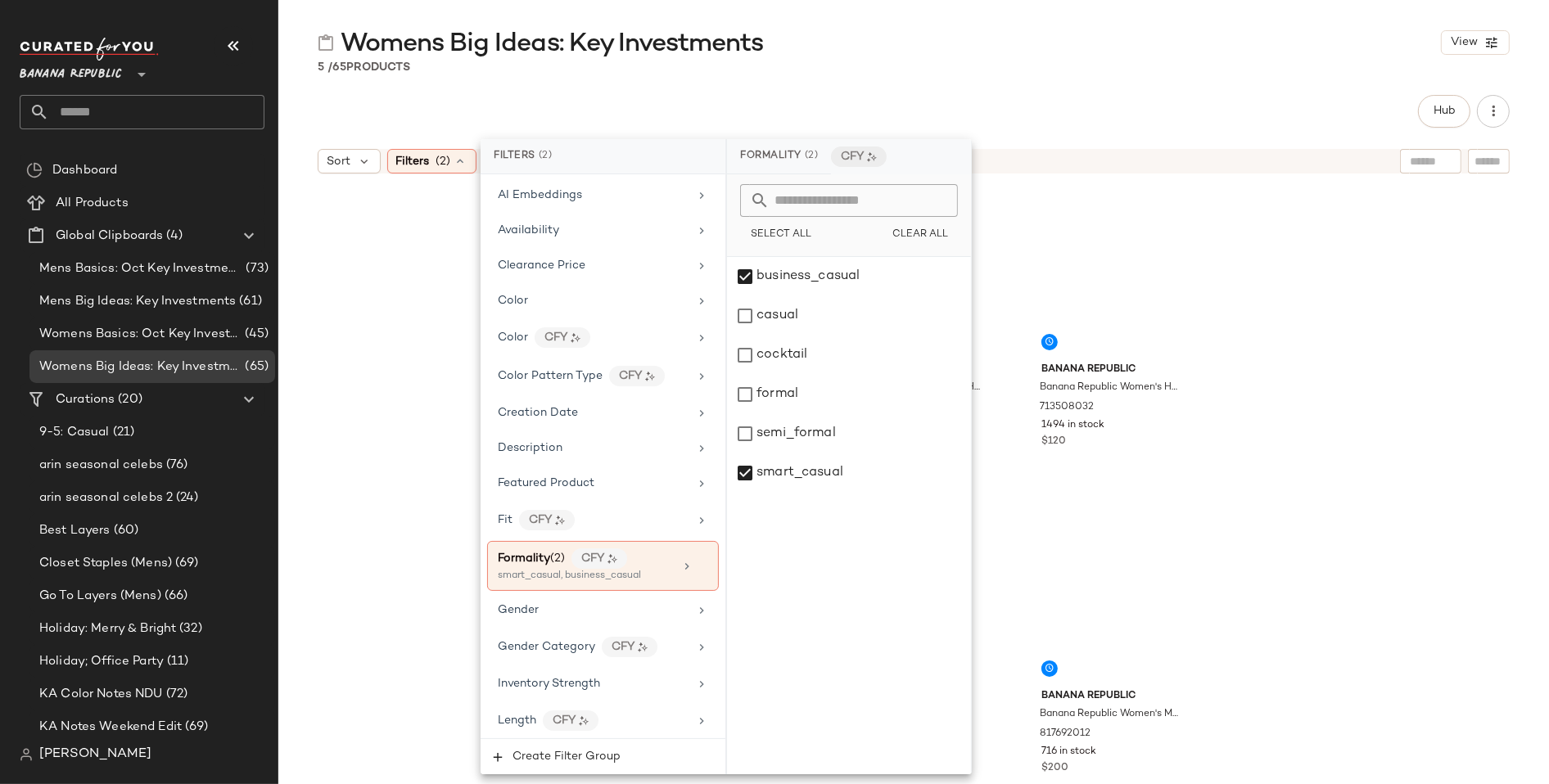
click at [1216, 117] on div "Hub" at bounding box center [913, 111] width 1192 height 33
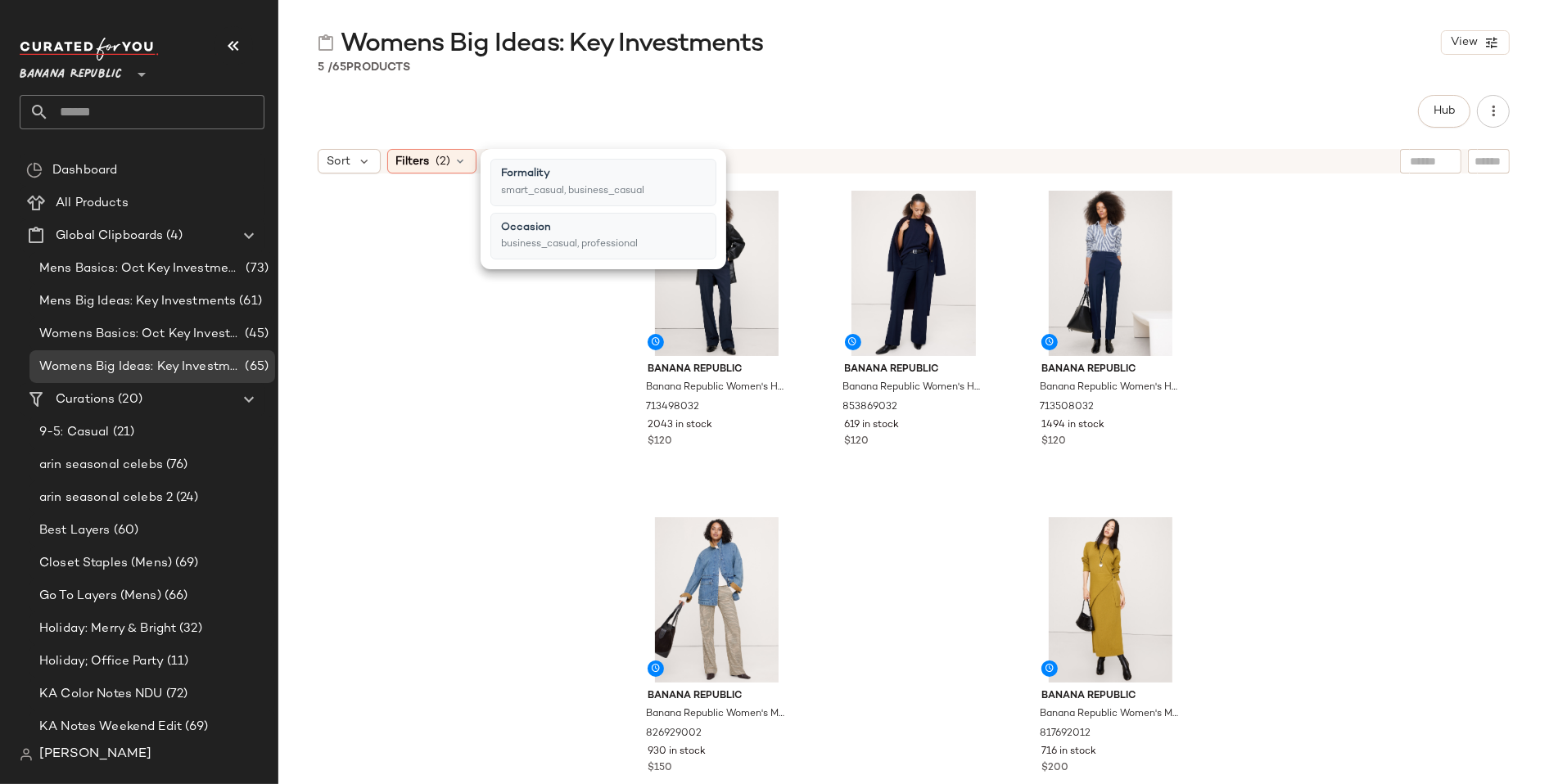
click at [606, 229] on div "Occasion" at bounding box center [570, 229] width 136 height 17
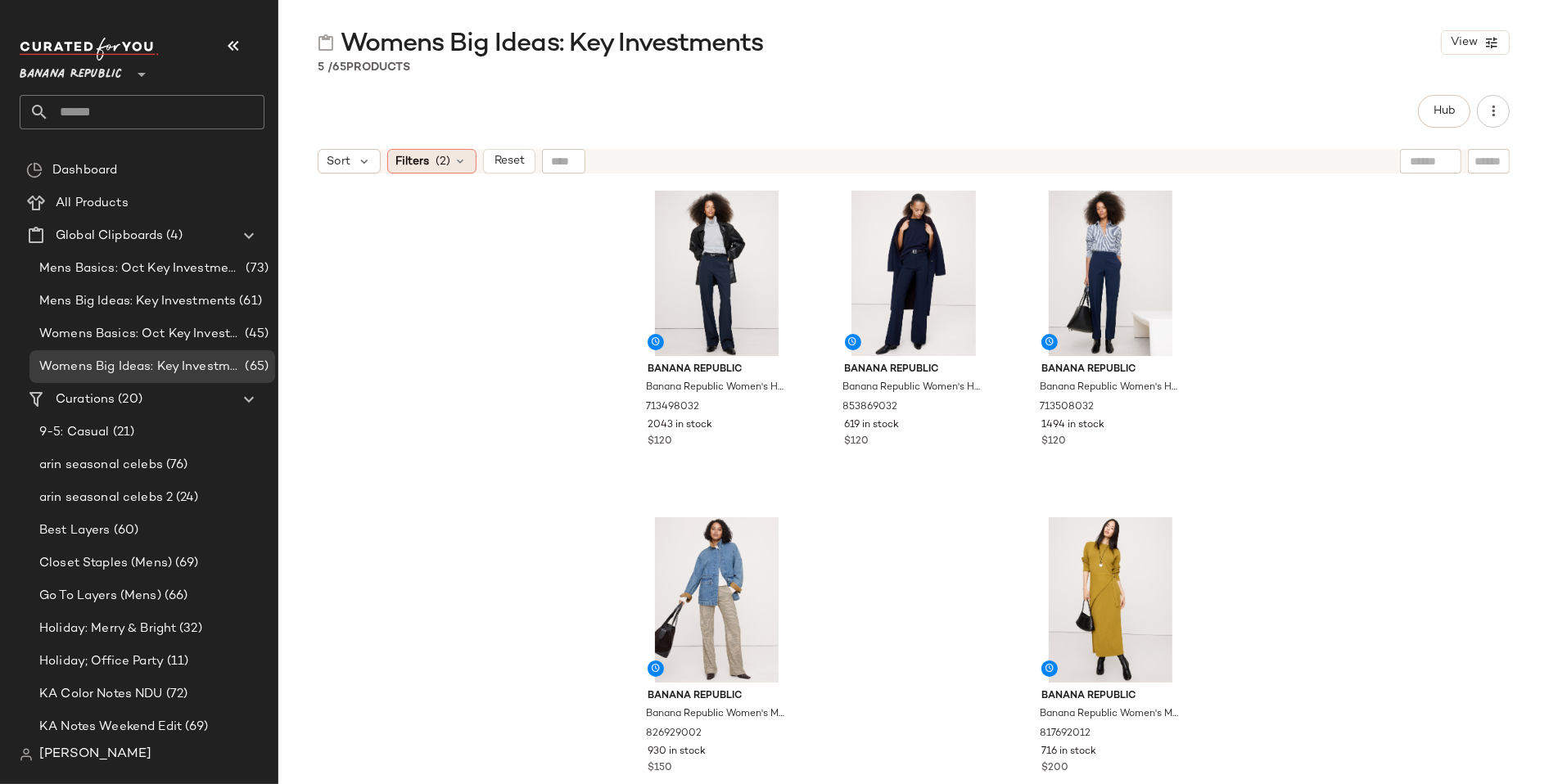
click at [431, 158] on div "Filters (2)" at bounding box center [432, 161] width 90 height 24
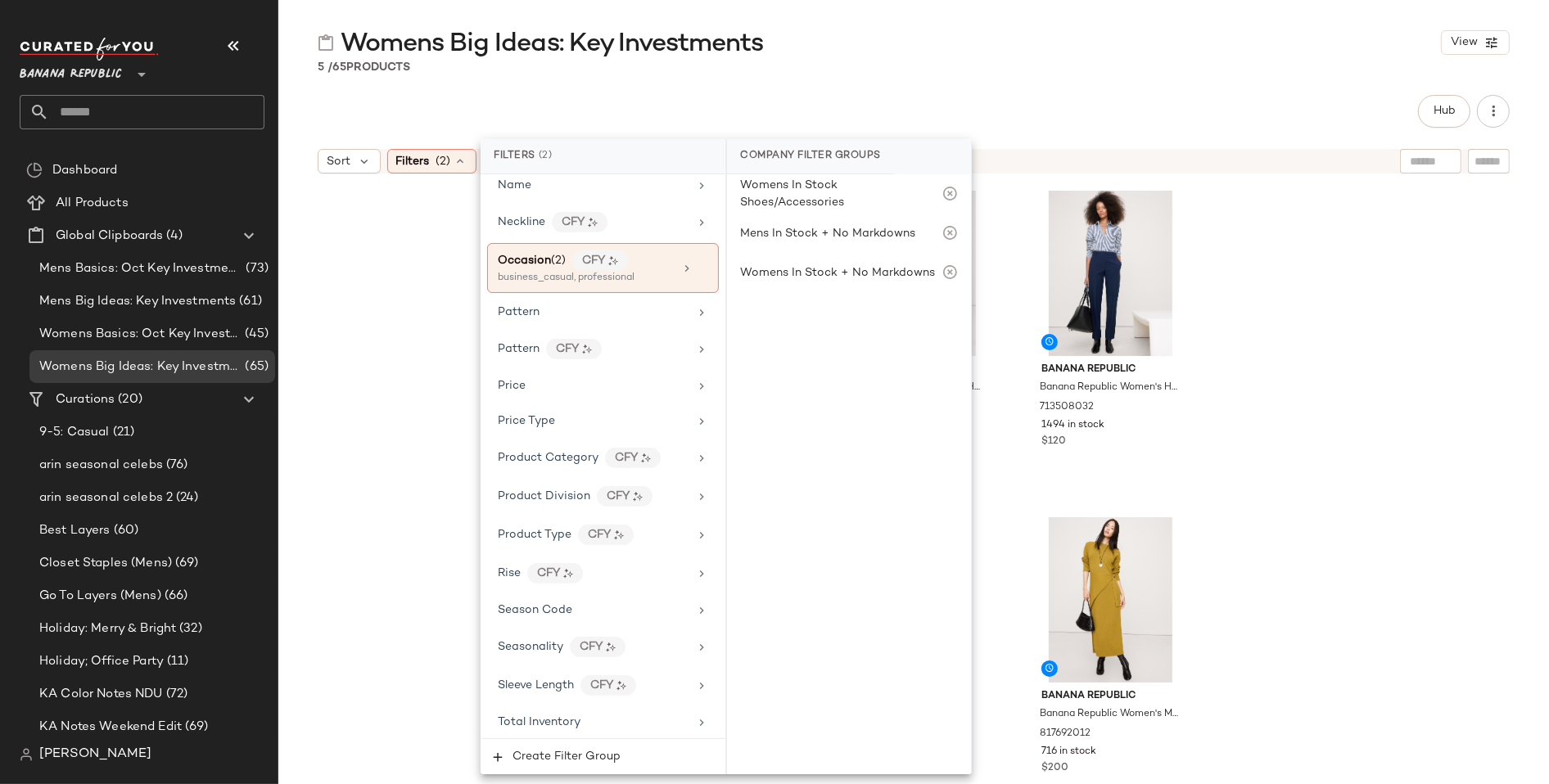
scroll to position [856, 0]
click at [697, 262] on icon at bounding box center [702, 268] width 11 height 11
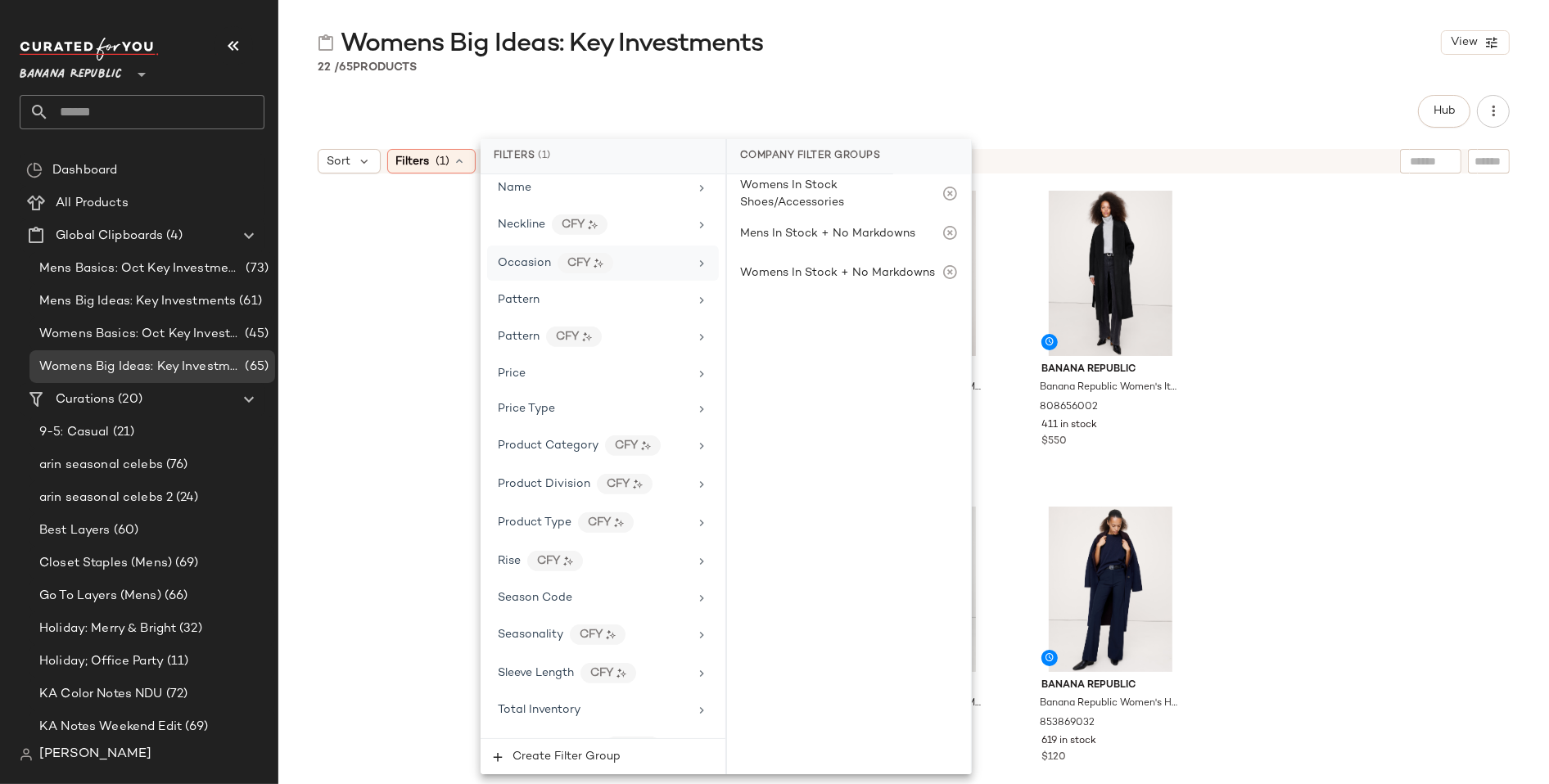
scroll to position [6, 0]
click at [1354, 268] on div "Banana Republic Banana Republic Women's High-Rise Modern Flare Refined Pant Bla…" at bounding box center [913, 503] width 1271 height 643
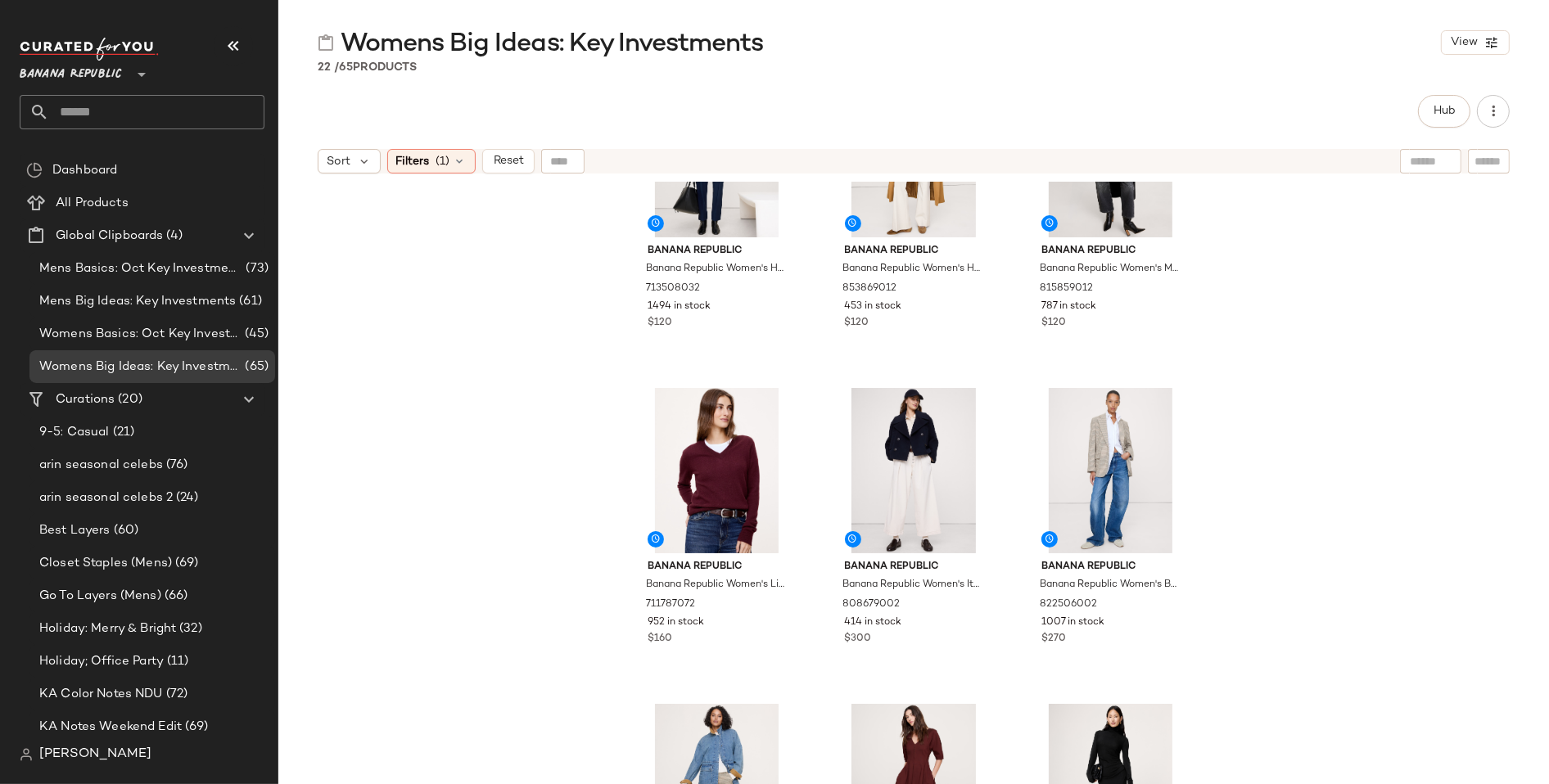
scroll to position [753, 0]
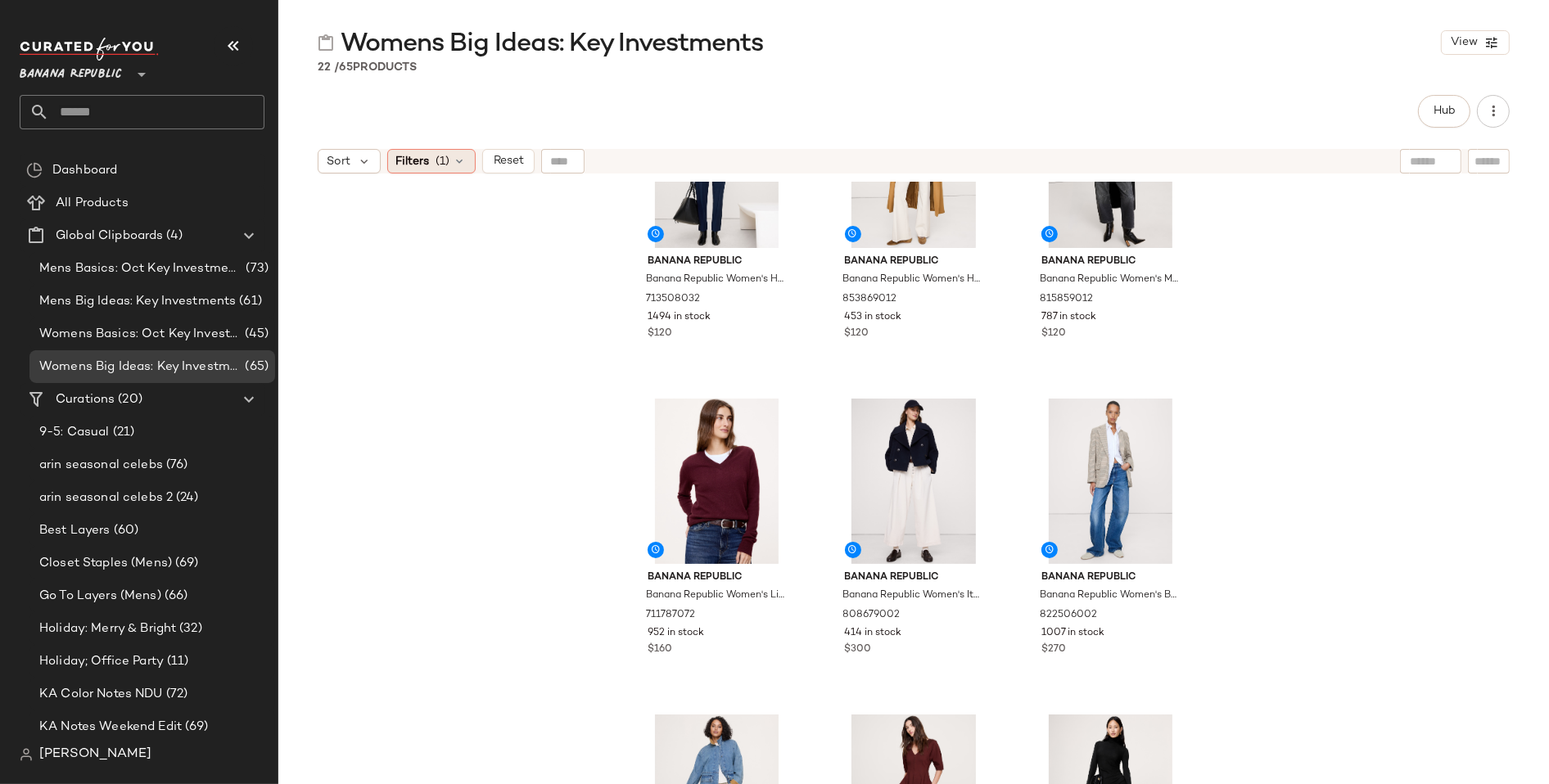
click at [455, 153] on div "Filters (1)" at bounding box center [431, 161] width 89 height 24
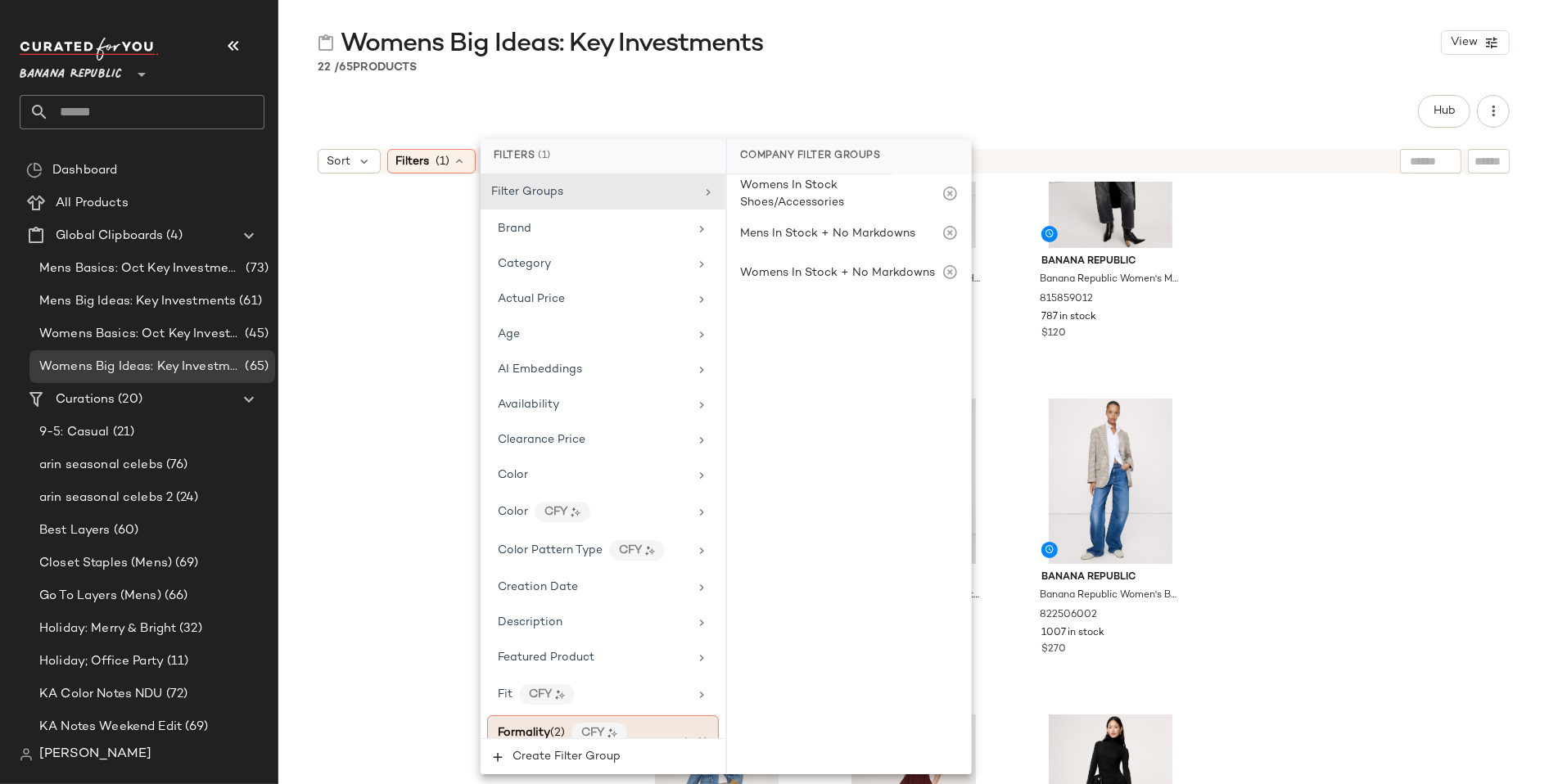
click at [696, 720] on div "Formality (2) CFY smart_casual, business_casual" at bounding box center [603, 739] width 232 height 49
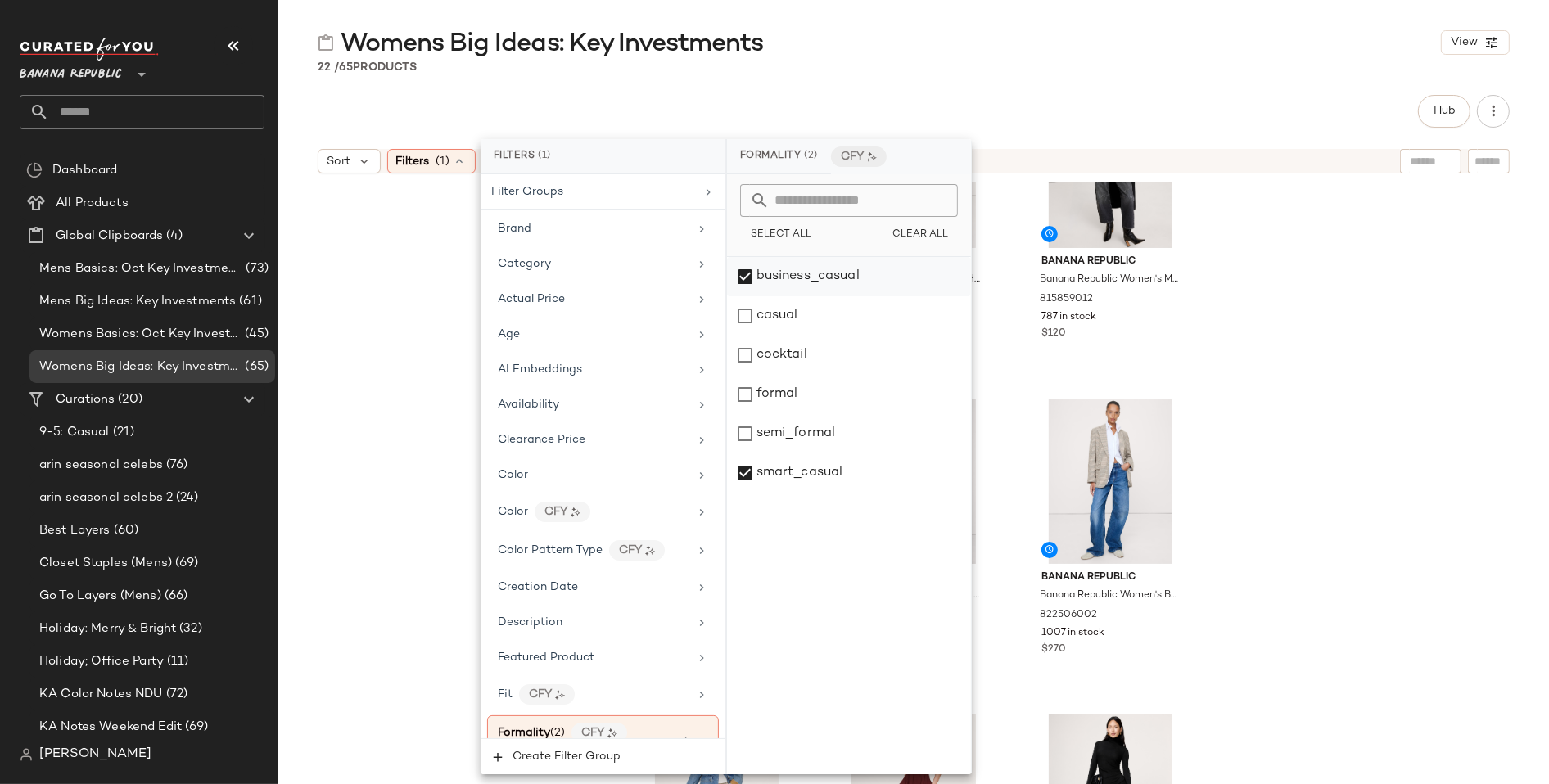
click at [747, 269] on div "business_casual" at bounding box center [849, 276] width 244 height 39
click at [747, 479] on div "smart_casual" at bounding box center [849, 473] width 244 height 39
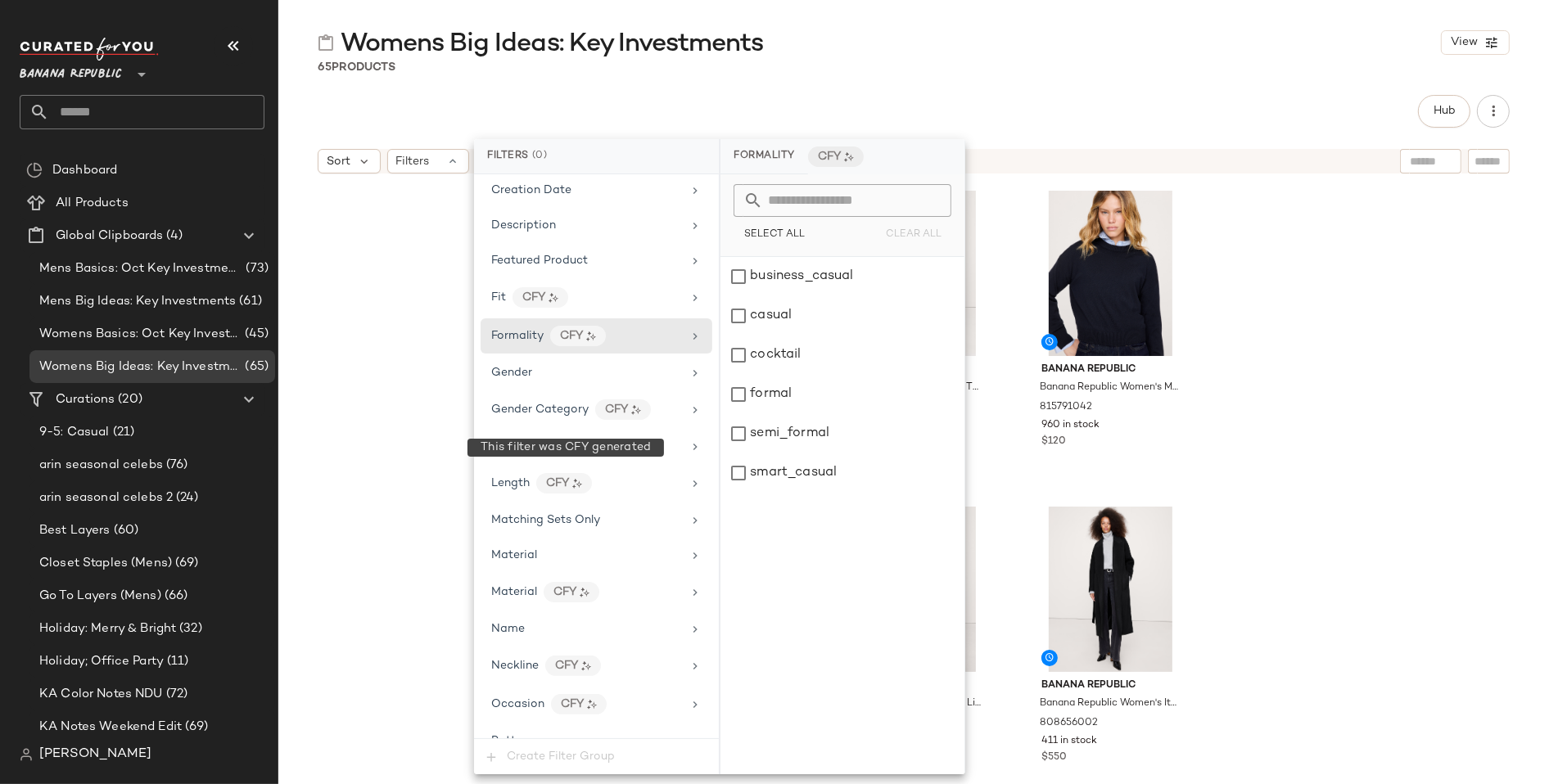
scroll to position [398, 0]
click at [688, 697] on icon at bounding box center [695, 704] width 13 height 13
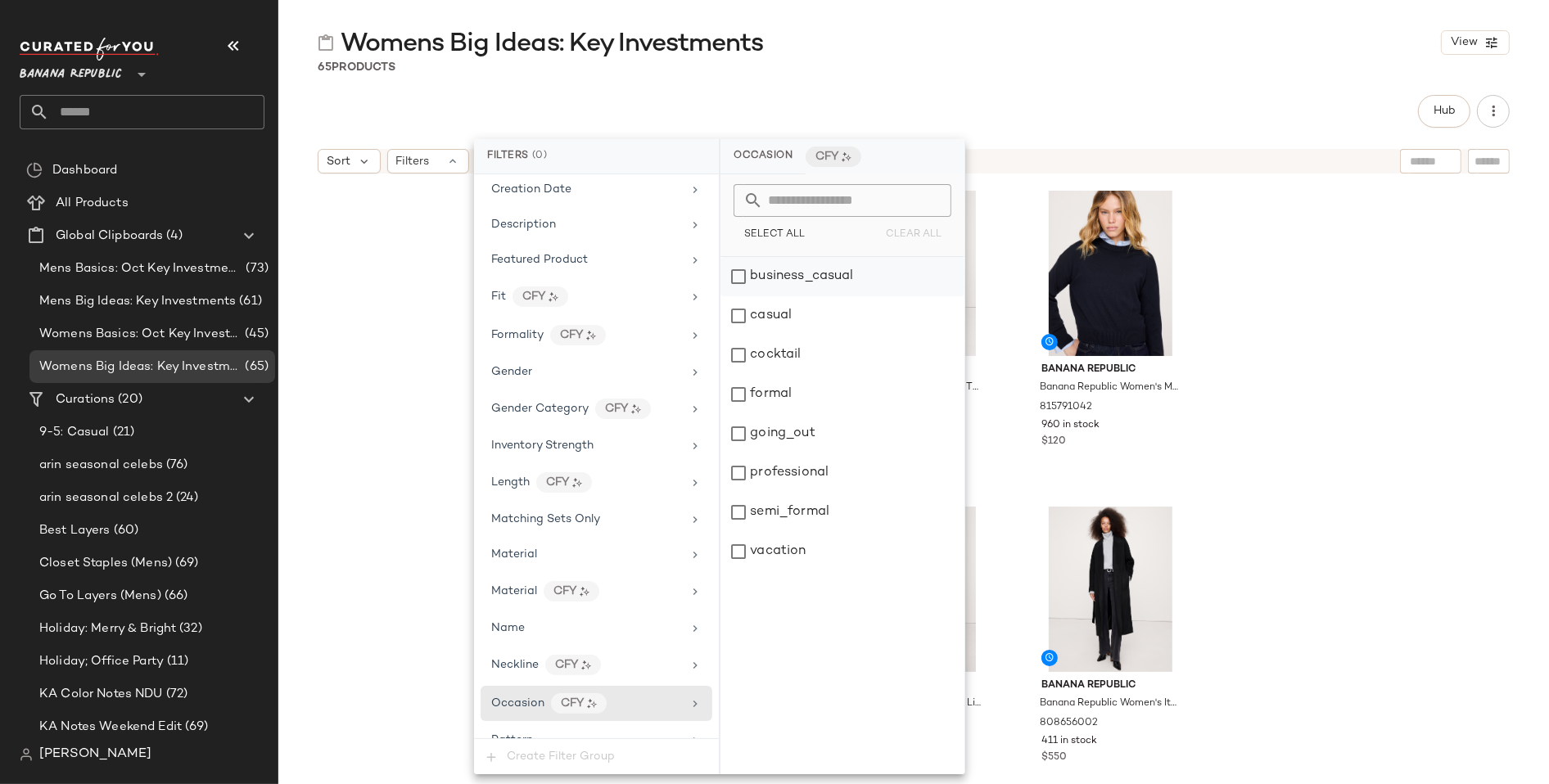
click at [767, 275] on div "business_casual" at bounding box center [842, 276] width 244 height 39
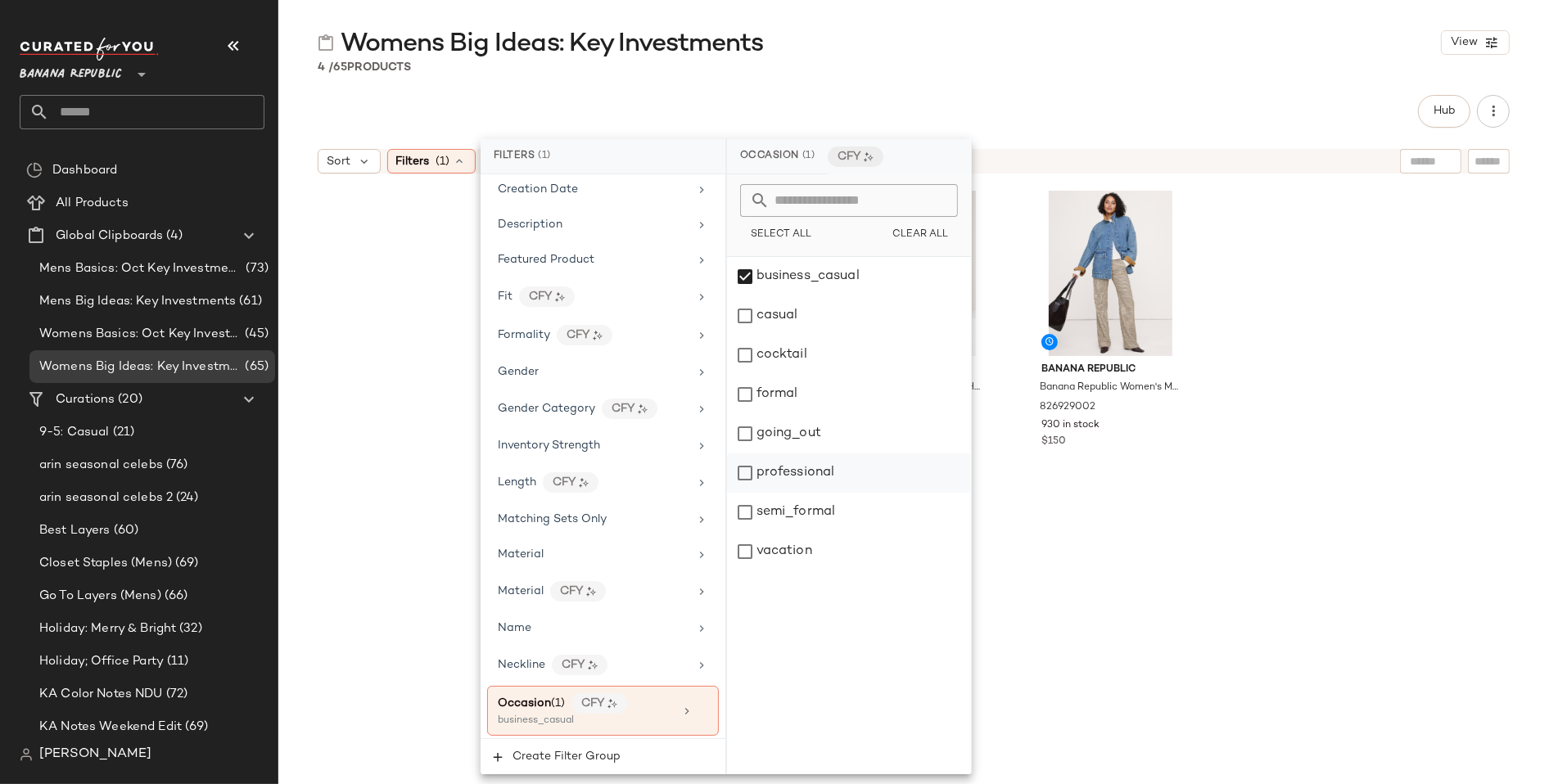
click at [744, 476] on div "professional" at bounding box center [849, 473] width 244 height 39
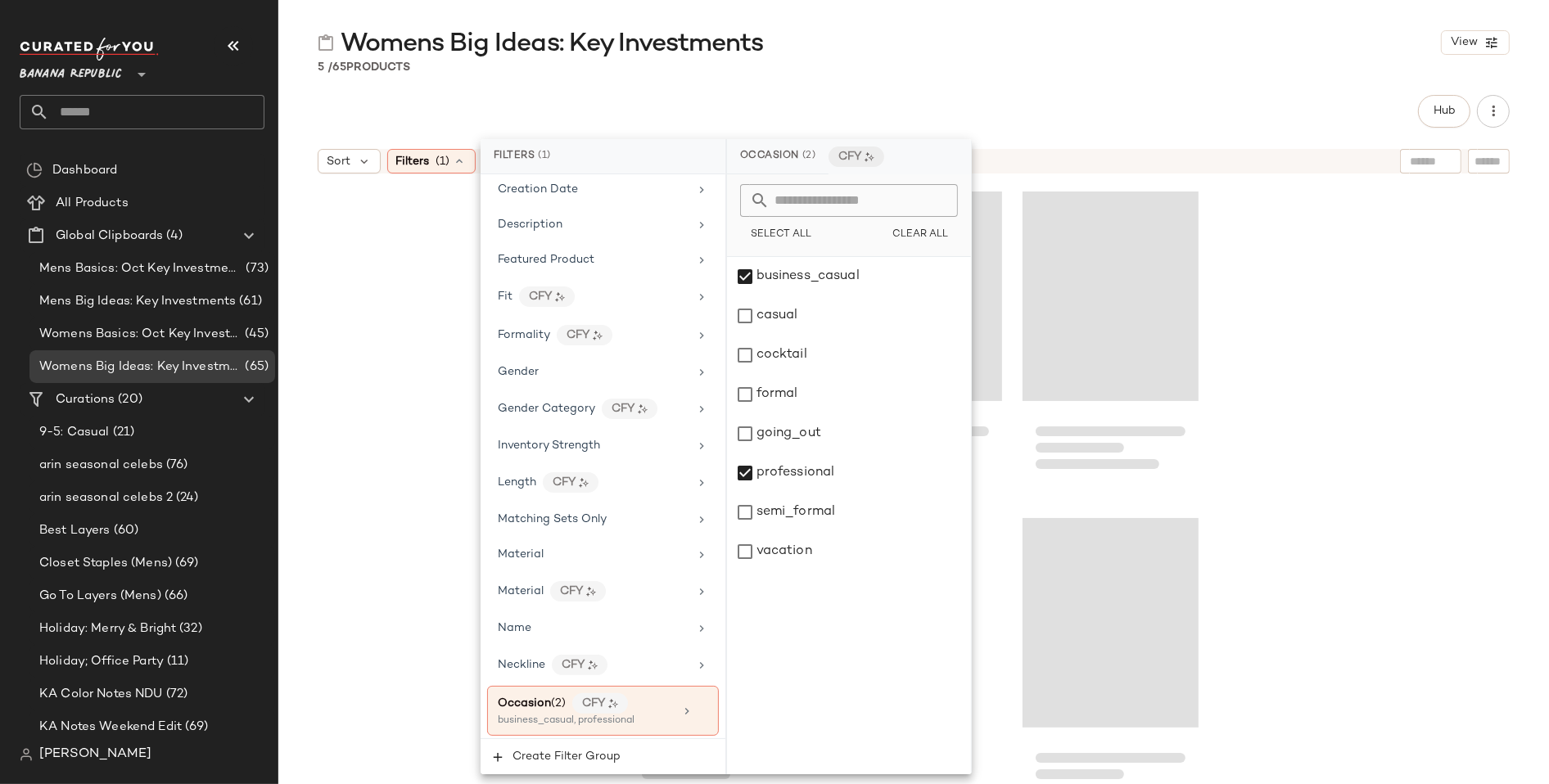
click at [1276, 123] on div "Hub" at bounding box center [913, 111] width 1192 height 33
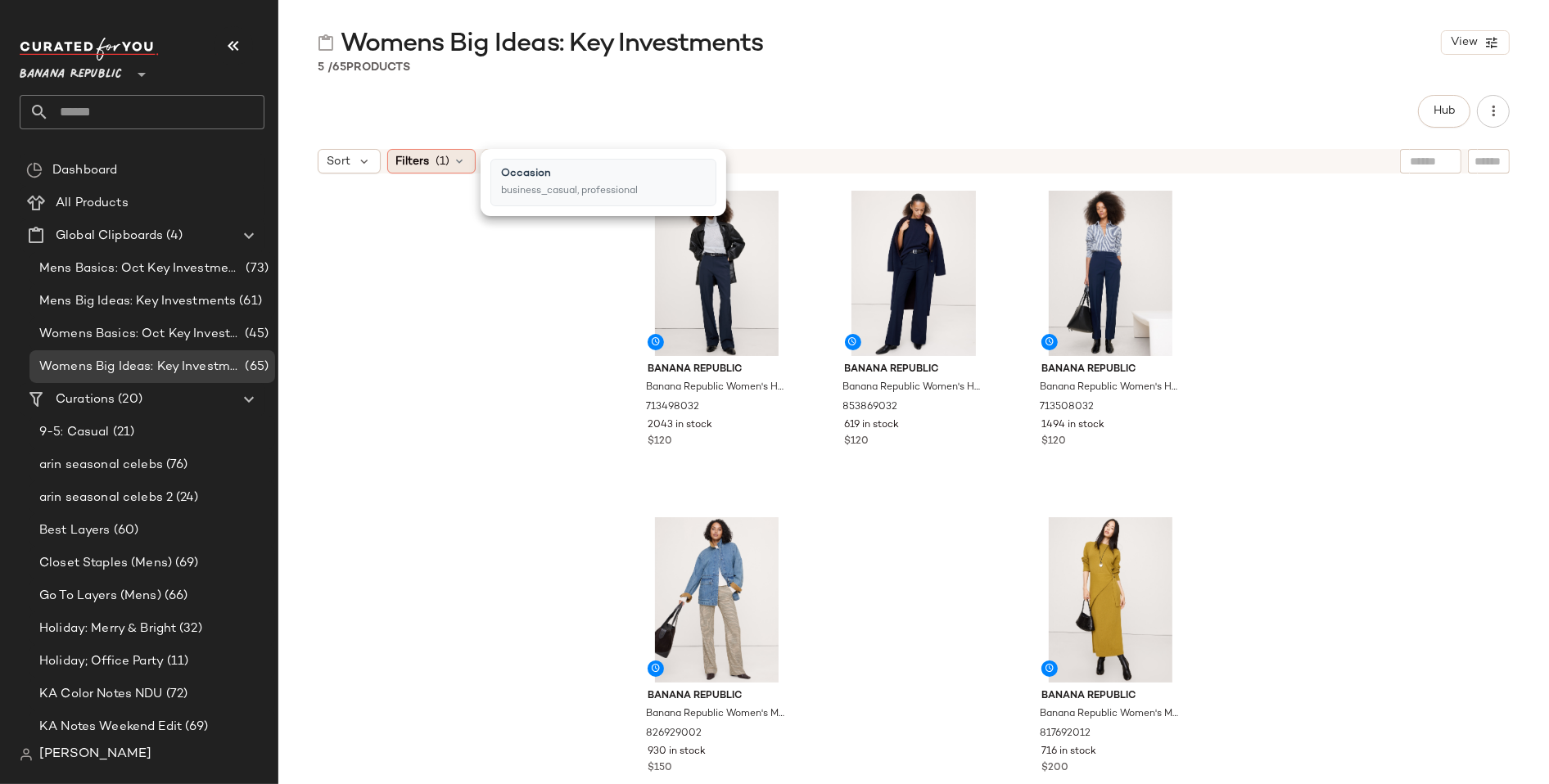
click at [455, 162] on icon at bounding box center [460, 161] width 13 height 13
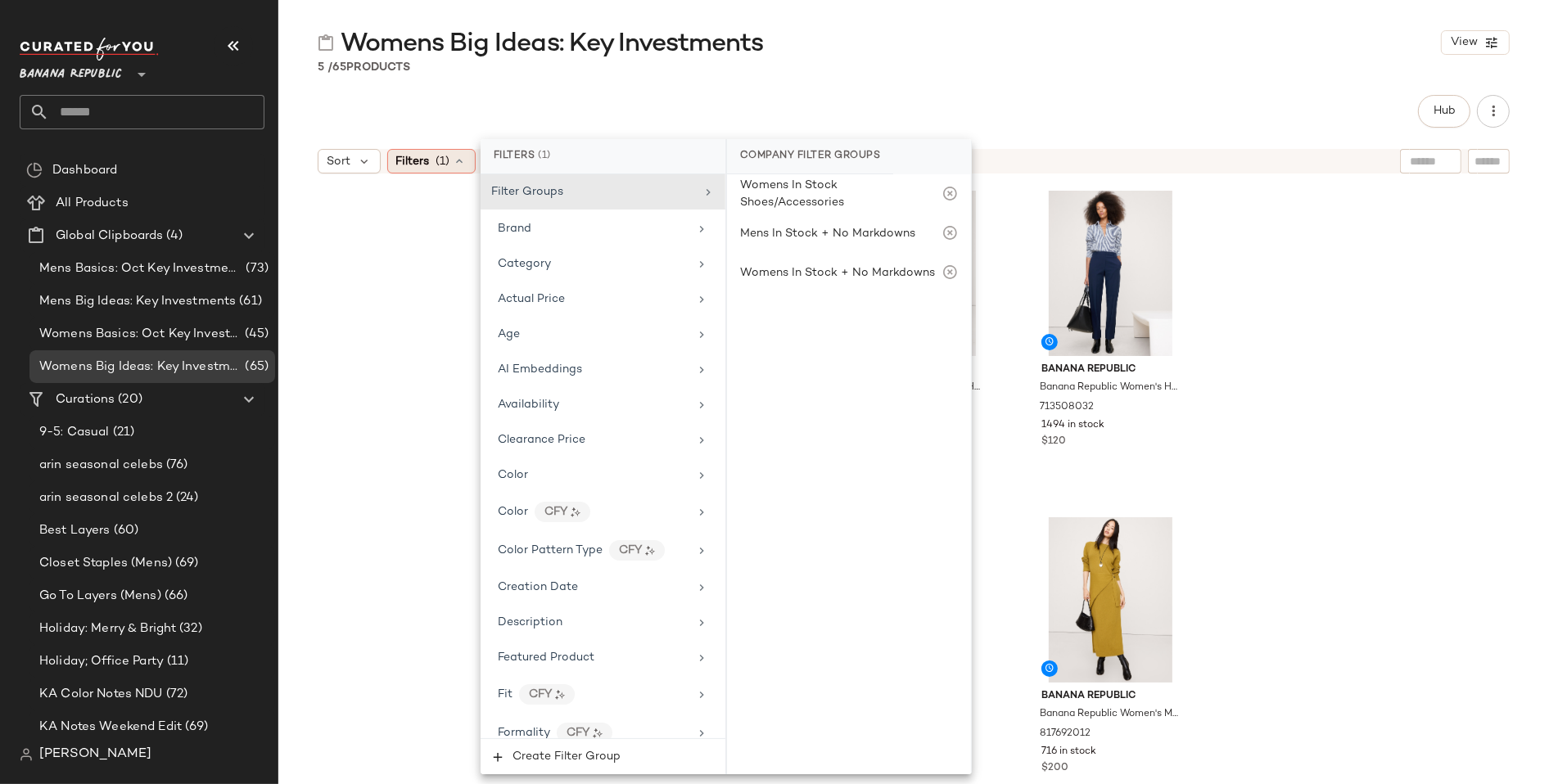
click at [458, 161] on icon at bounding box center [460, 161] width 13 height 13
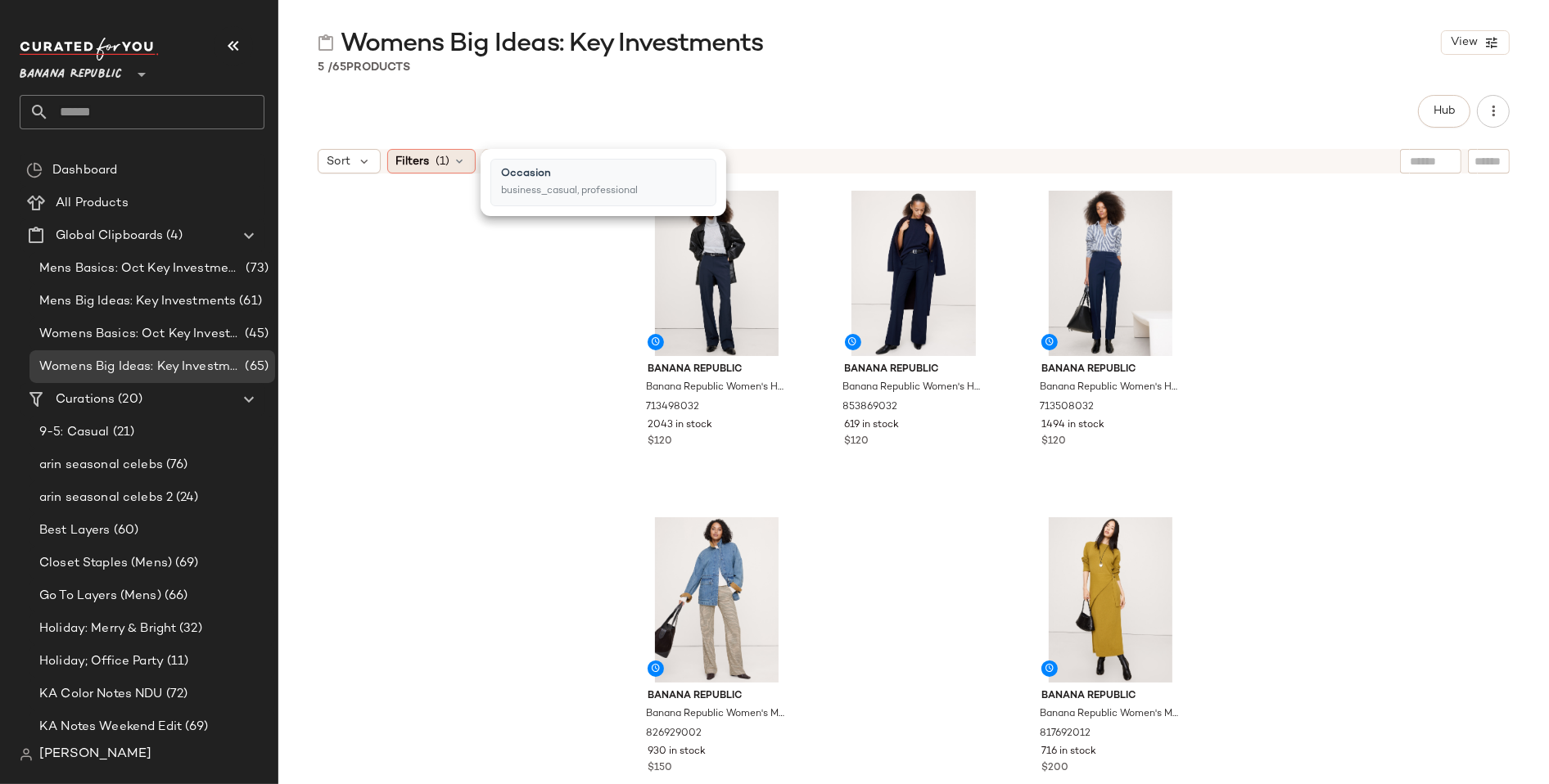
click at [431, 154] on div "Filters (1)" at bounding box center [431, 161] width 89 height 24
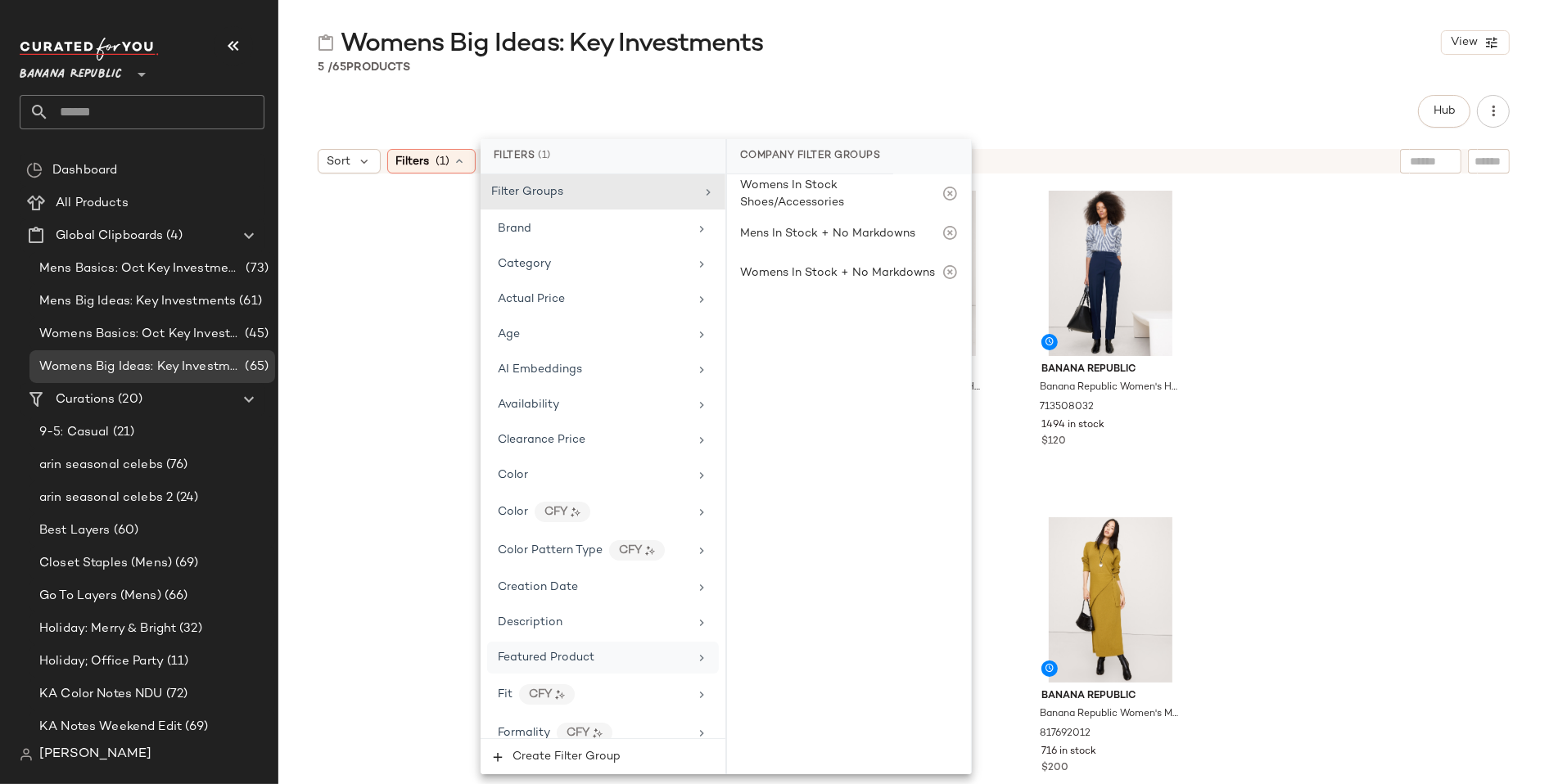
scroll to position [19, 0]
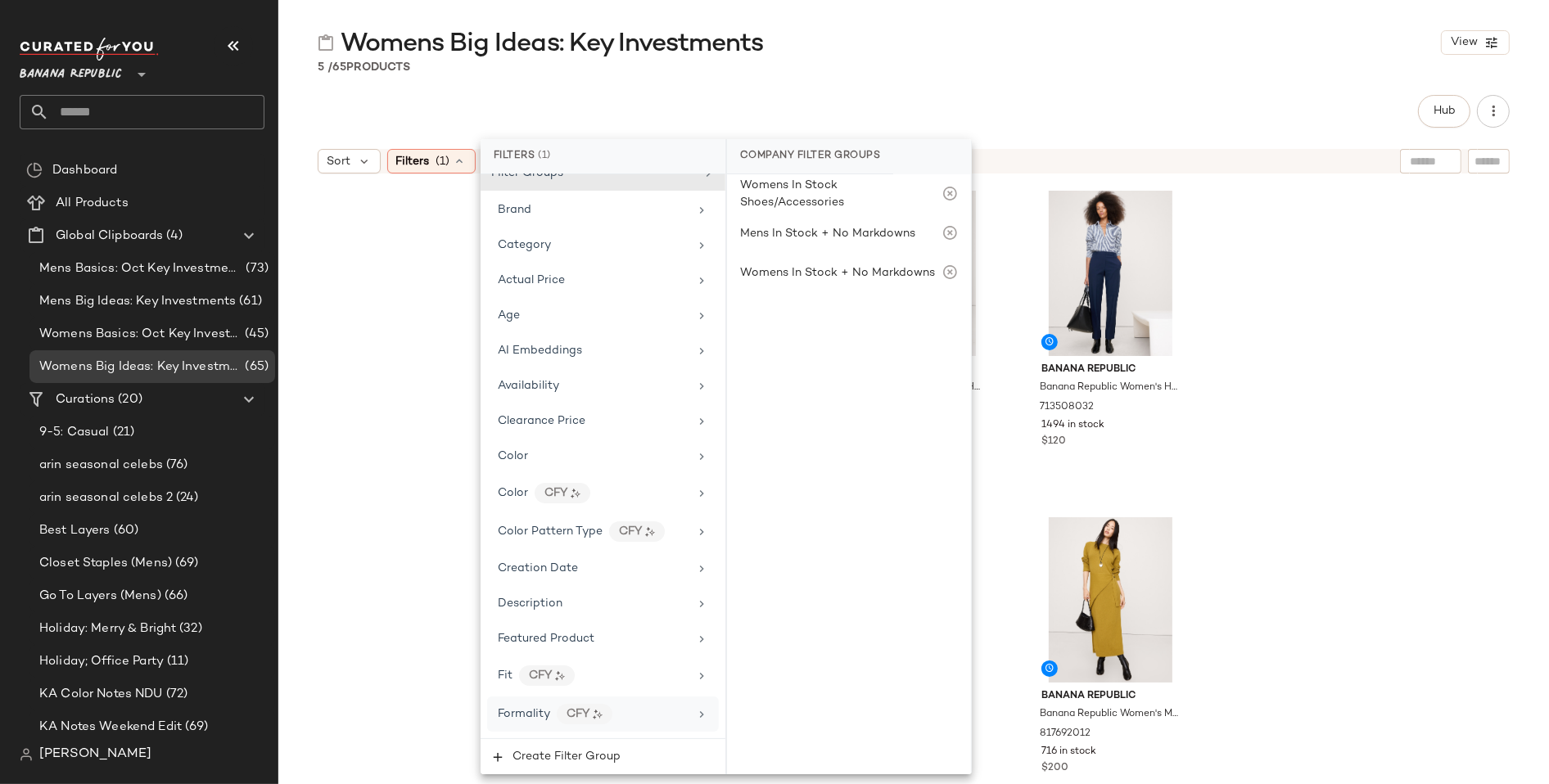
click at [695, 707] on icon at bounding box center [701, 714] width 13 height 13
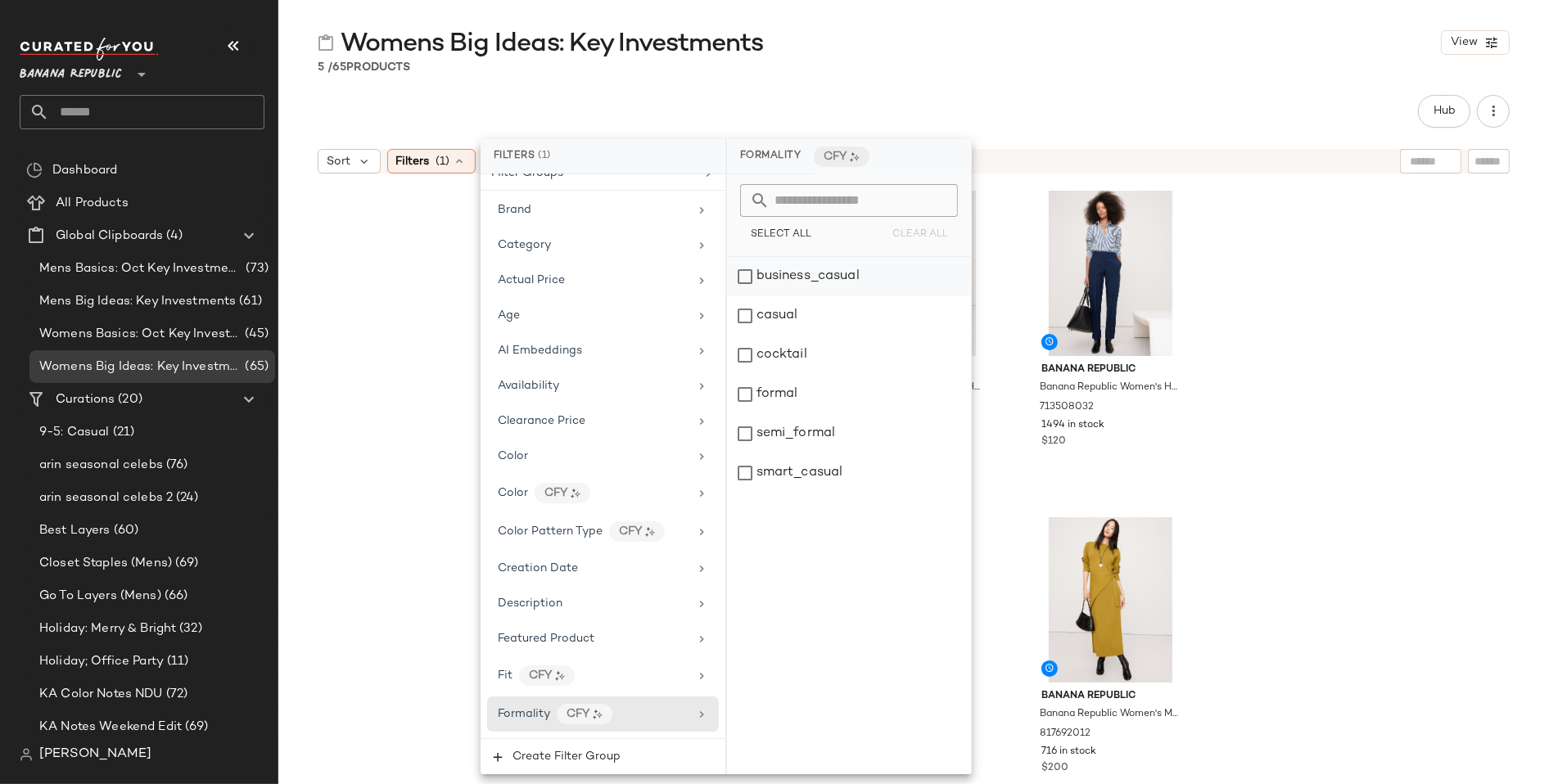
click at [800, 277] on div "business_casual" at bounding box center [849, 276] width 244 height 39
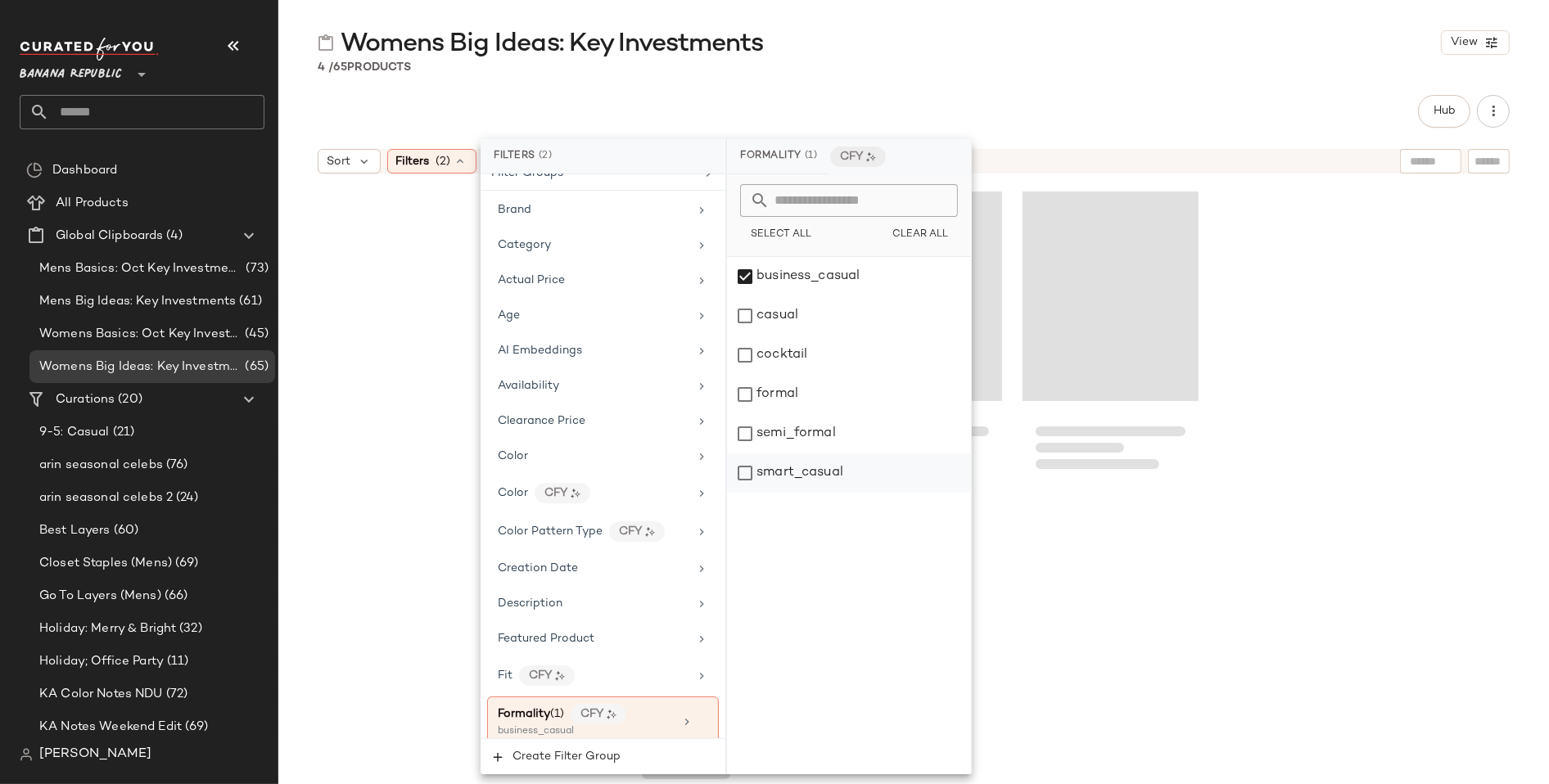
click at [748, 468] on div "smart_casual" at bounding box center [849, 473] width 244 height 39
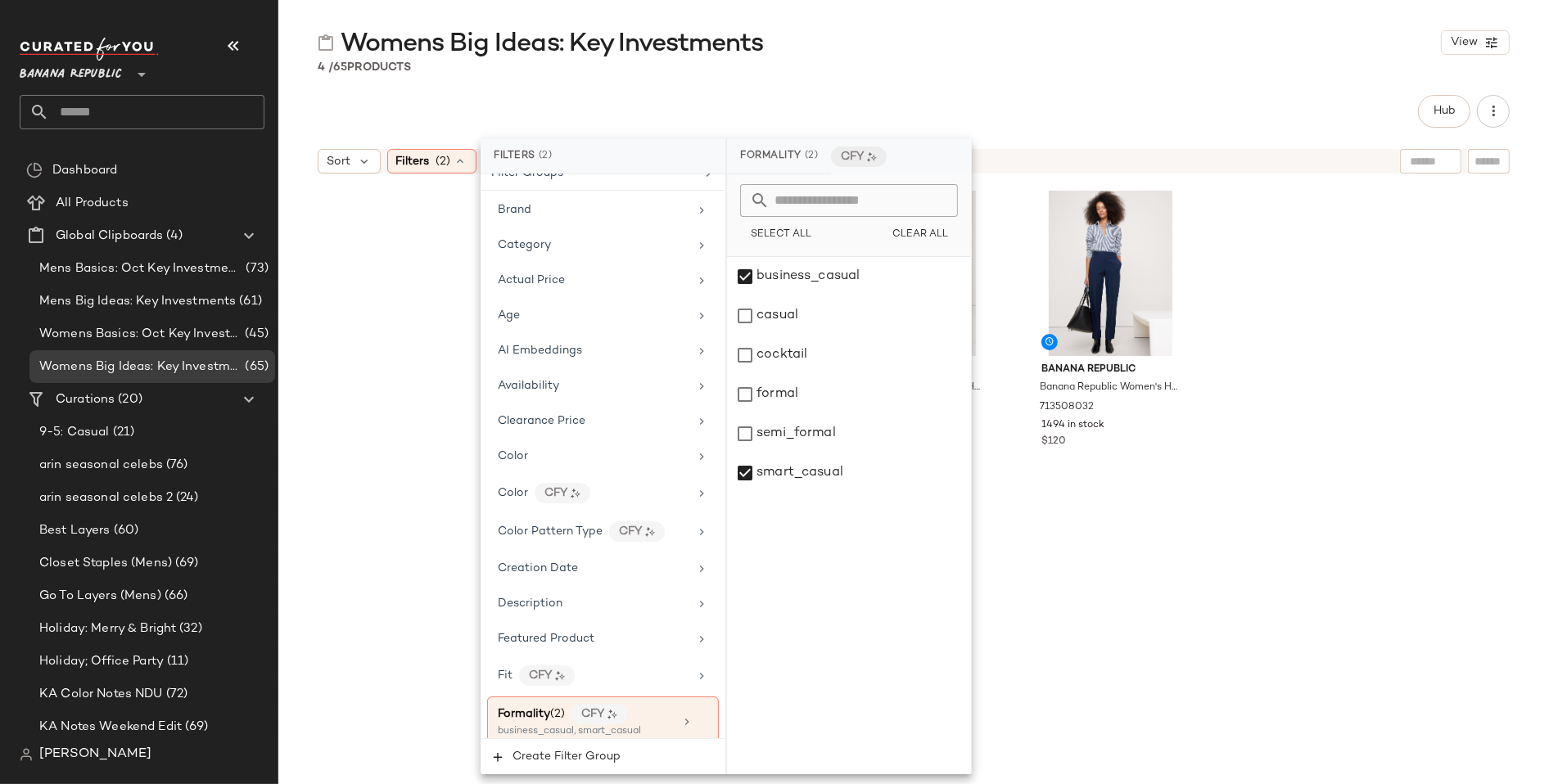
click at [1129, 103] on div "Hub" at bounding box center [913, 111] width 1192 height 33
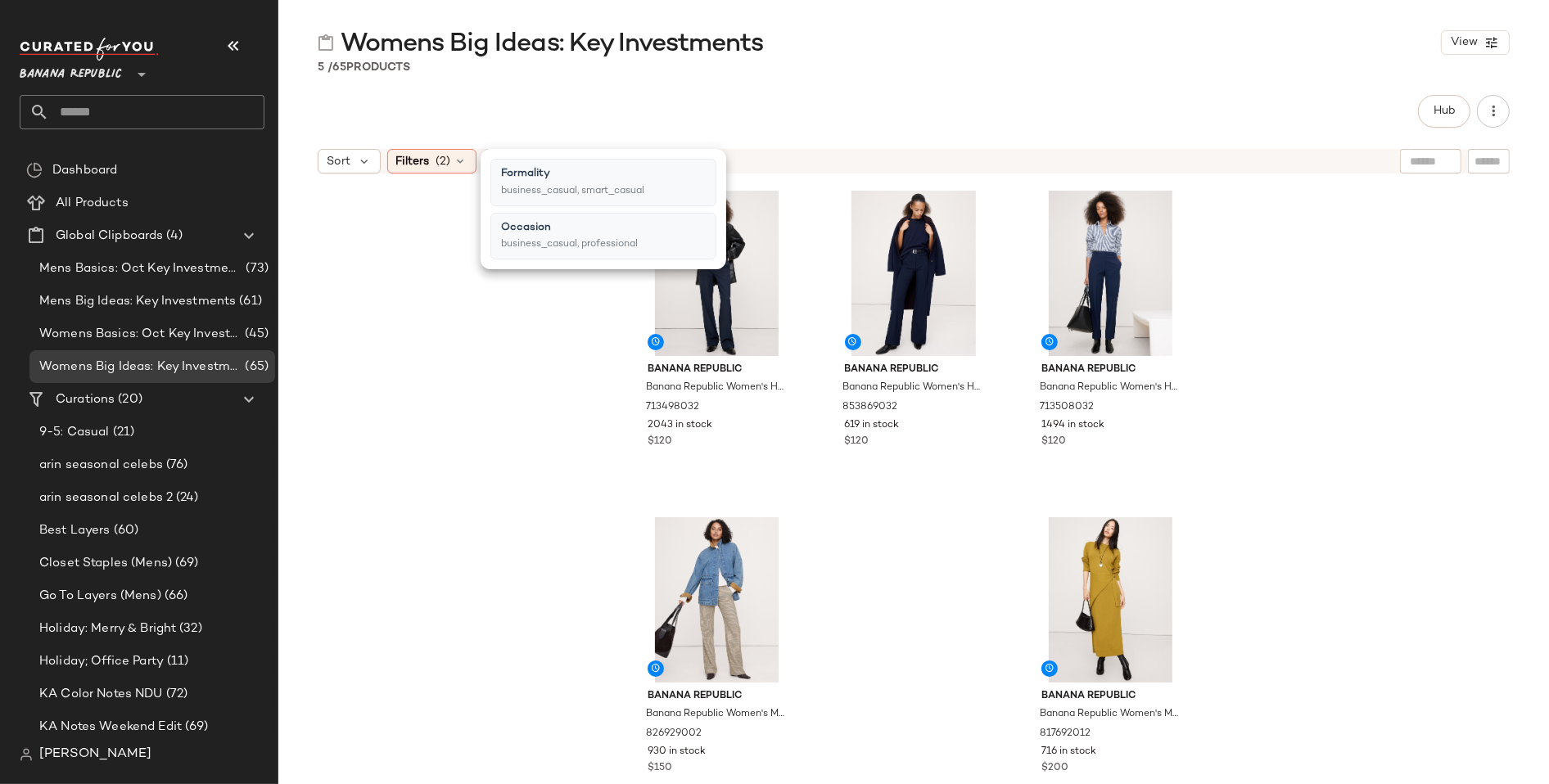
click at [685, 235] on div "Occasion business_casual, professional" at bounding box center [603, 236] width 226 height 48
click at [710, 81] on div "Womens Big Ideas: Key Investments View 5 / 65 Products Hub Sort Filters (2) Res…" at bounding box center [913, 405] width 1271 height 758
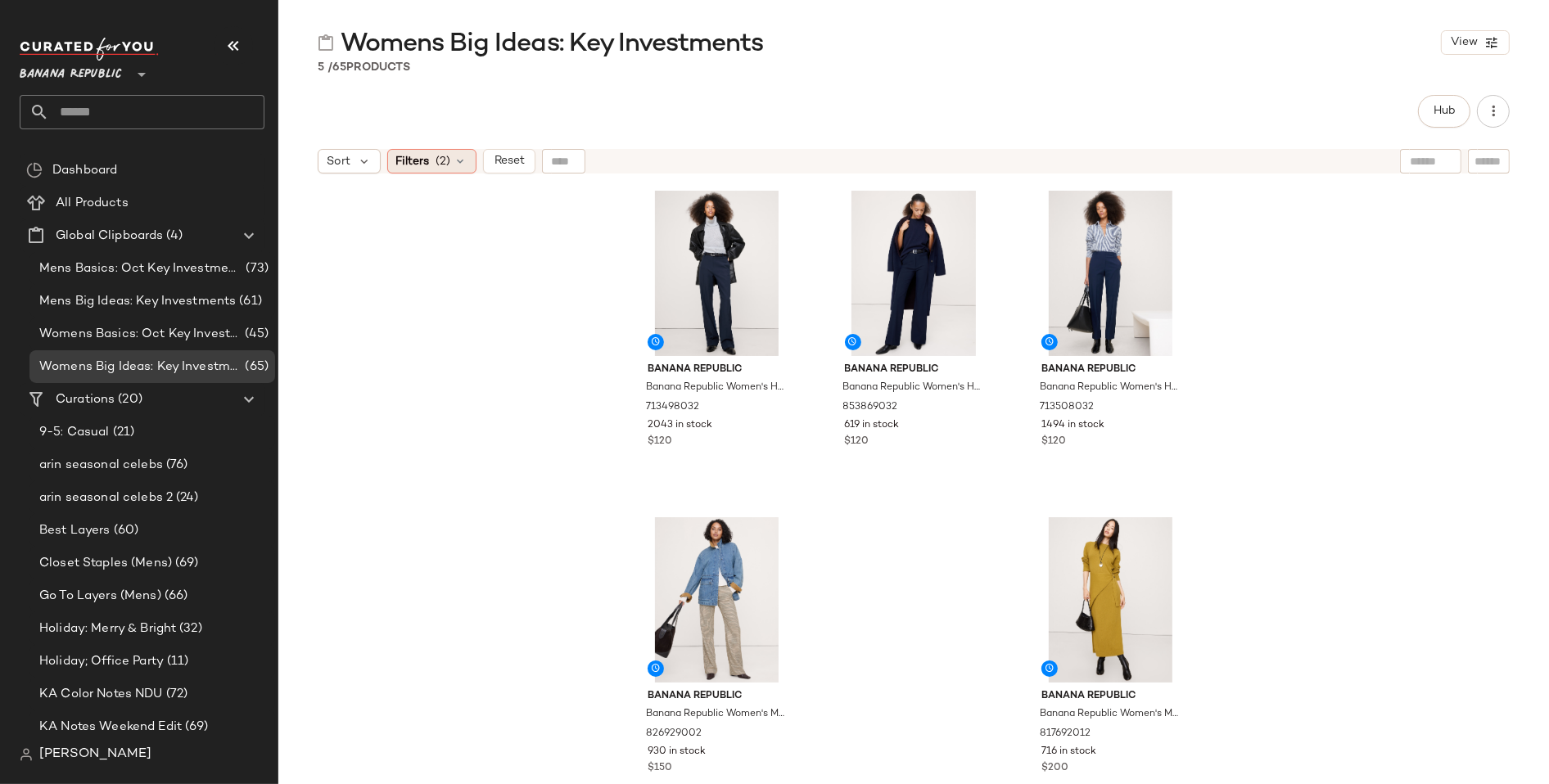
click at [397, 161] on span "Filters" at bounding box center [413, 161] width 34 height 17
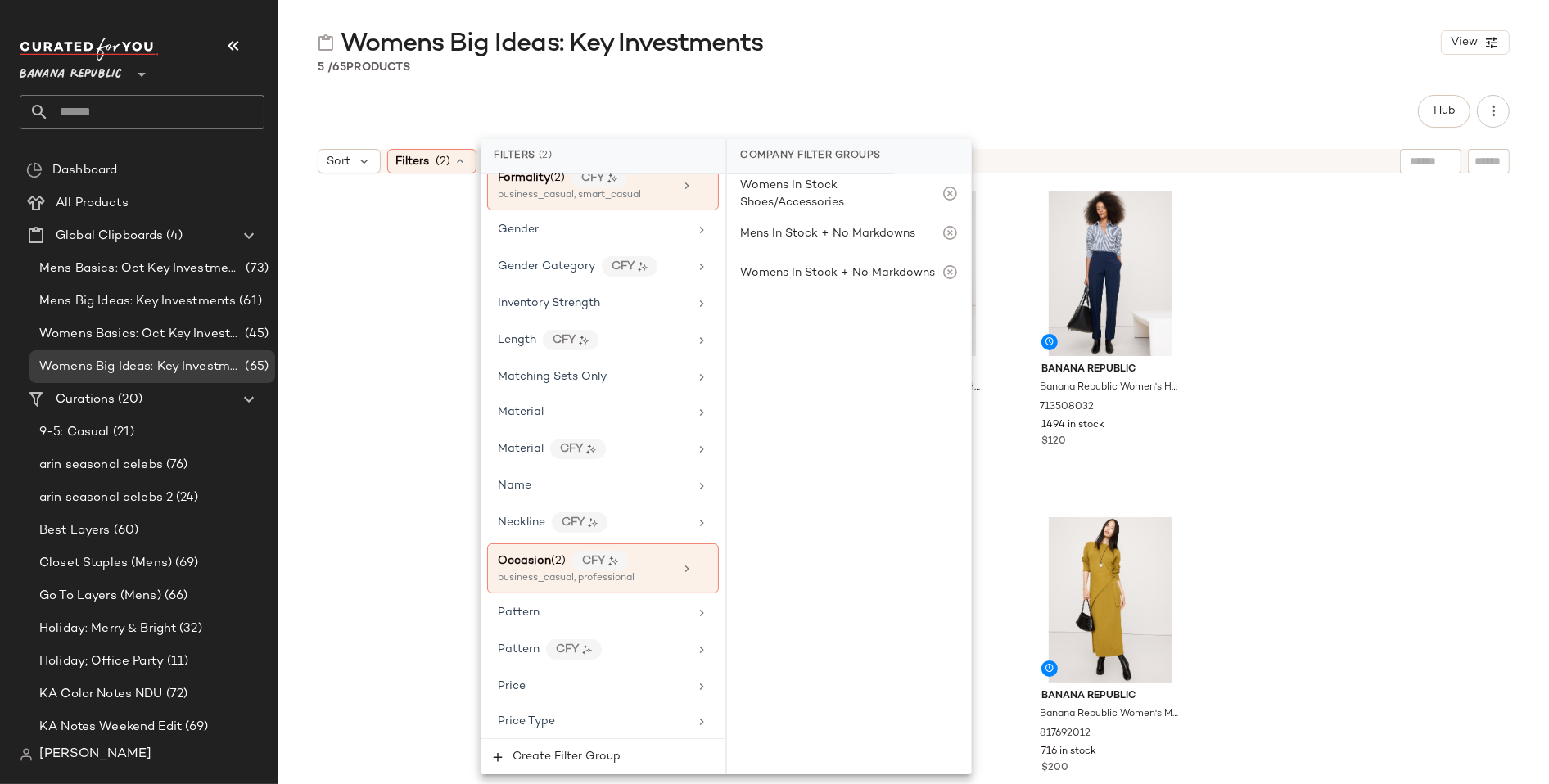
scroll to position [693, 0]
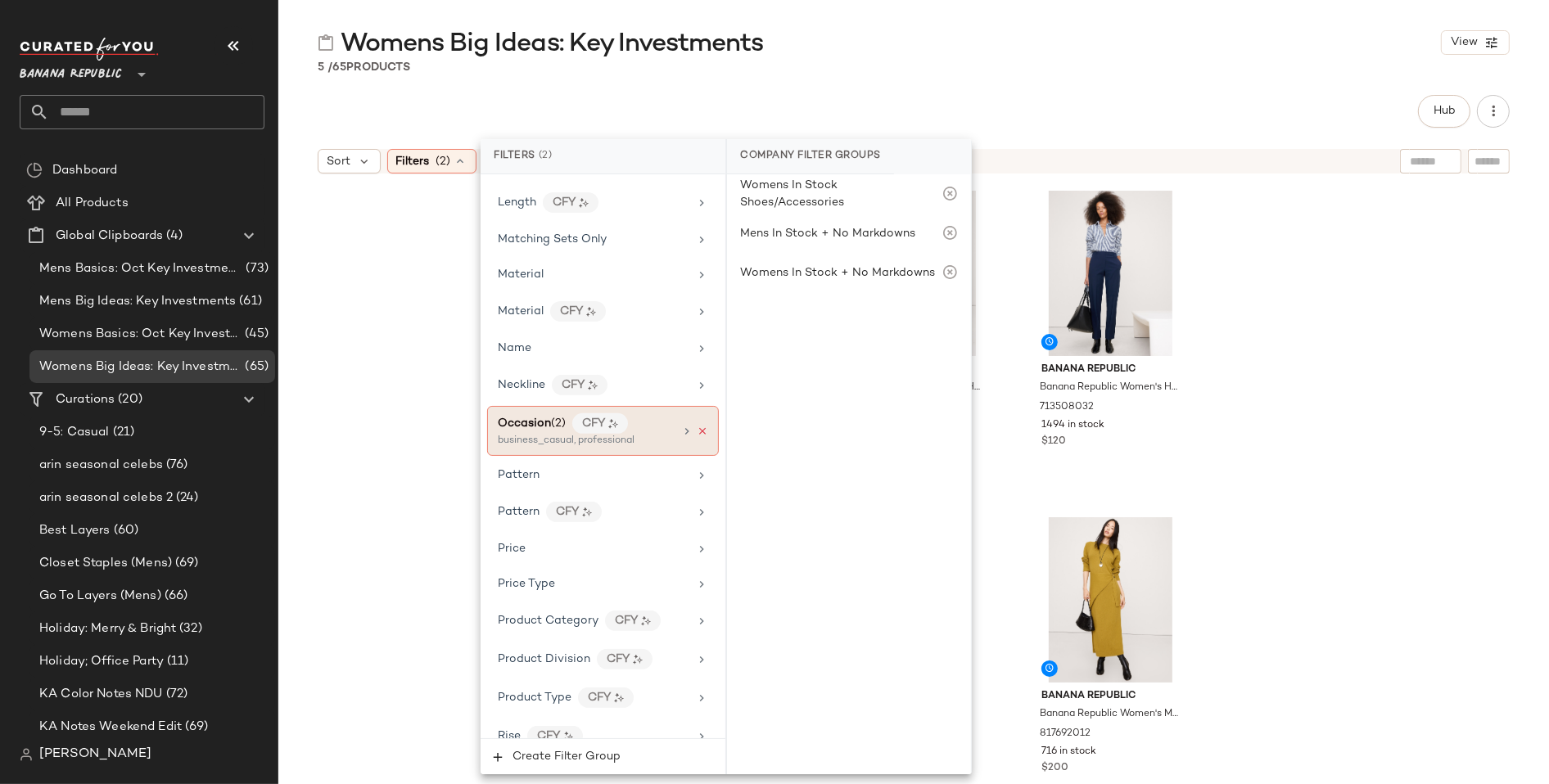
click at [699, 426] on icon at bounding box center [702, 431] width 11 height 11
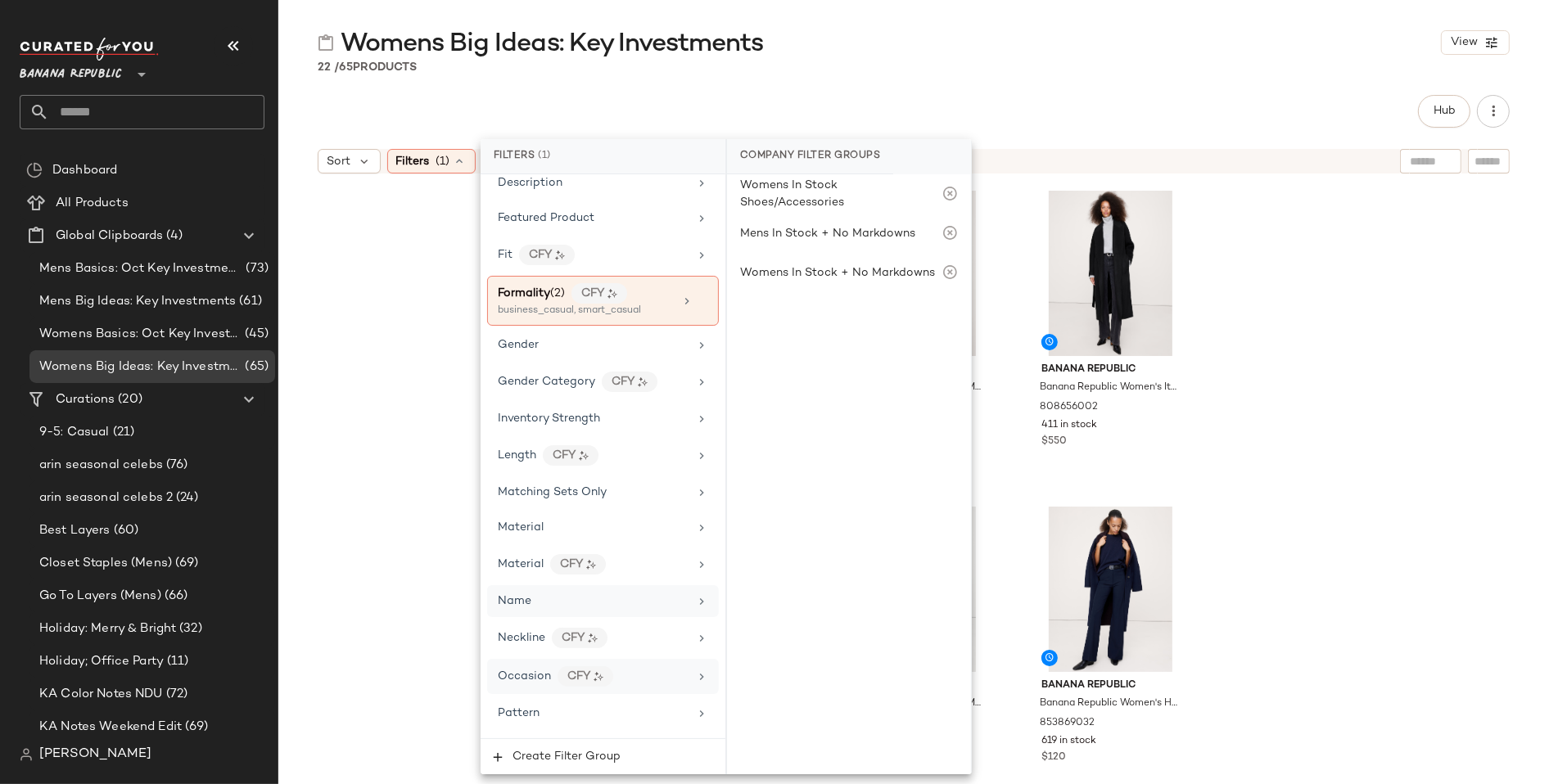
scroll to position [296, 0]
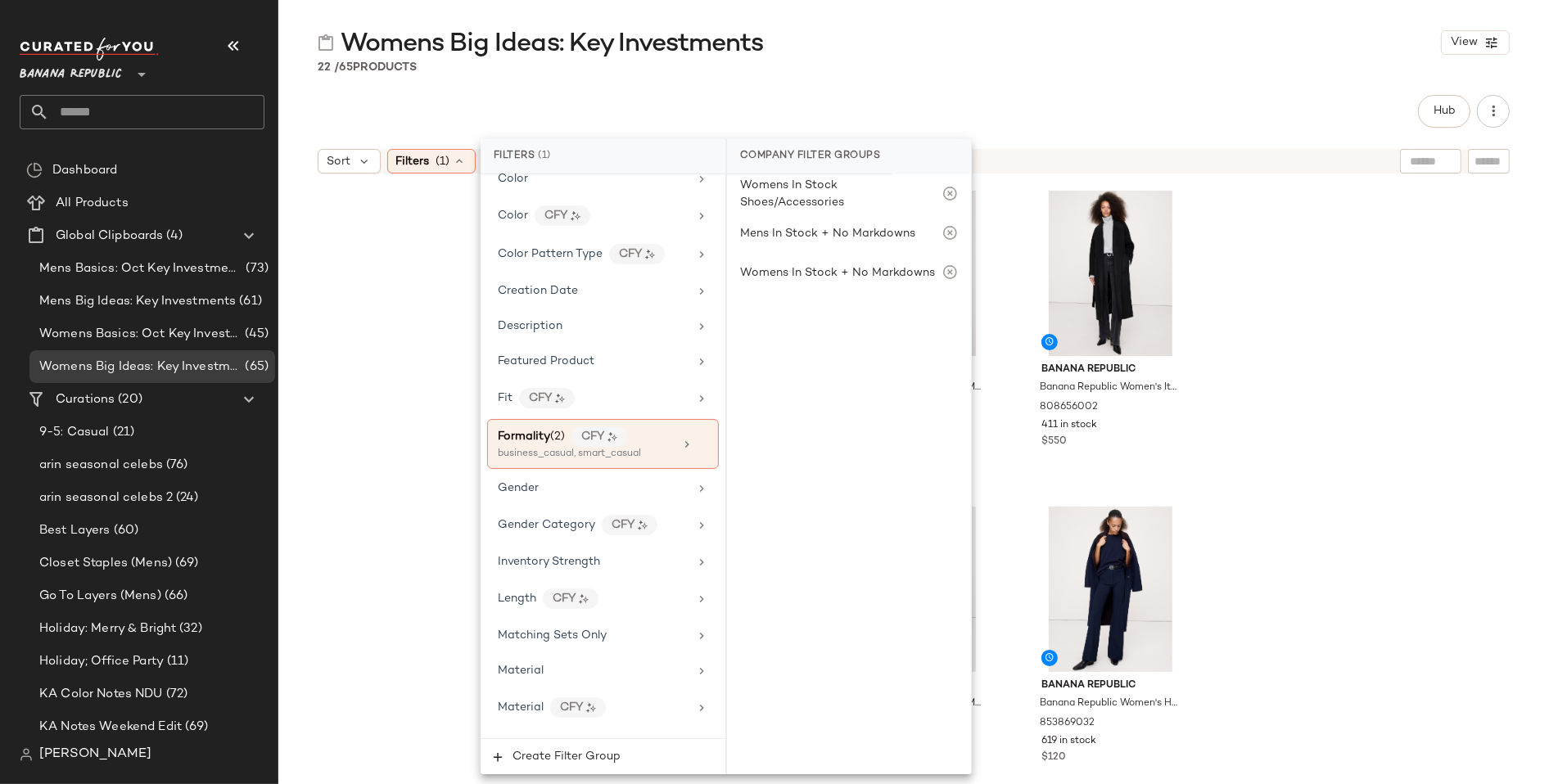
click at [1035, 59] on div "22 / 65 Products" at bounding box center [913, 67] width 1271 height 17
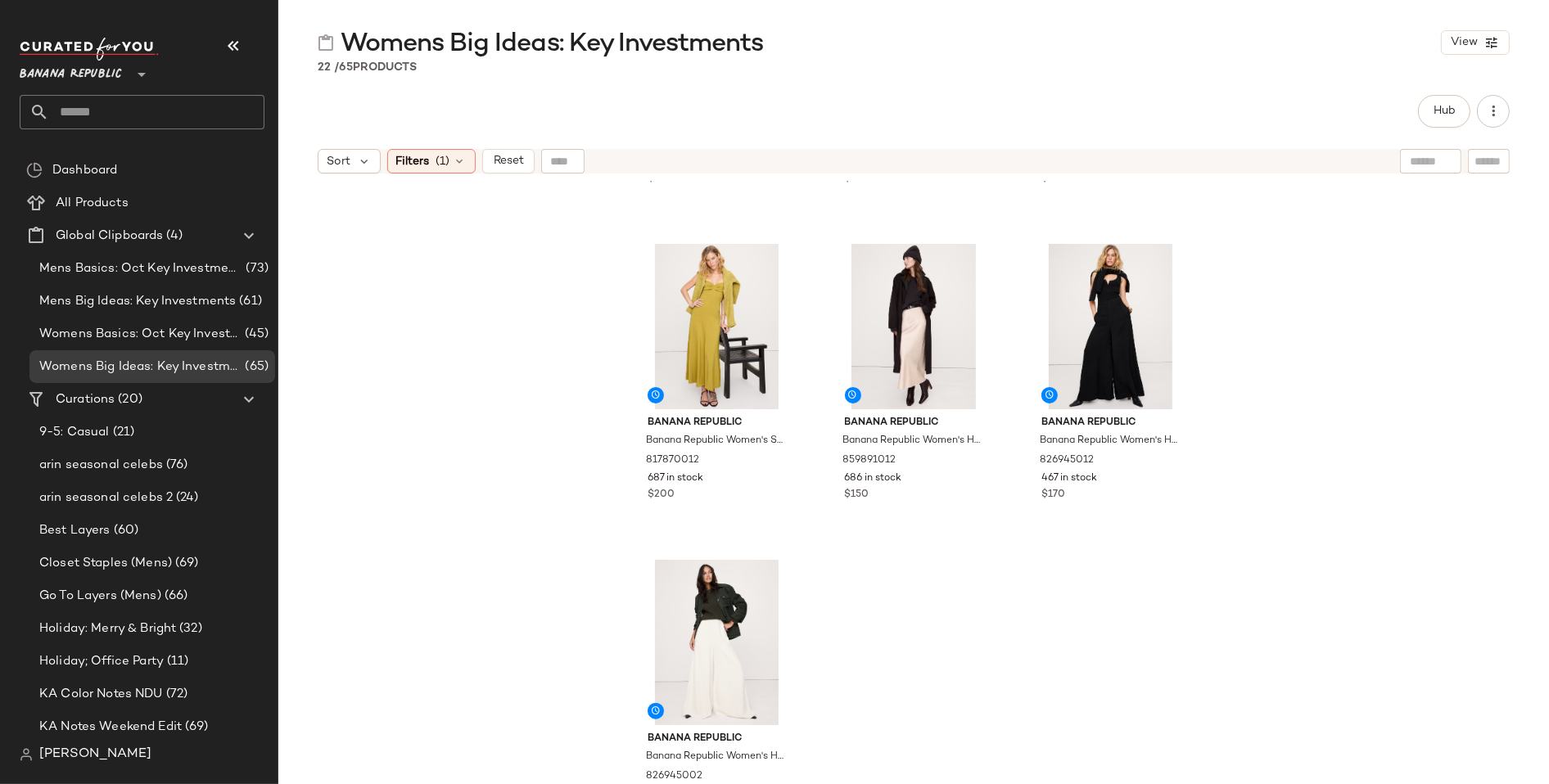
scroll to position [1887, 0]
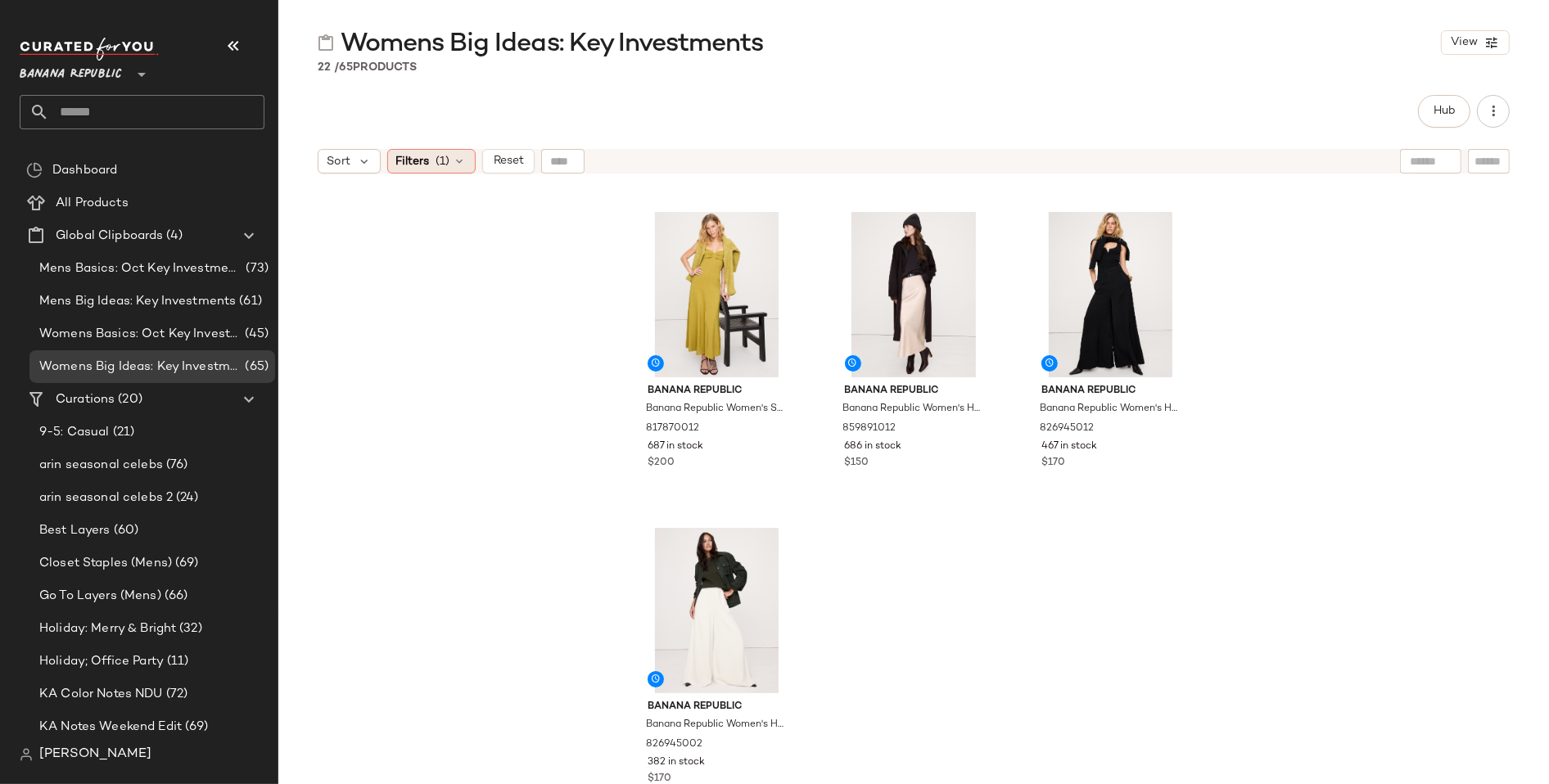
click at [466, 163] on div "Filters (1)" at bounding box center [431, 161] width 89 height 24
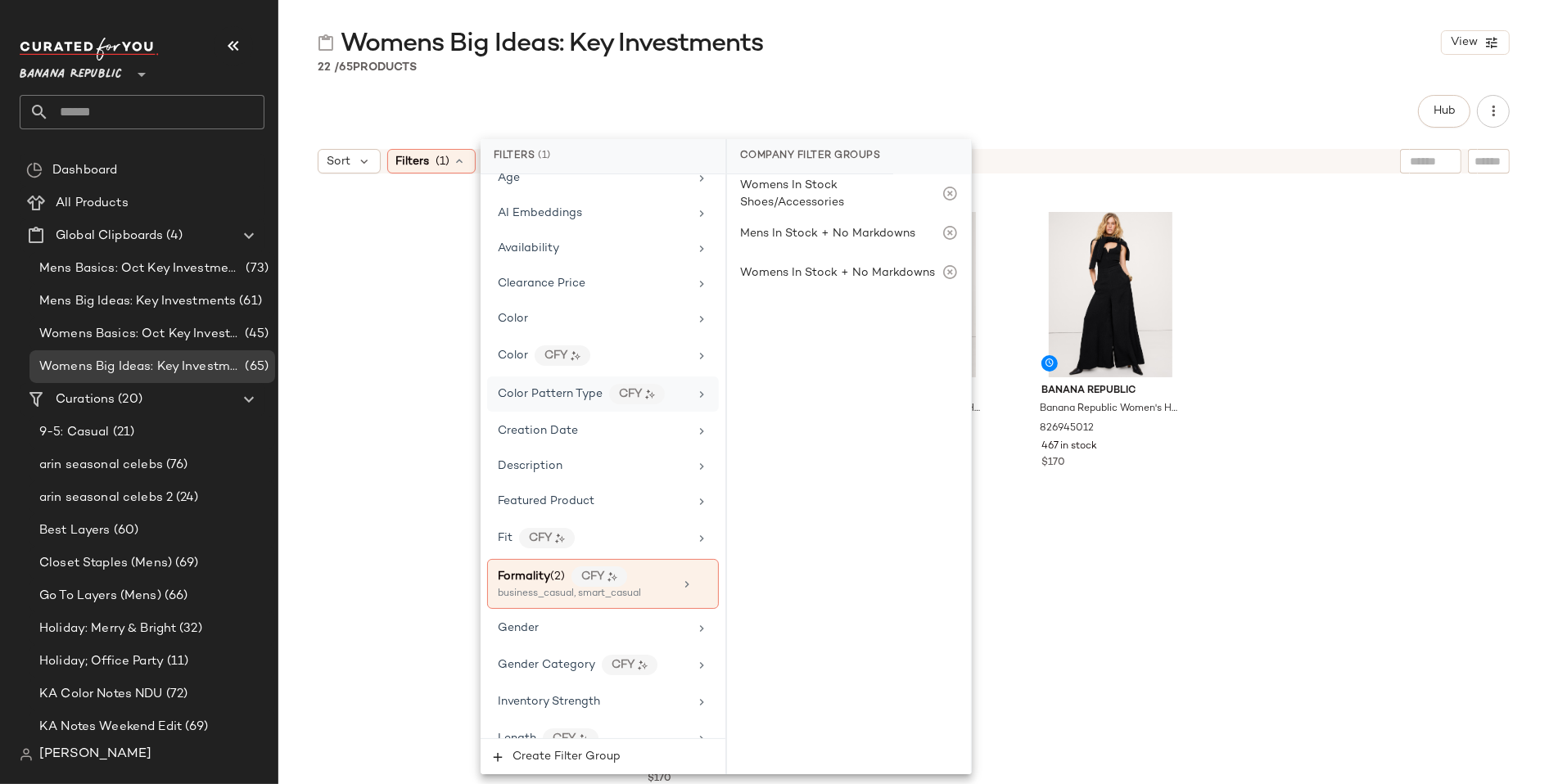
scroll to position [158, 0]
click at [697, 577] on icon at bounding box center [702, 582] width 11 height 11
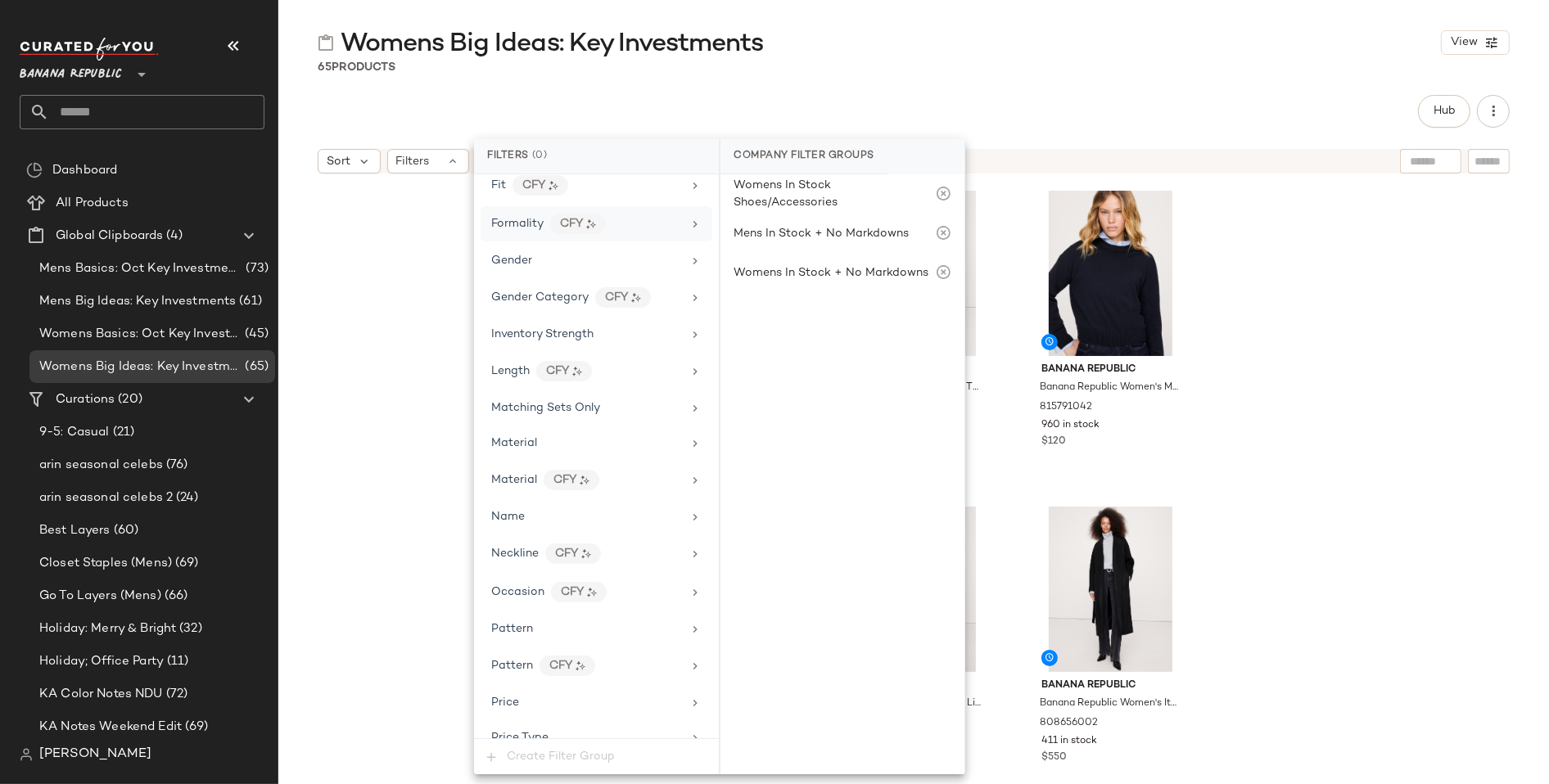
scroll to position [513, 0]
click at [543, 578] on div "Occasion CFY" at bounding box center [586, 588] width 190 height 21
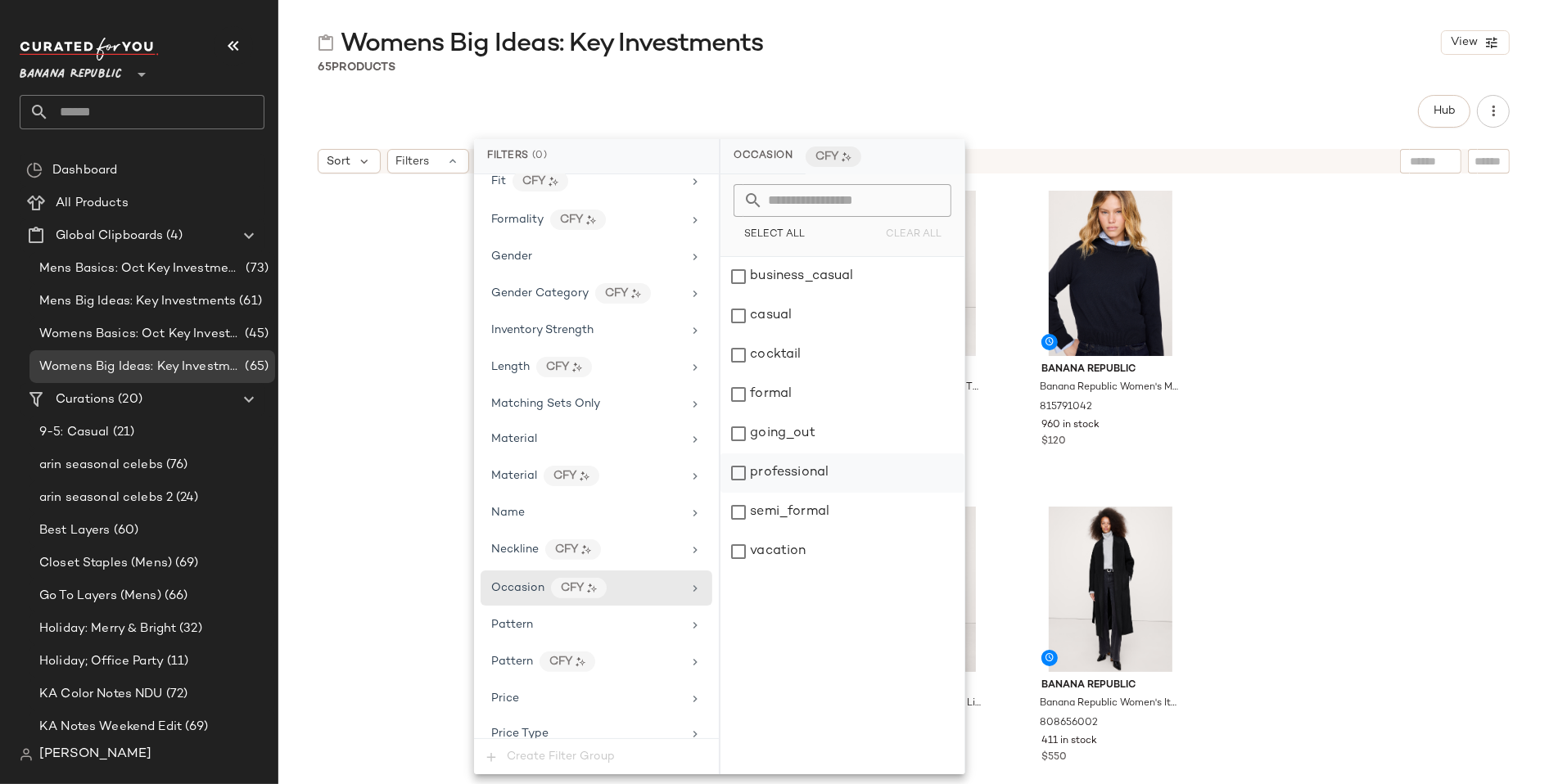
click at [738, 469] on div "professional" at bounding box center [842, 473] width 244 height 39
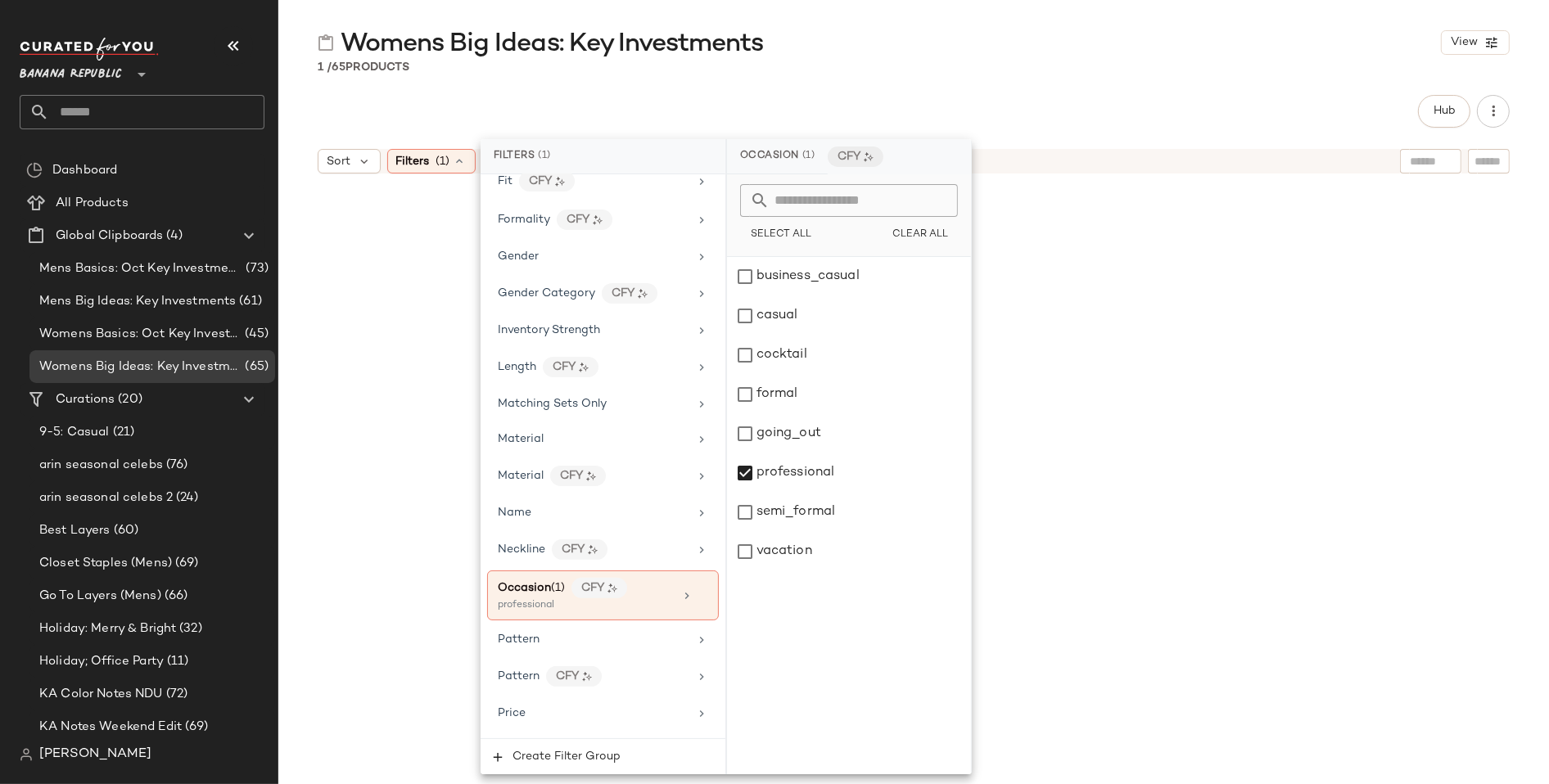
click at [1163, 139] on div "Hub Sort Filters (1) Reset Banana Republic Banana Republic Women's High-Rise Mo…" at bounding box center [913, 440] width 1271 height 689
